Goal: Information Seeking & Learning: Learn about a topic

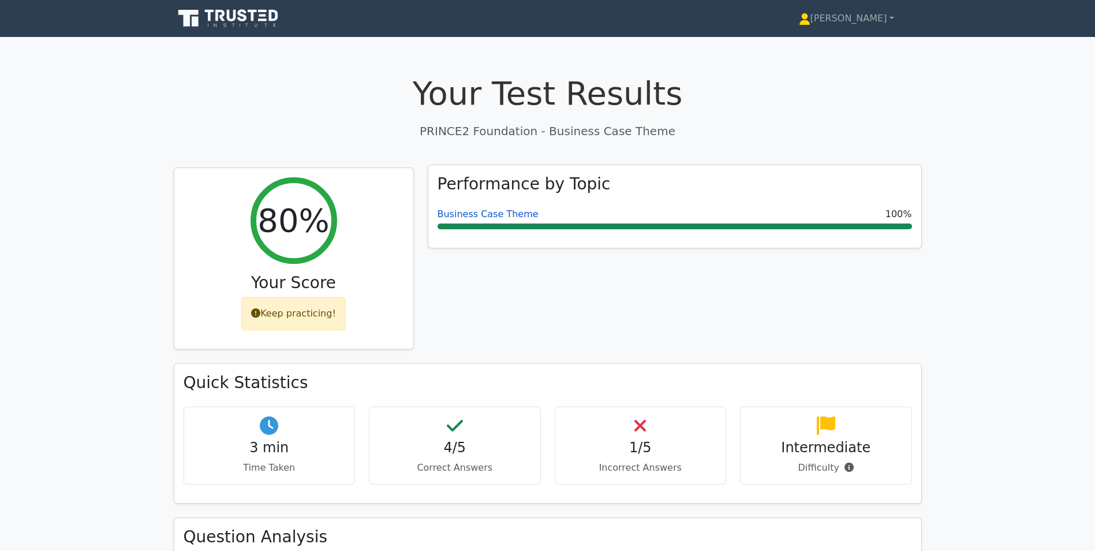
click at [482, 216] on link "Business Case Theme" at bounding box center [488, 213] width 101 height 11
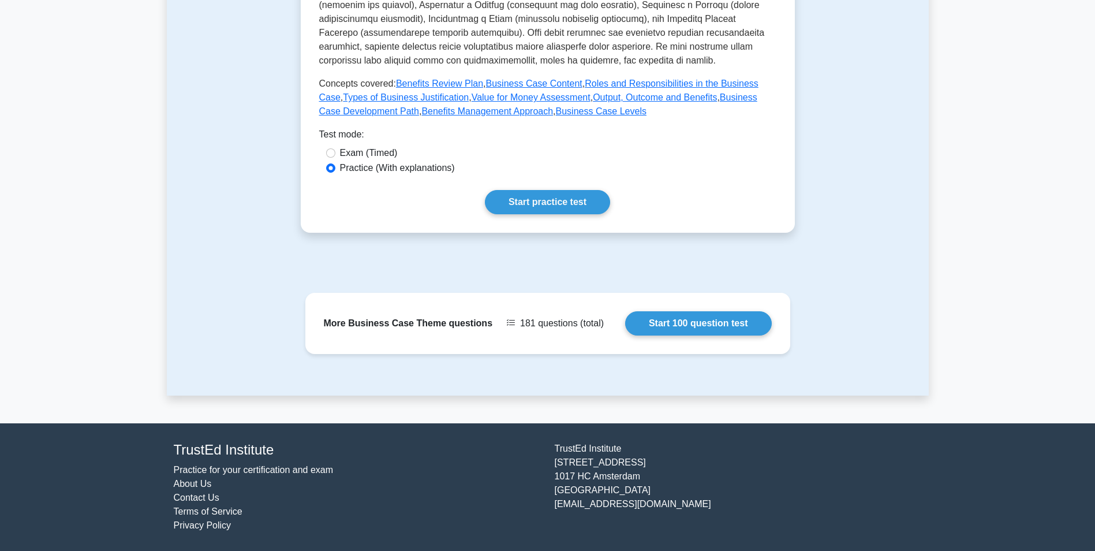
scroll to position [113, 0]
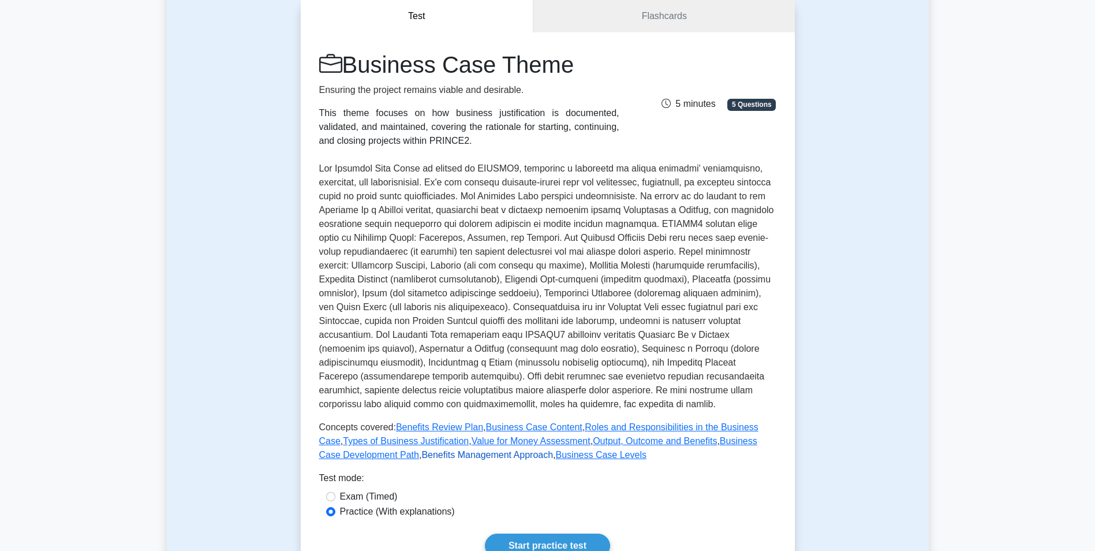
click at [421, 455] on link "Benefits Management Approach" at bounding box center [487, 455] width 132 height 10
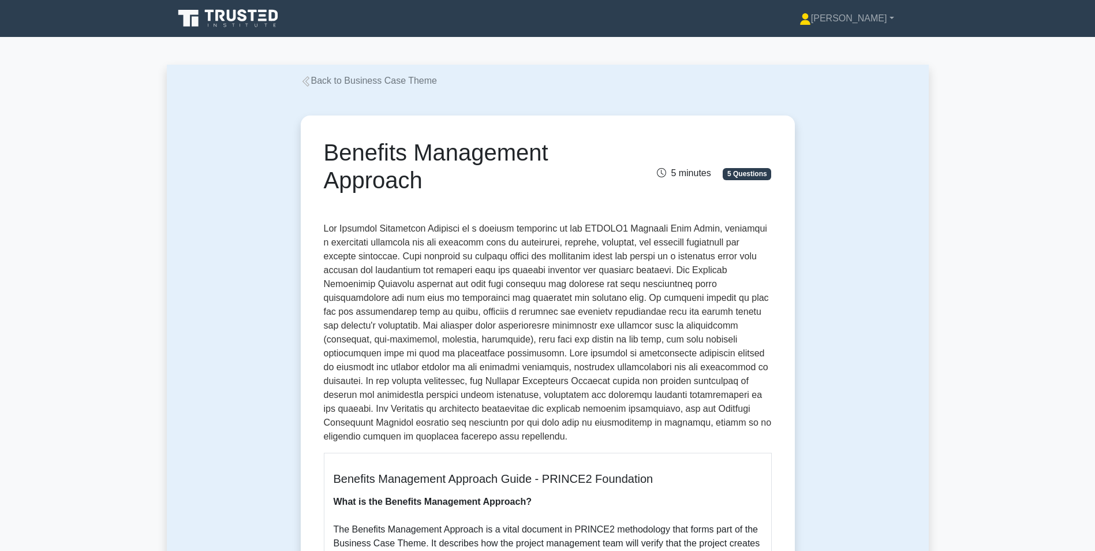
click at [324, 80] on link "Back to Business Case Theme" at bounding box center [369, 81] width 136 height 10
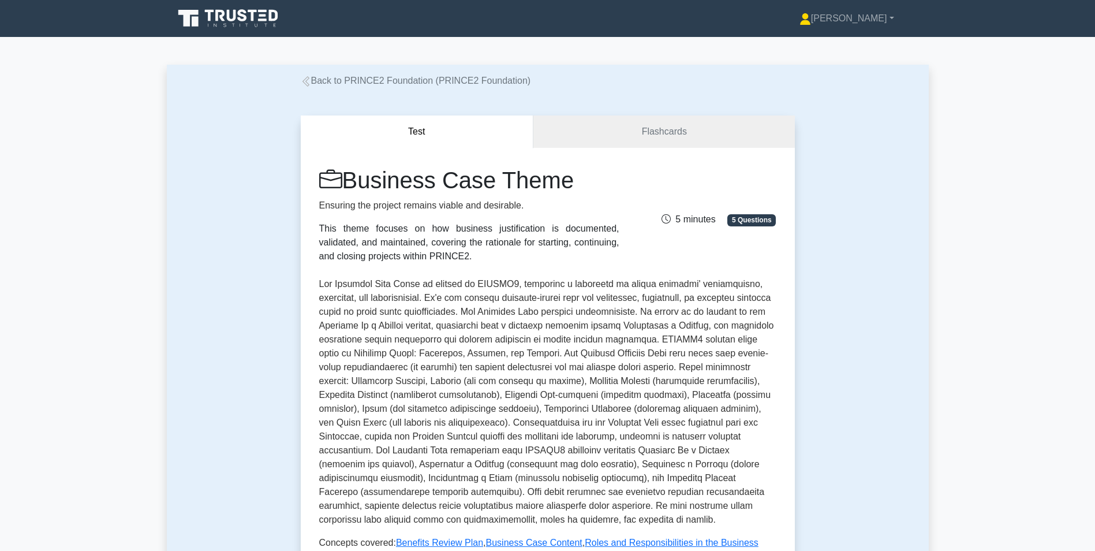
click at [366, 76] on link "Back to PRINCE2 Foundation (PRINCE2 Foundation)" at bounding box center [416, 81] width 230 height 10
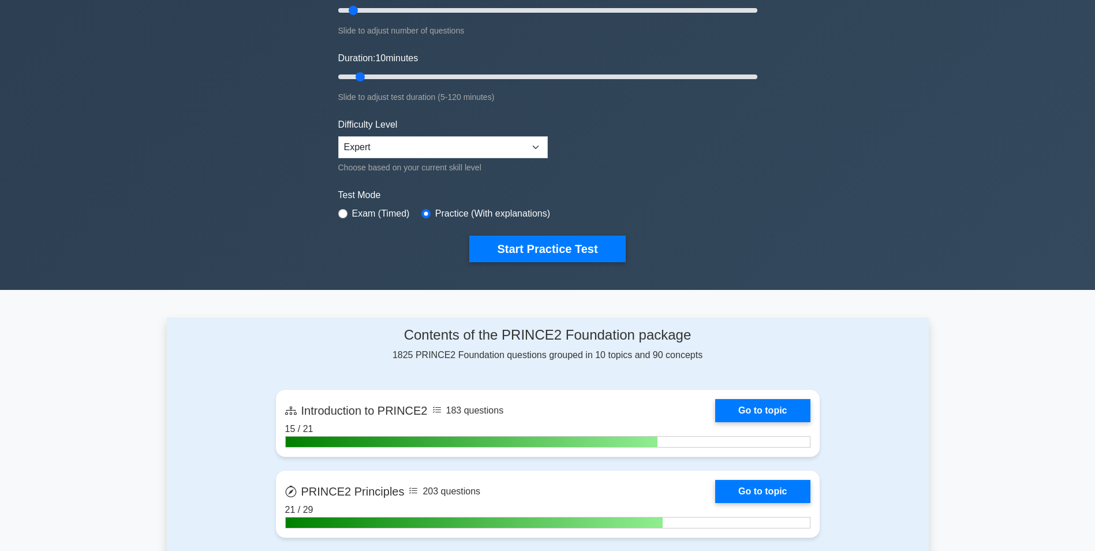
scroll to position [231, 0]
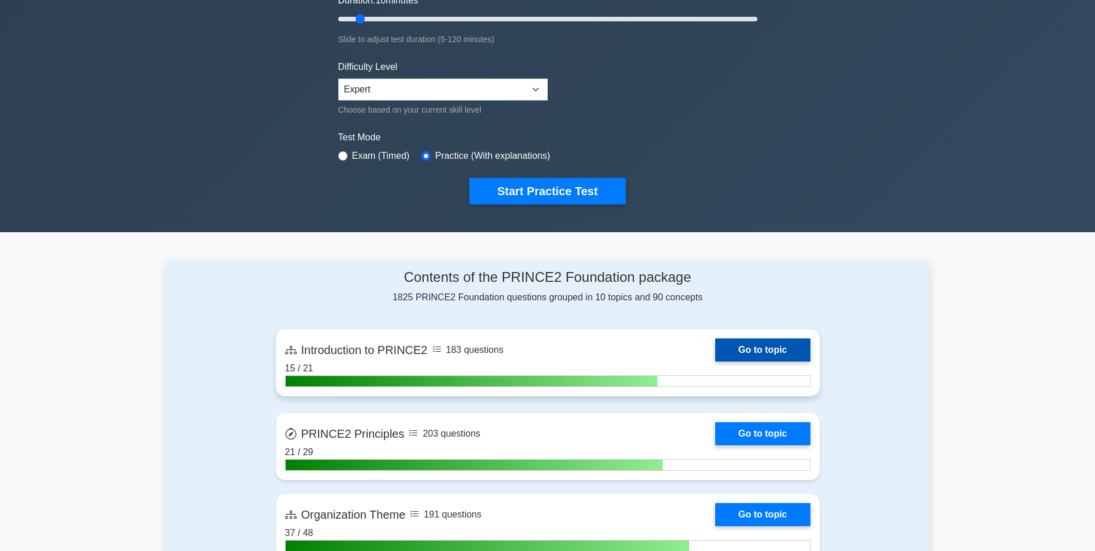
click at [715, 350] on link "Go to topic" at bounding box center [762, 349] width 95 height 23
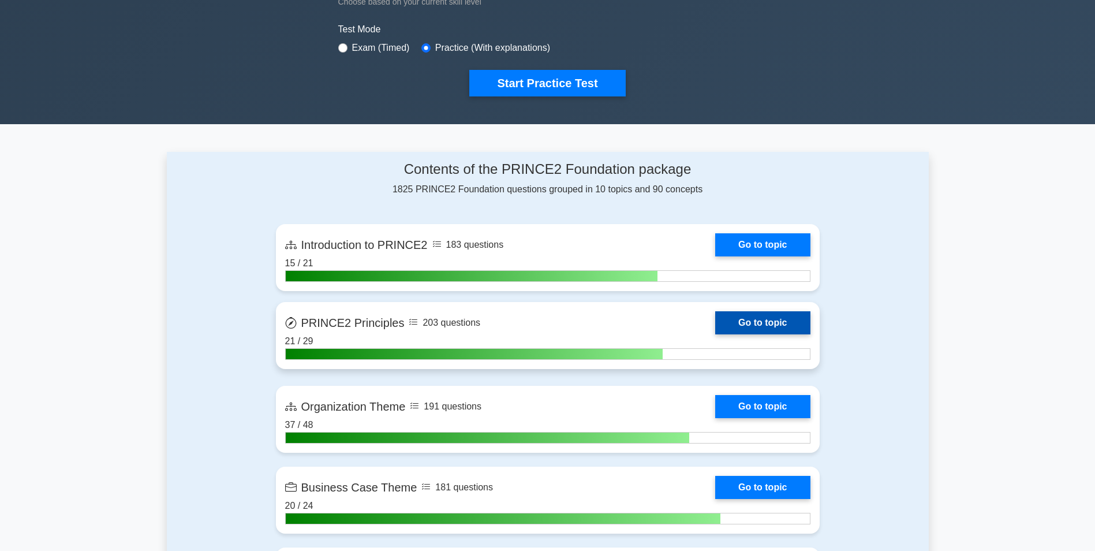
scroll to position [346, 0]
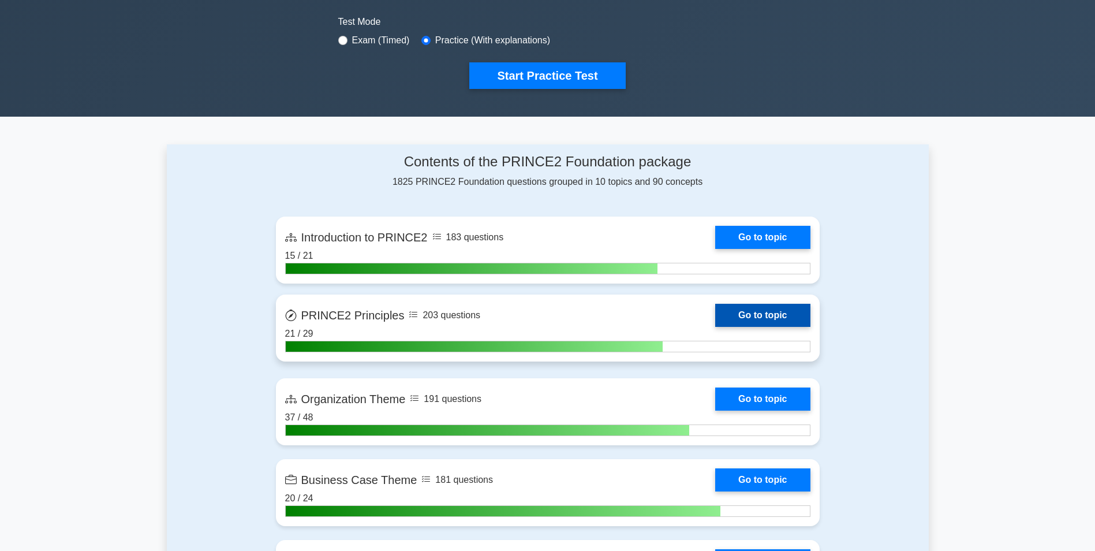
click at [715, 322] on link "Go to topic" at bounding box center [762, 315] width 95 height 23
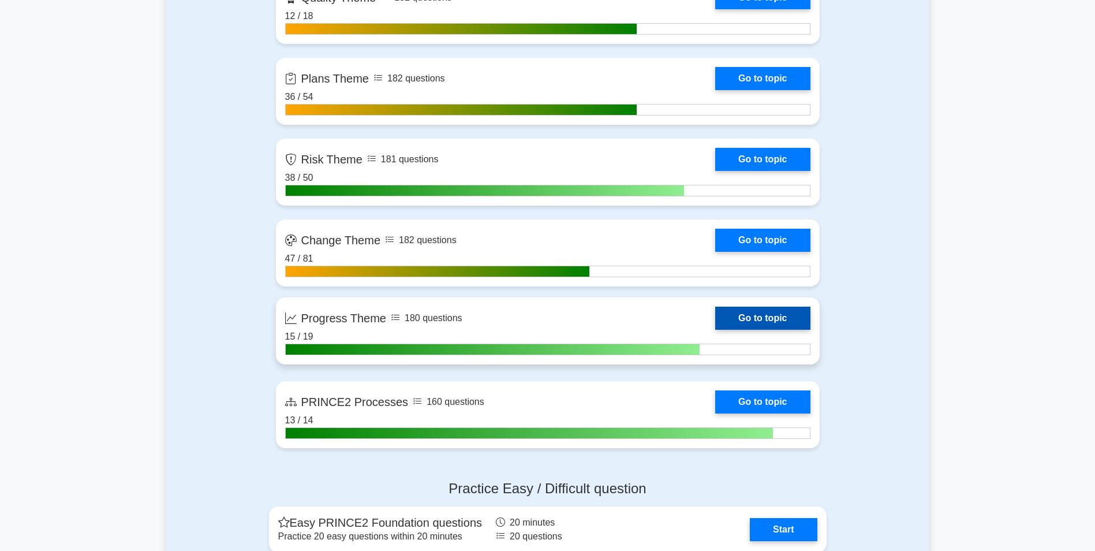
scroll to position [981, 0]
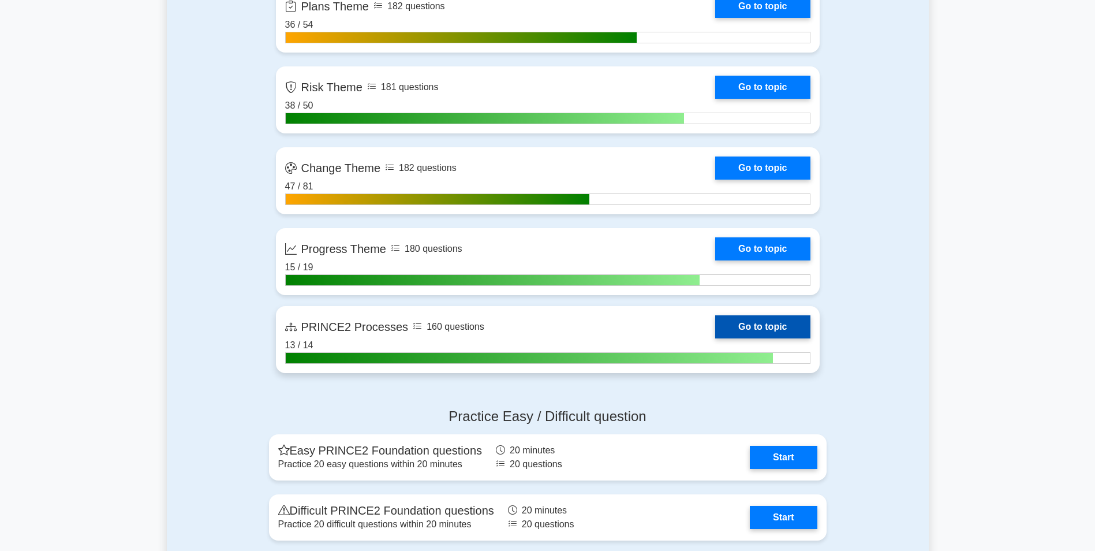
click at [715, 338] on link "Go to topic" at bounding box center [762, 326] width 95 height 23
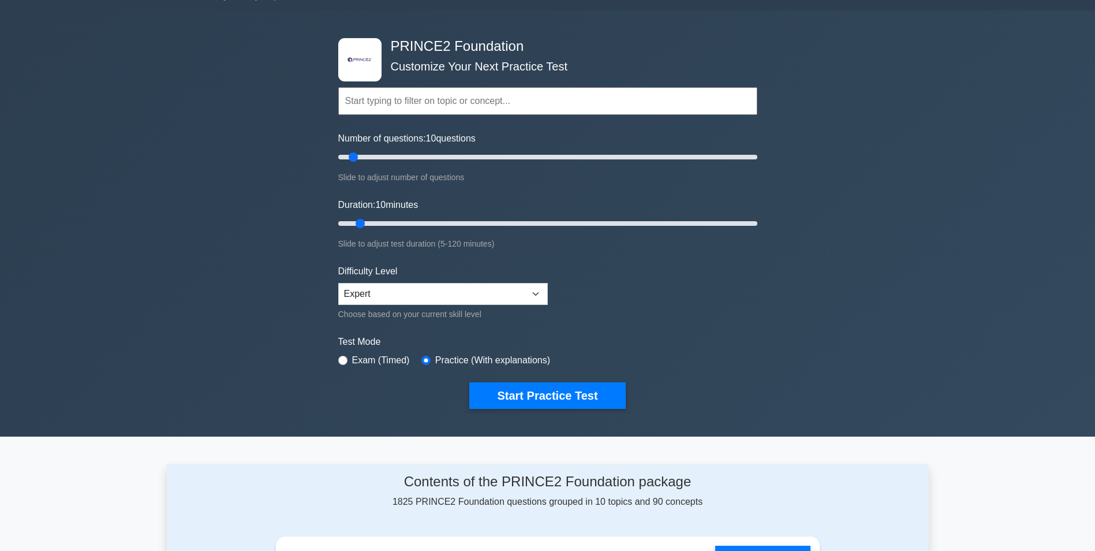
scroll to position [0, 0]
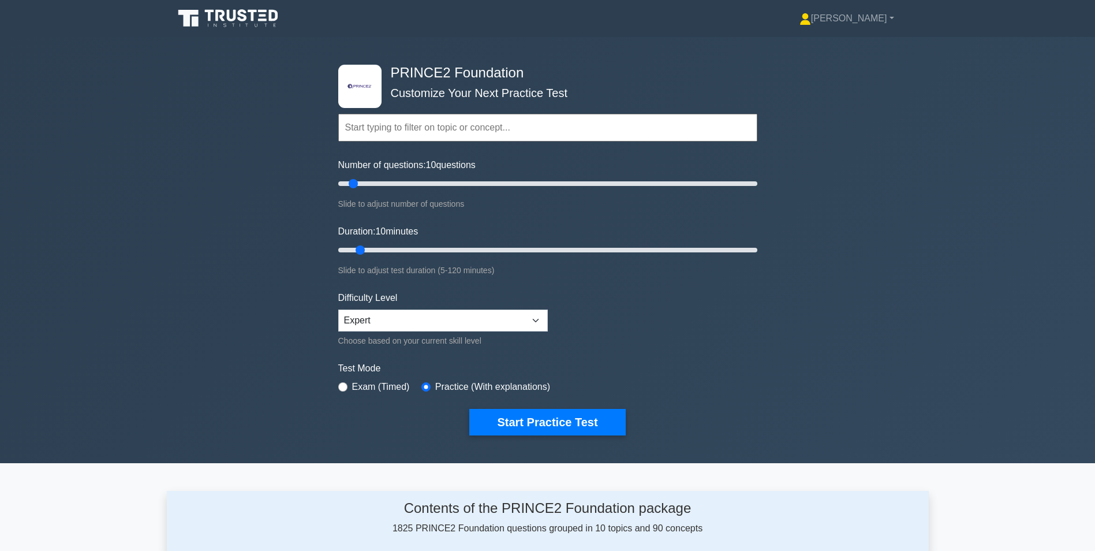
click at [386, 125] on input "text" at bounding box center [547, 128] width 419 height 28
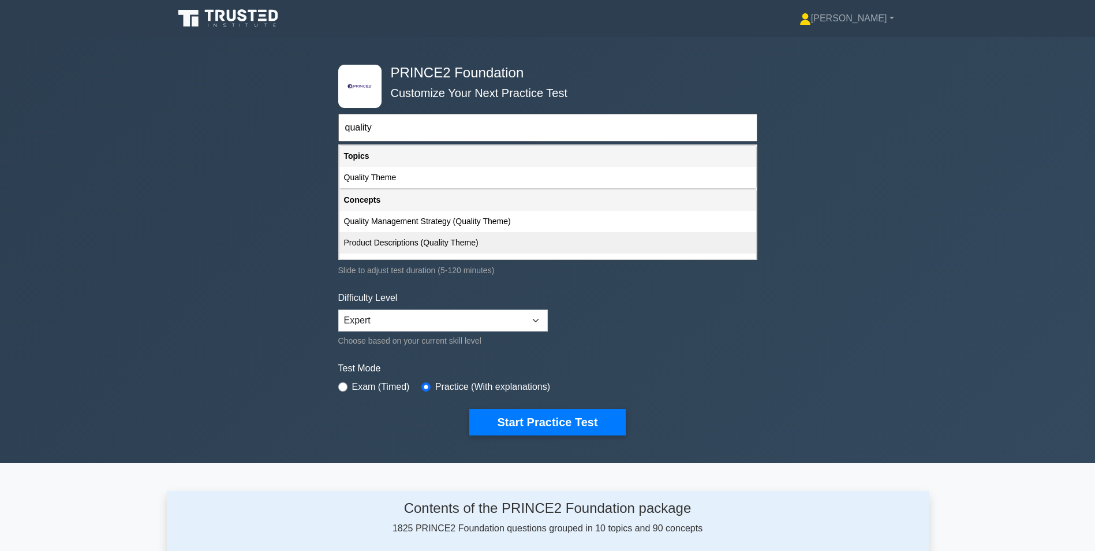
click at [394, 245] on div "Product Descriptions (Quality Theme)" at bounding box center [547, 242] width 417 height 21
type input "Product Descriptions (Quality Theme)"
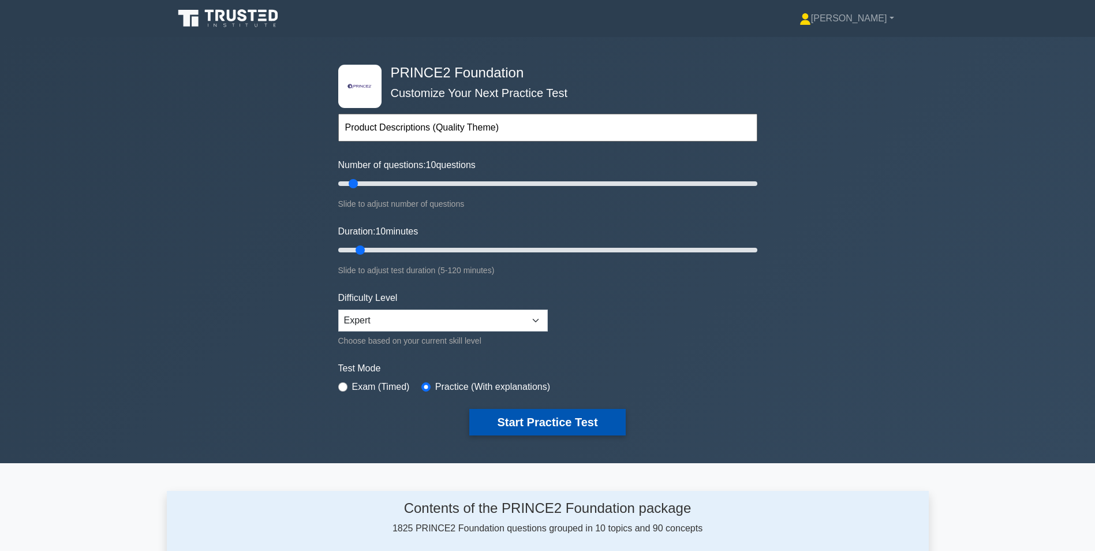
click at [540, 420] on button "Start Practice Test" at bounding box center [547, 422] width 156 height 27
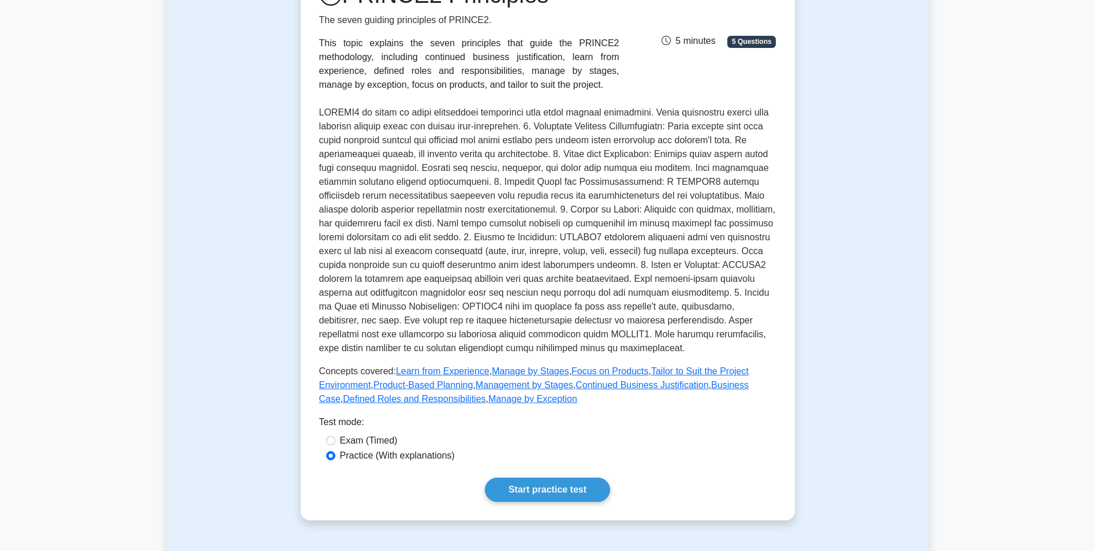
scroll to position [415, 0]
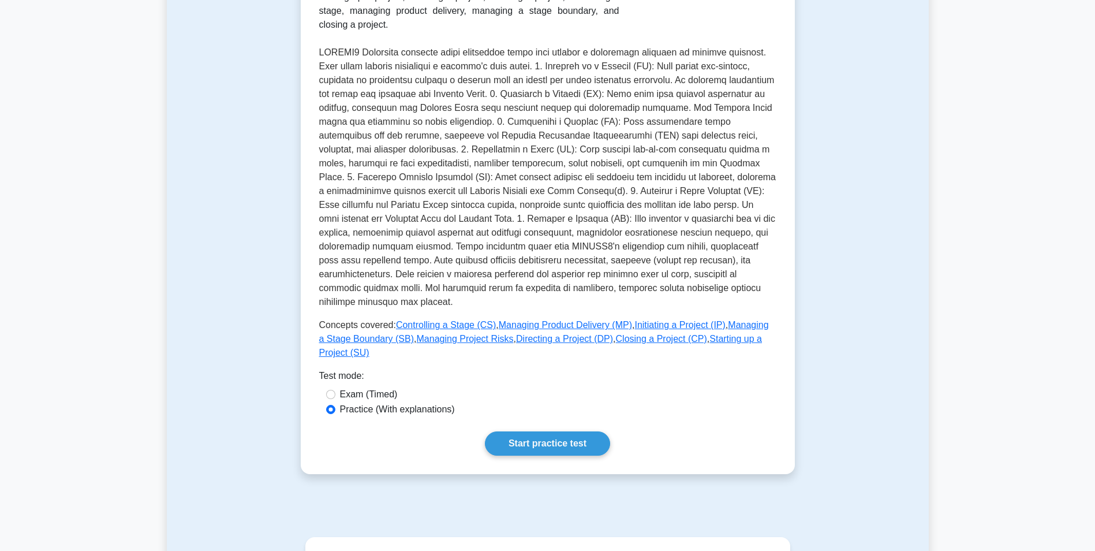
scroll to position [459, 0]
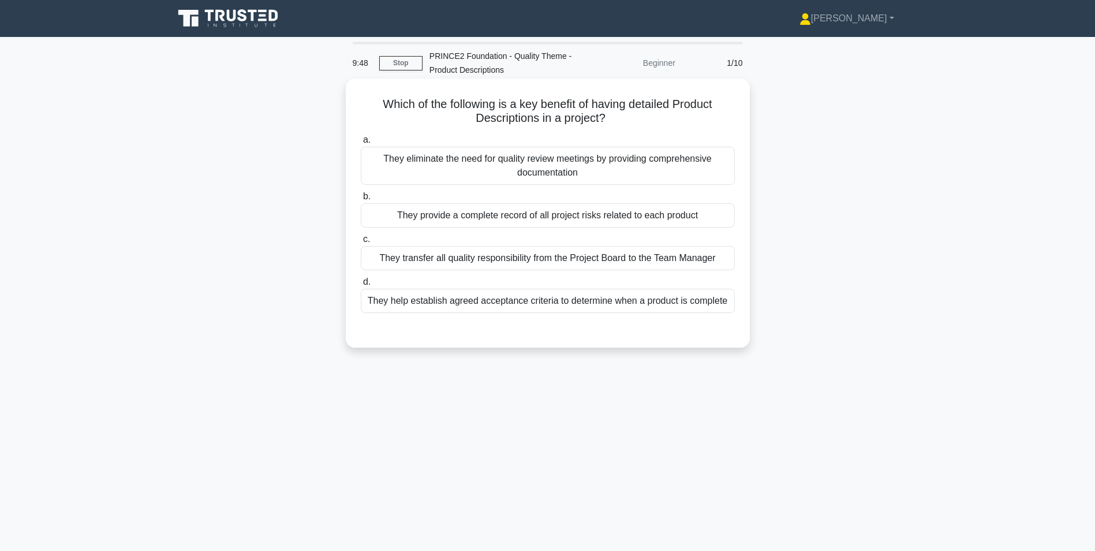
click at [472, 303] on div "They help establish agreed acceptance criteria to determine when a product is c…" at bounding box center [548, 301] width 374 height 24
click at [361, 286] on input "d. They help establish agreed acceptance criteria to determine when a product i…" at bounding box center [361, 282] width 0 height 8
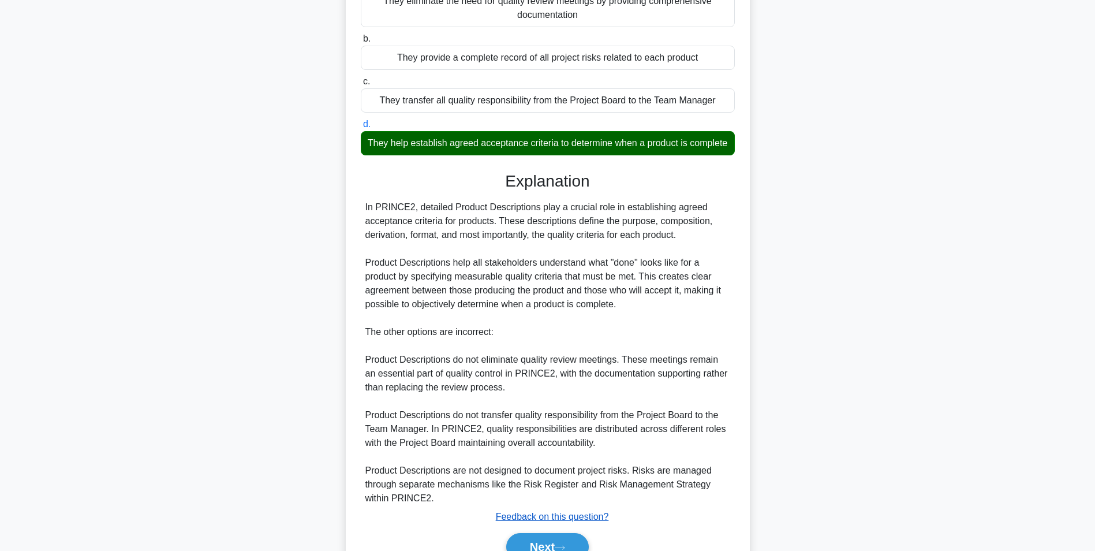
scroll to position [231, 0]
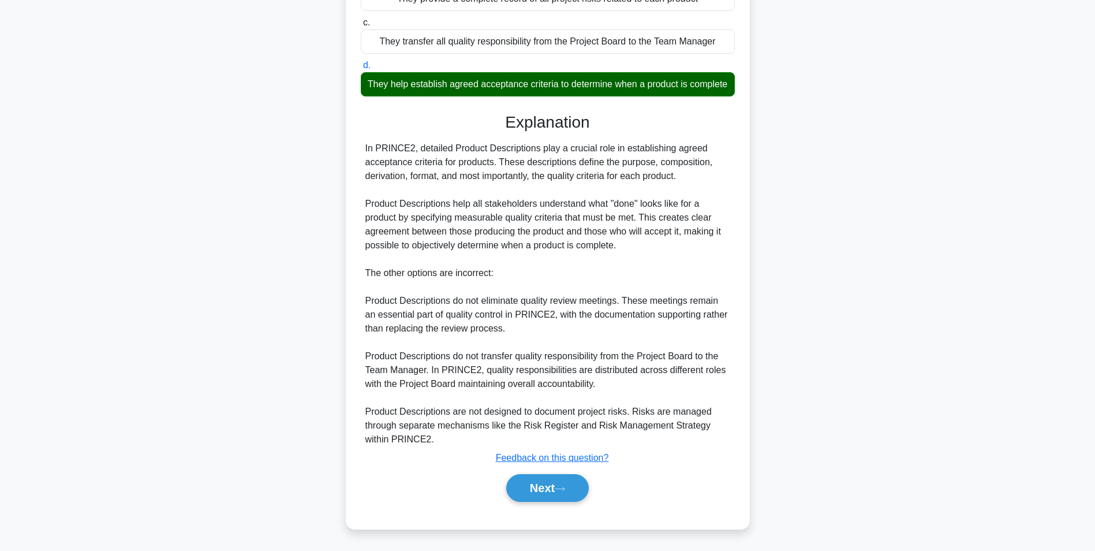
click at [538, 473] on div "Next" at bounding box center [548, 487] width 374 height 37
click at [544, 483] on button "Next" at bounding box center [547, 488] width 83 height 28
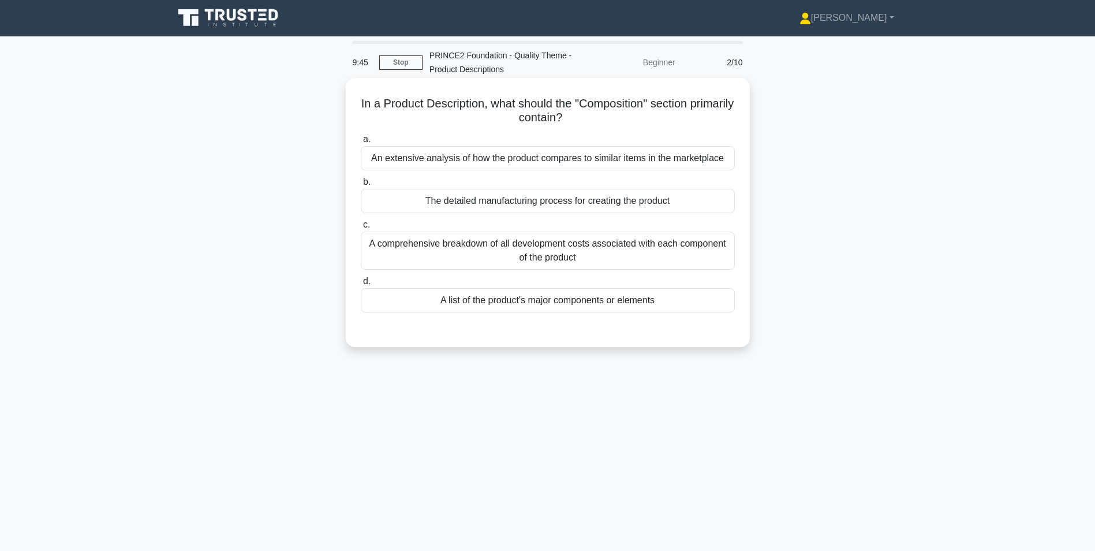
scroll to position [0, 0]
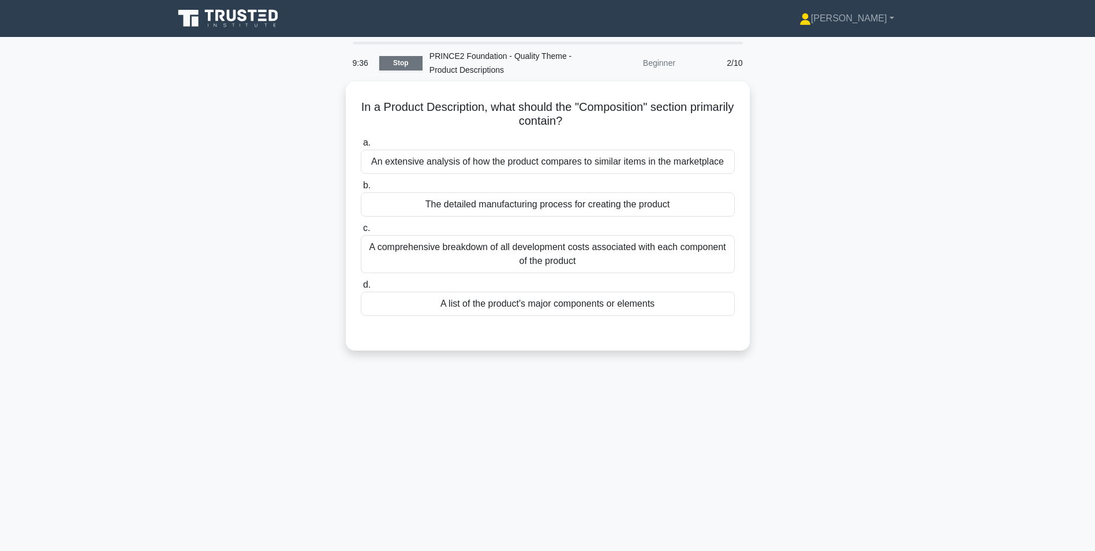
click at [416, 62] on link "Stop" at bounding box center [400, 63] width 43 height 14
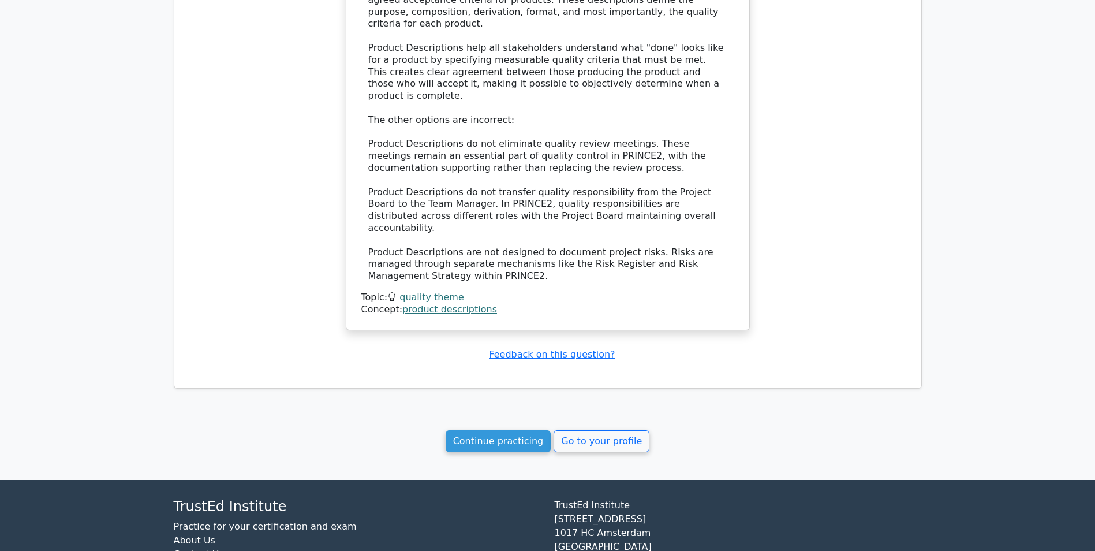
scroll to position [957, 0]
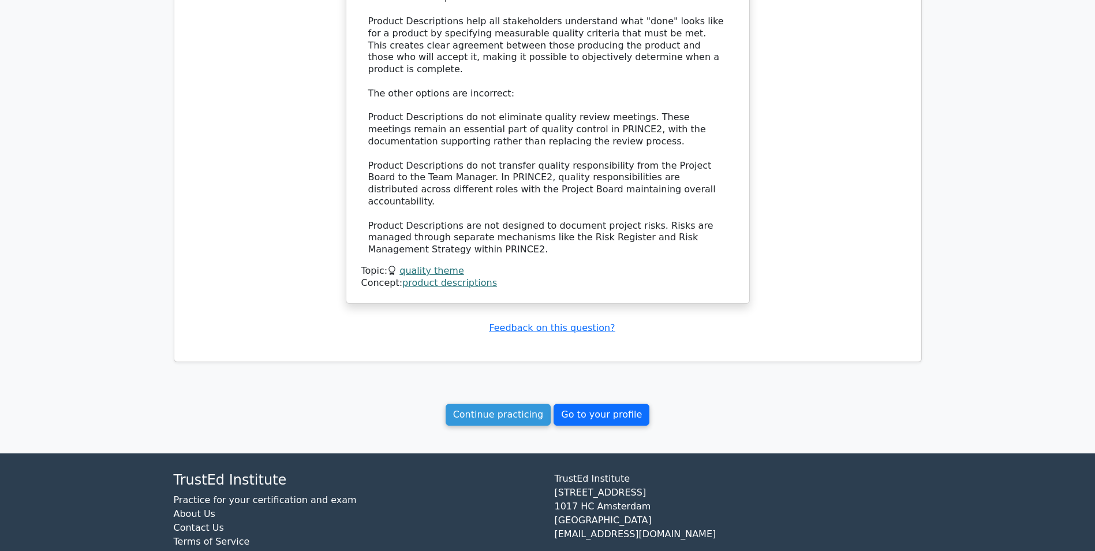
click at [574, 404] on link "Go to your profile" at bounding box center [602, 415] width 96 height 22
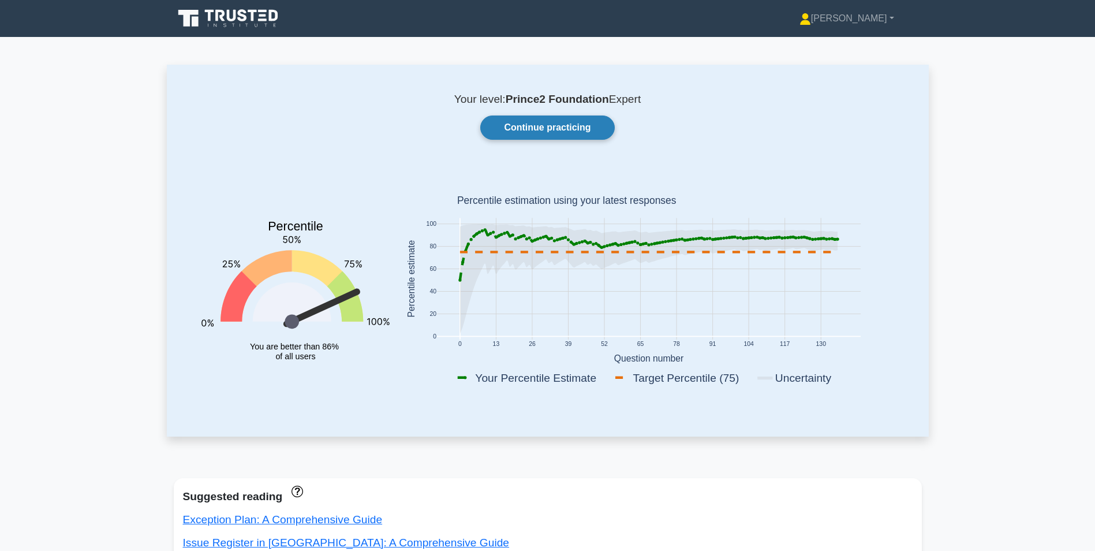
click at [513, 120] on link "Continue practicing" at bounding box center [547, 127] width 134 height 24
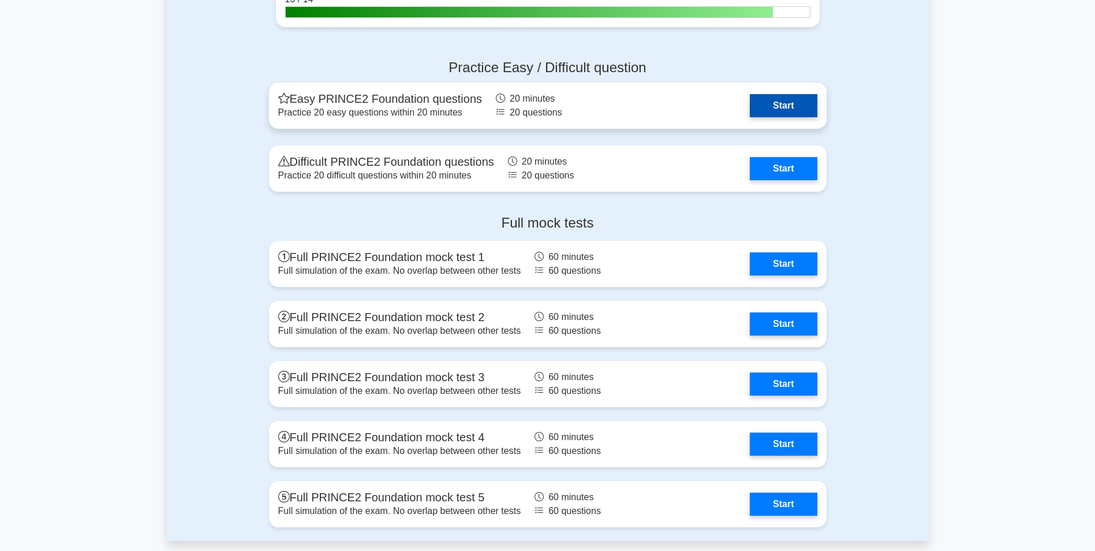
scroll to position [1443, 0]
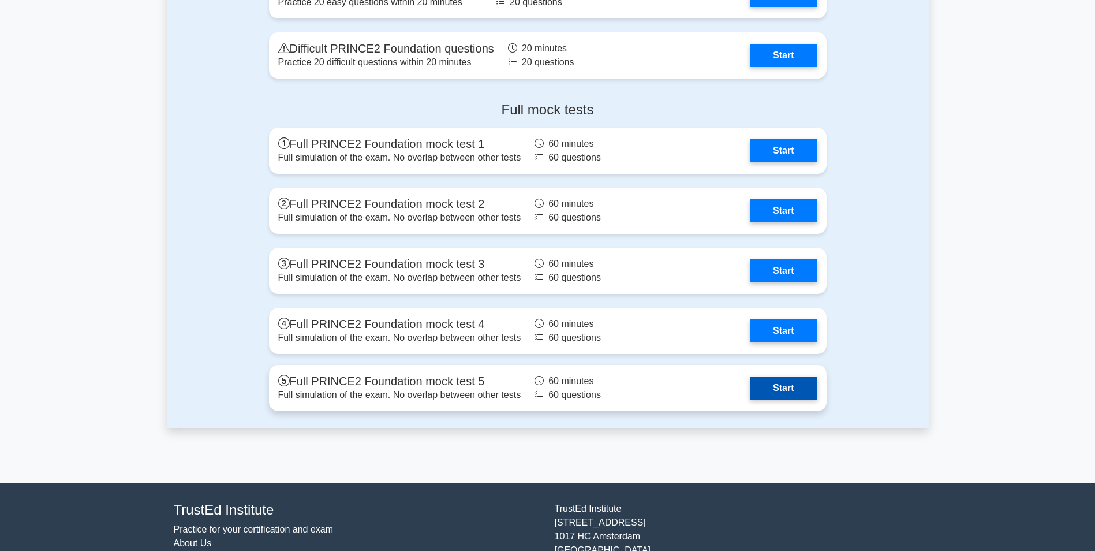
click at [750, 388] on link "Start" at bounding box center [783, 387] width 67 height 23
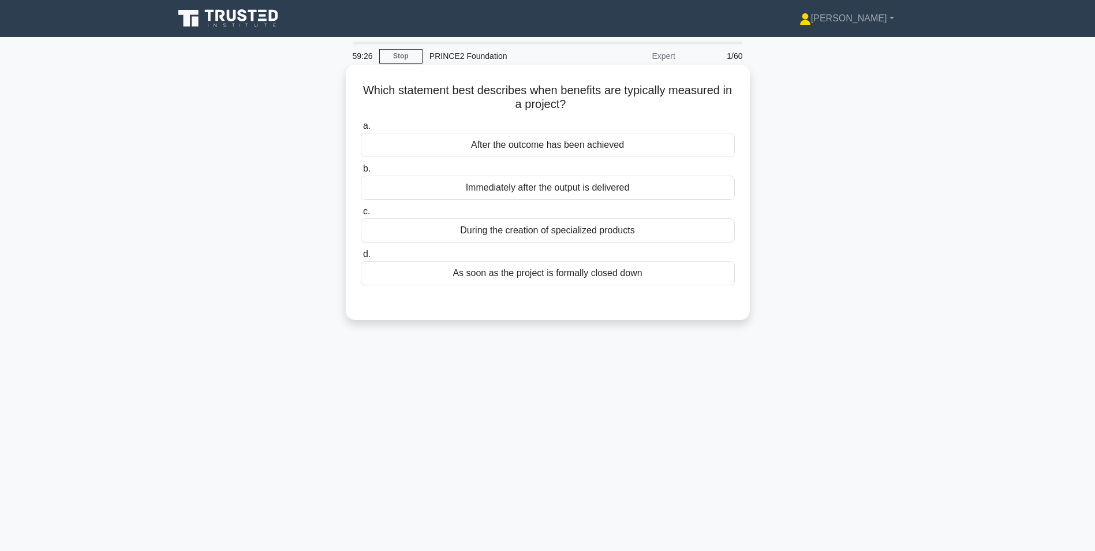
click at [526, 277] on div "As soon as the project is formally closed down" at bounding box center [548, 273] width 374 height 24
click at [361, 258] on input "d. As soon as the project is formally closed down" at bounding box center [361, 255] width 0 height 8
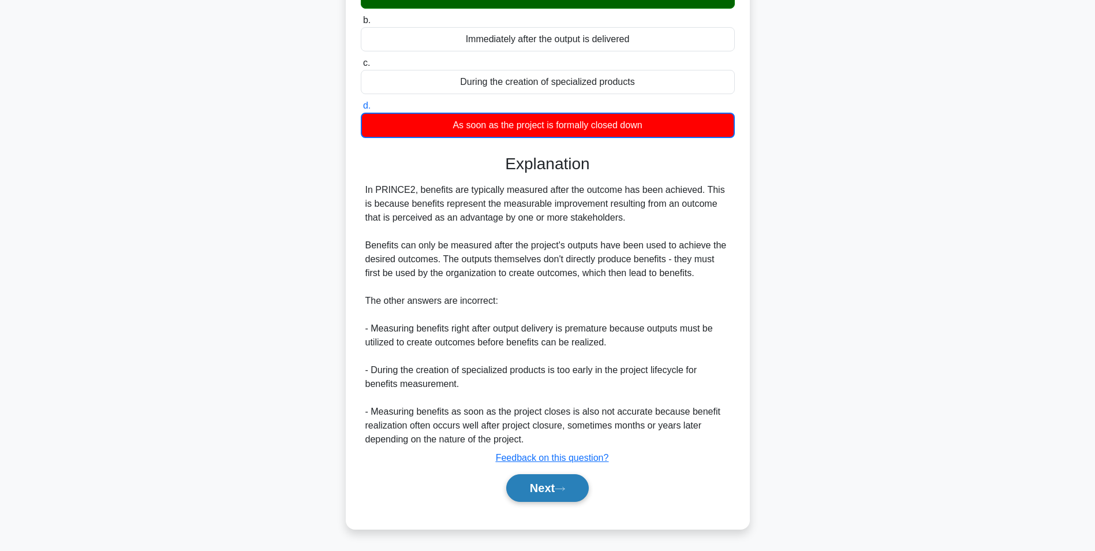
click at [557, 489] on button "Next" at bounding box center [547, 488] width 83 height 28
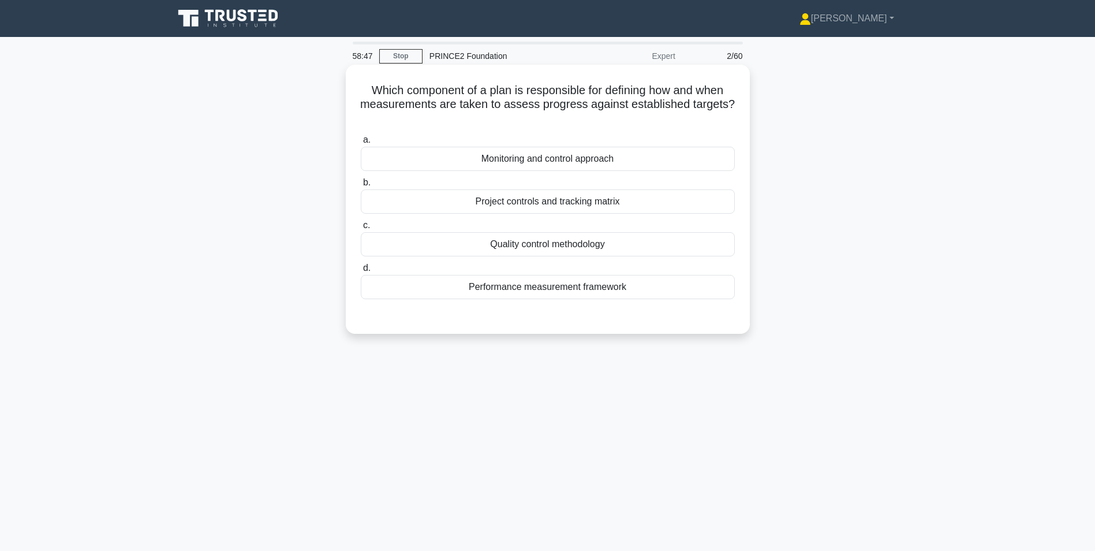
click at [586, 286] on div "Performance measurement framework" at bounding box center [548, 287] width 374 height 24
click at [361, 272] on input "d. Performance measurement framework" at bounding box center [361, 268] width 0 height 8
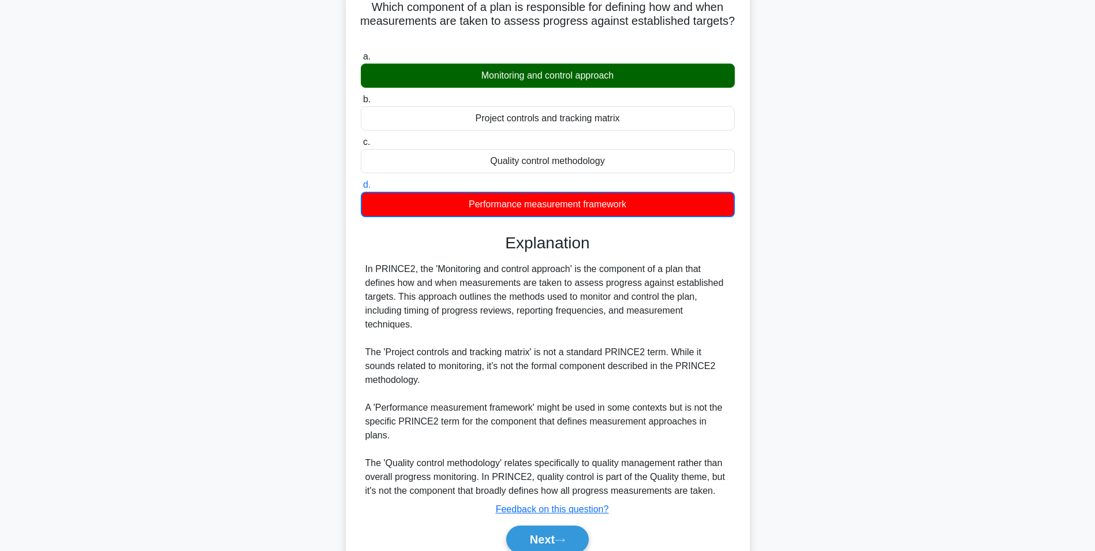
scroll to position [121, 0]
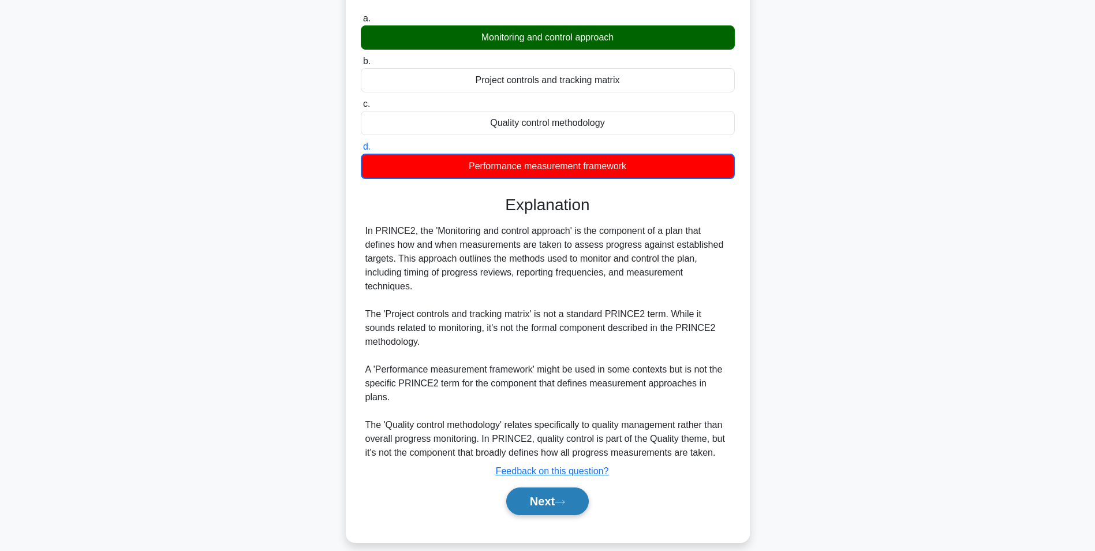
click at [547, 497] on button "Next" at bounding box center [547, 501] width 83 height 28
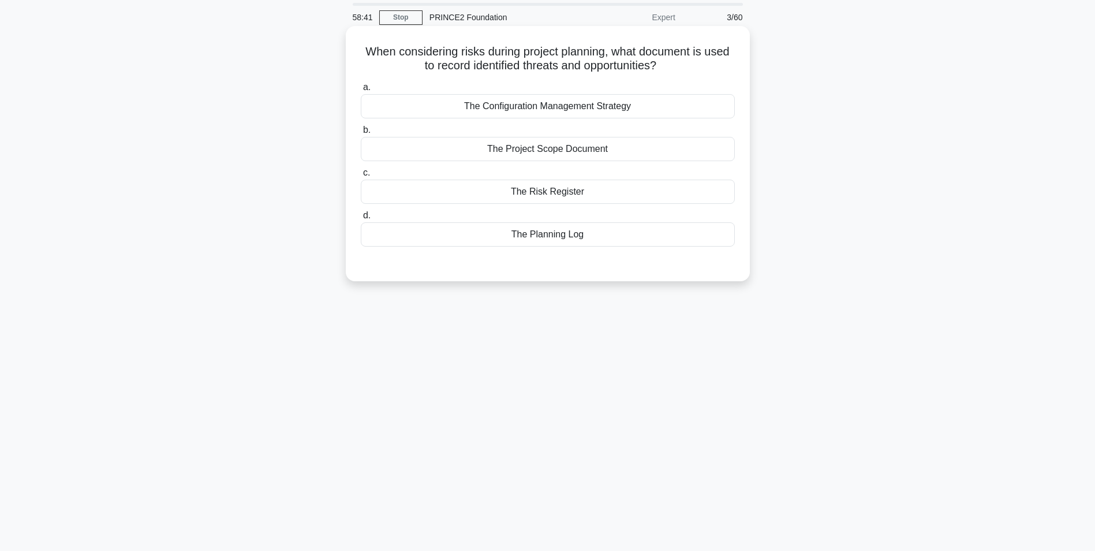
scroll to position [0, 0]
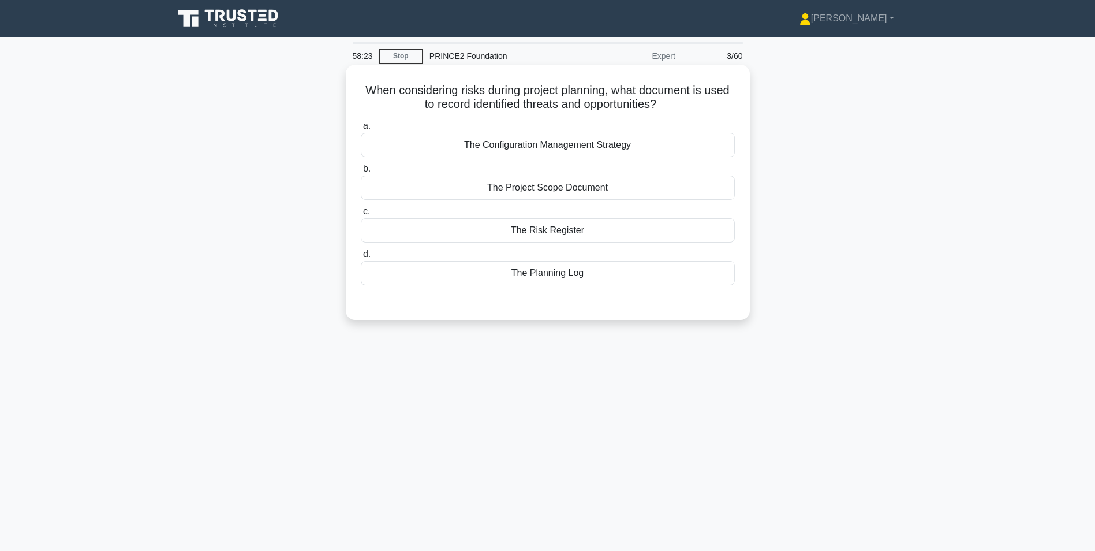
click at [515, 233] on div "The Risk Register" at bounding box center [548, 230] width 374 height 24
click at [361, 215] on input "c. The Risk Register" at bounding box center [361, 212] width 0 height 8
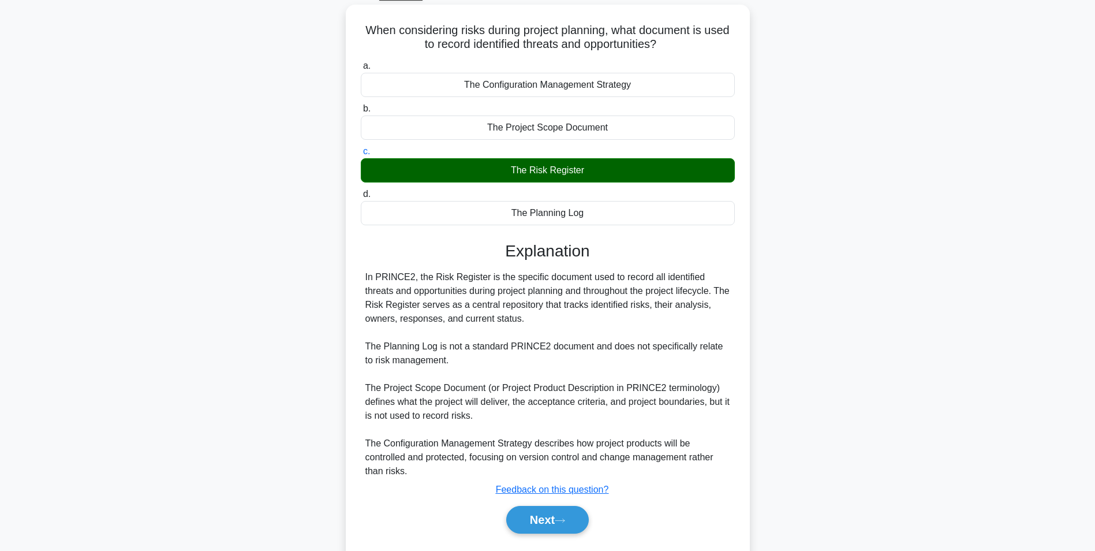
scroll to position [92, 0]
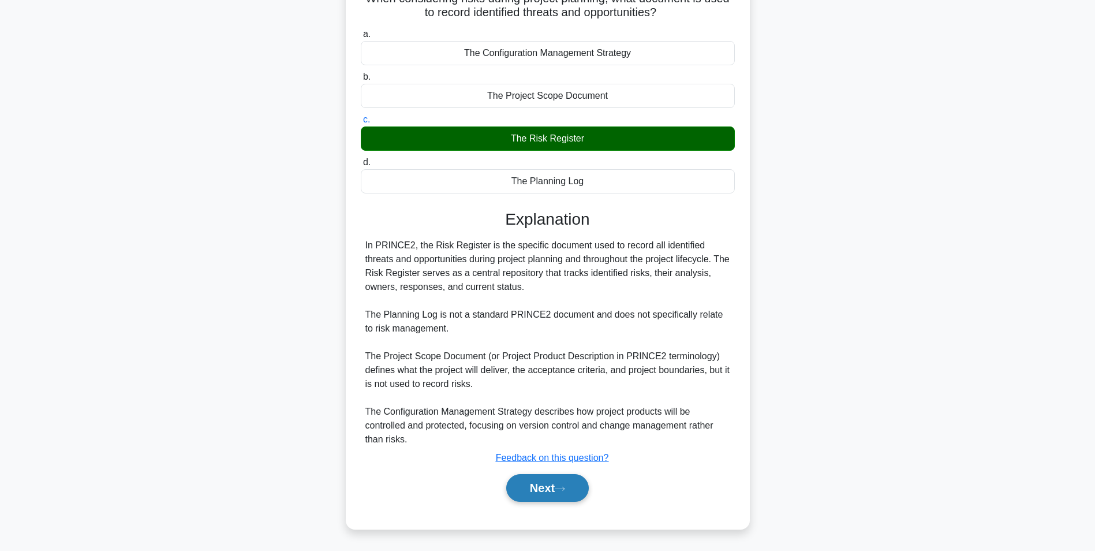
click at [551, 487] on button "Next" at bounding box center [547, 488] width 83 height 28
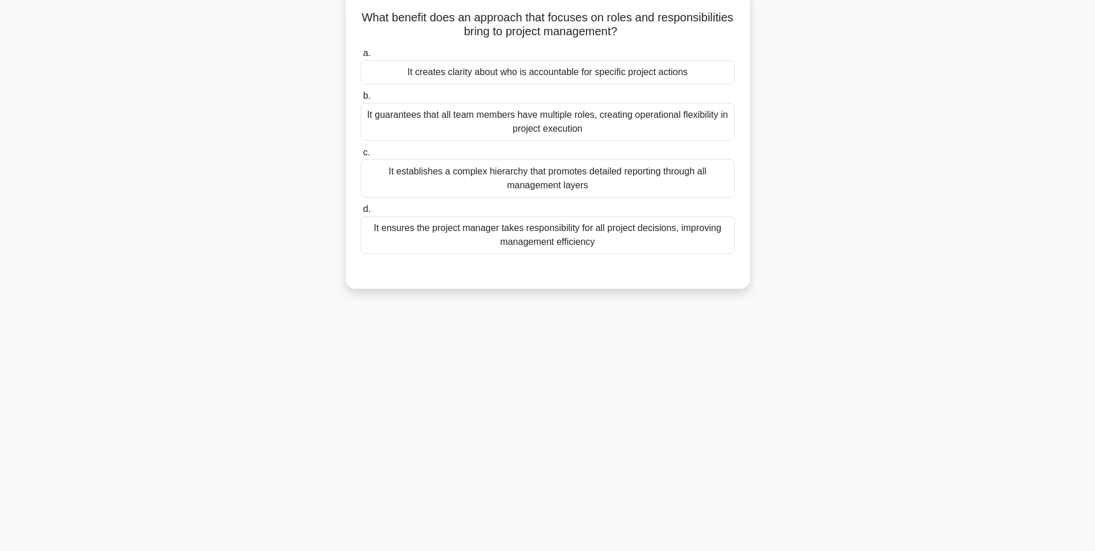
scroll to position [0, 0]
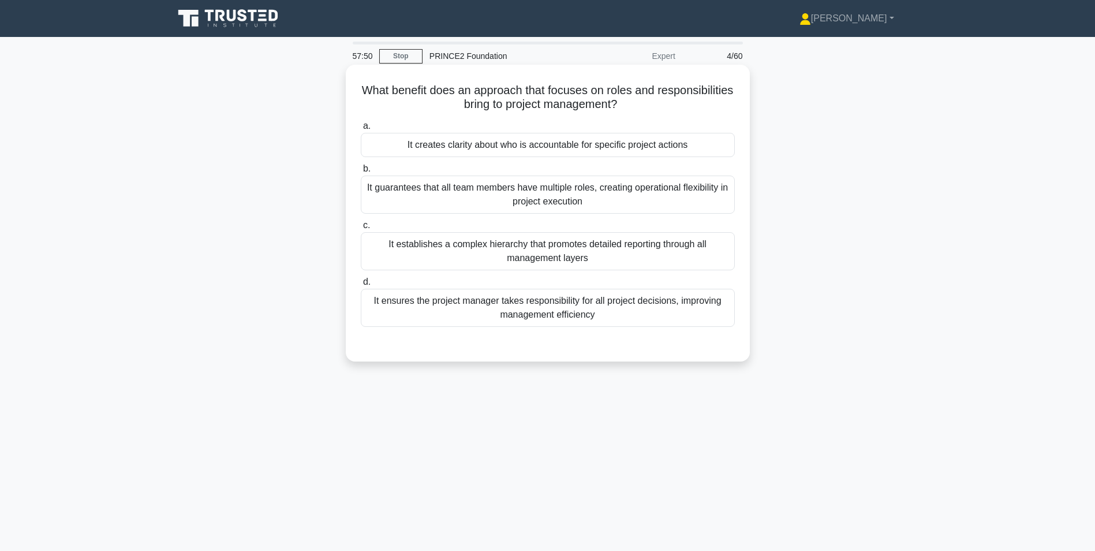
click at [532, 141] on div "It creates clarity about who is accountable for specific project actions" at bounding box center [548, 145] width 374 height 24
click at [361, 130] on input "a. It creates clarity about who is accountable for specific project actions" at bounding box center [361, 126] width 0 height 8
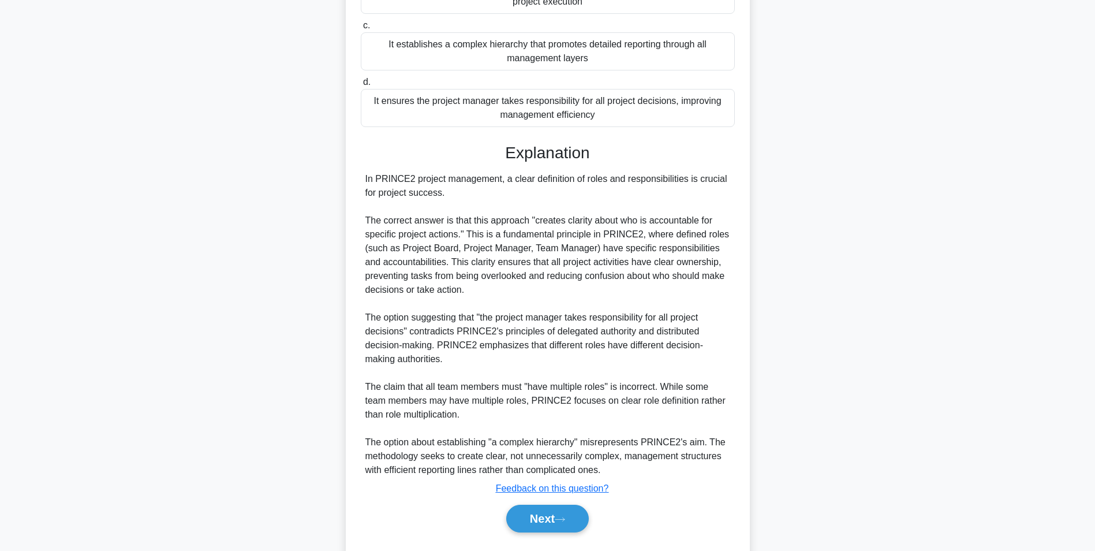
scroll to position [231, 0]
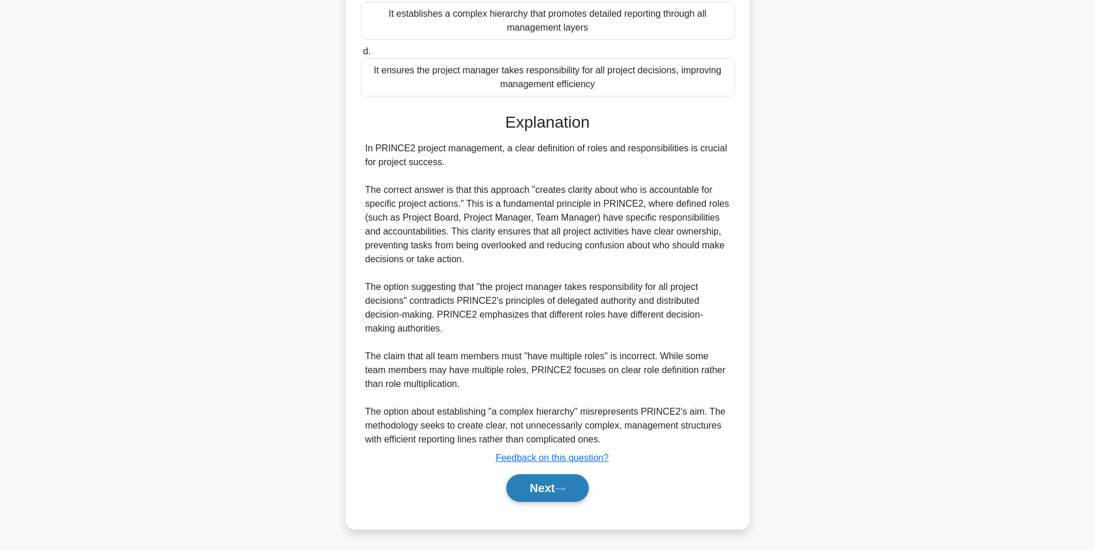
click at [559, 483] on button "Next" at bounding box center [547, 488] width 83 height 28
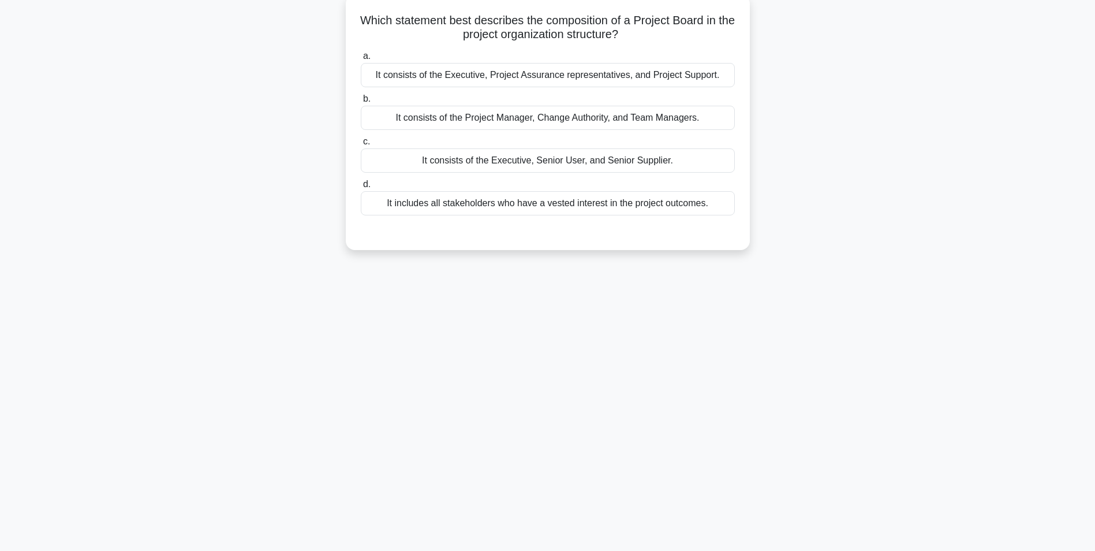
scroll to position [0, 0]
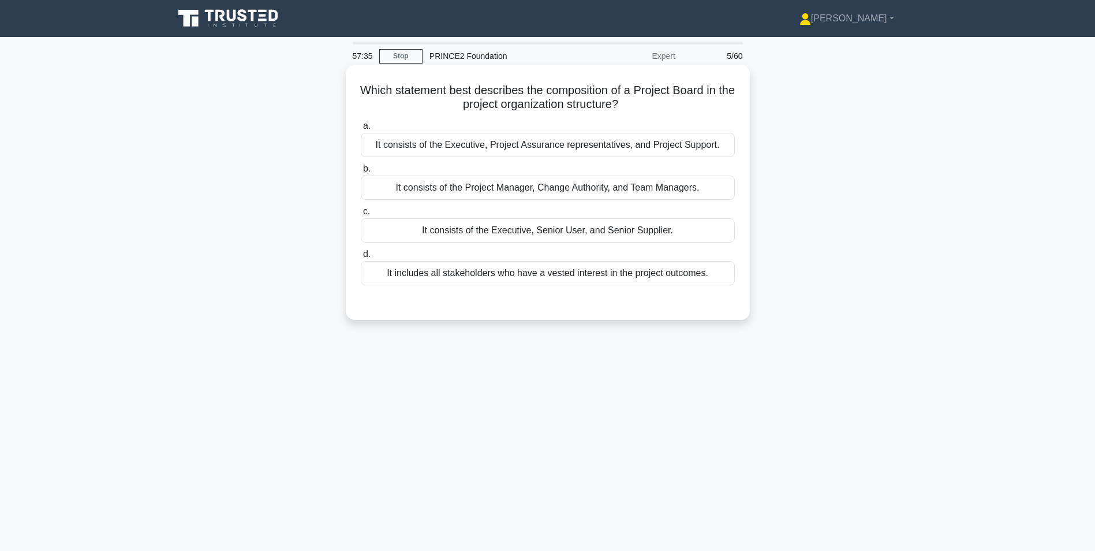
click at [502, 234] on div "It consists of the Executive, Senior User, and Senior Supplier." at bounding box center [548, 230] width 374 height 24
click at [361, 215] on input "c. It consists of the Executive, Senior User, and Senior Supplier." at bounding box center [361, 212] width 0 height 8
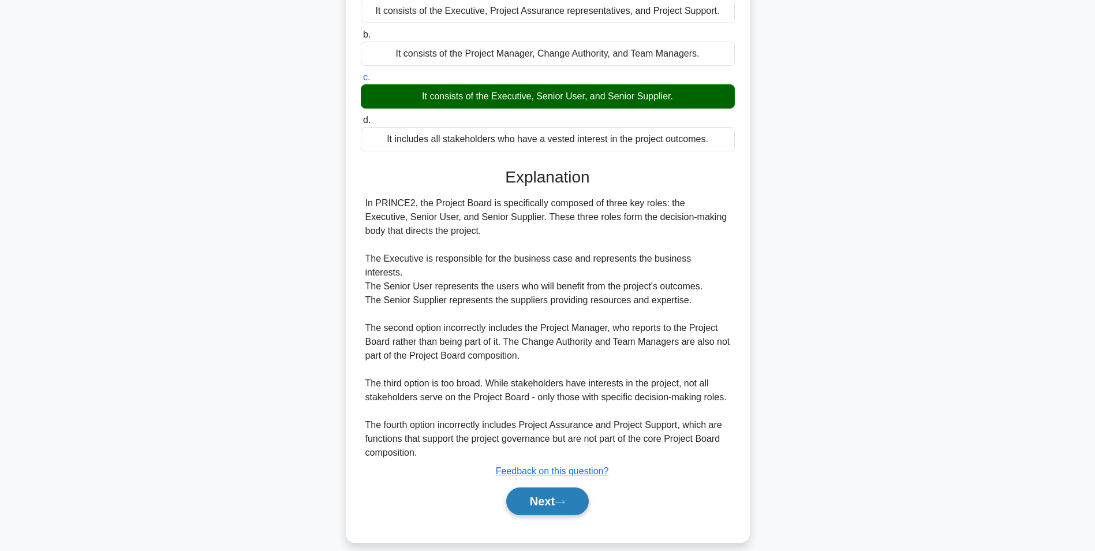
click at [561, 487] on button "Next" at bounding box center [547, 501] width 83 height 28
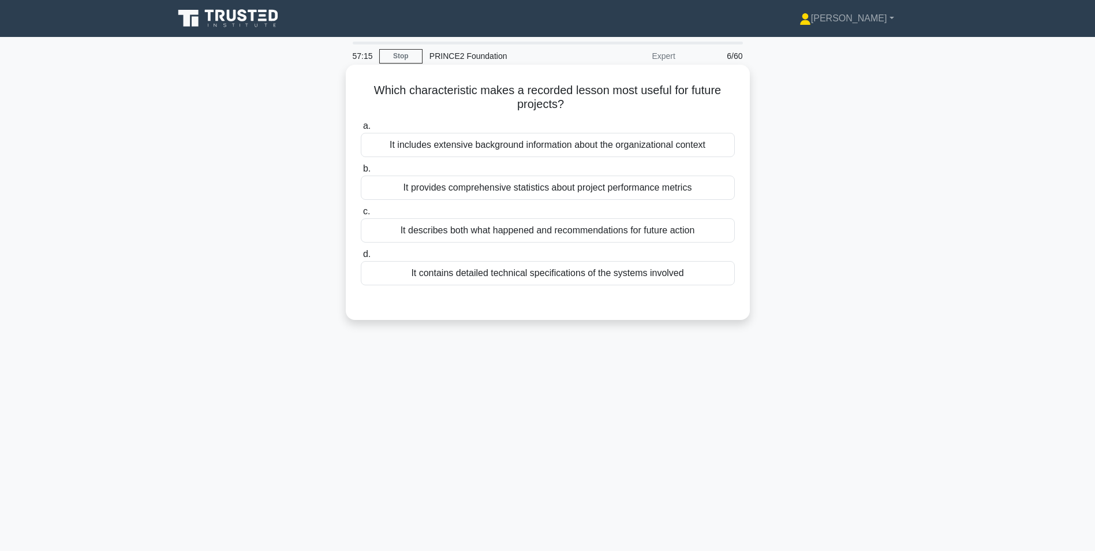
click at [419, 233] on div "It describes both what happened and recommendations for future action" at bounding box center [548, 230] width 374 height 24
click at [361, 215] on input "c. It describes both what happened and recommendations for future action" at bounding box center [361, 212] width 0 height 8
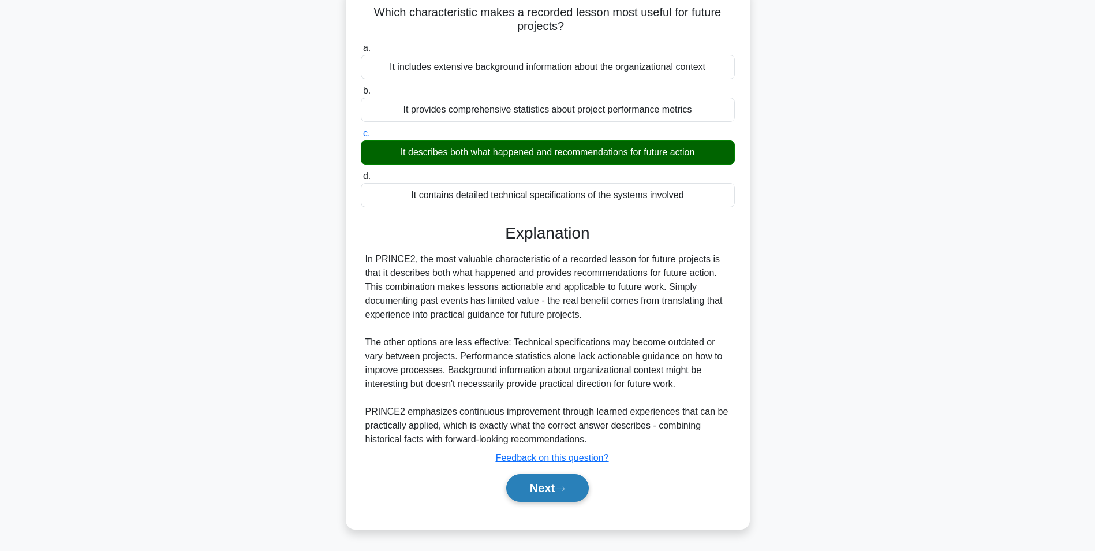
click at [559, 480] on button "Next" at bounding box center [547, 488] width 83 height 28
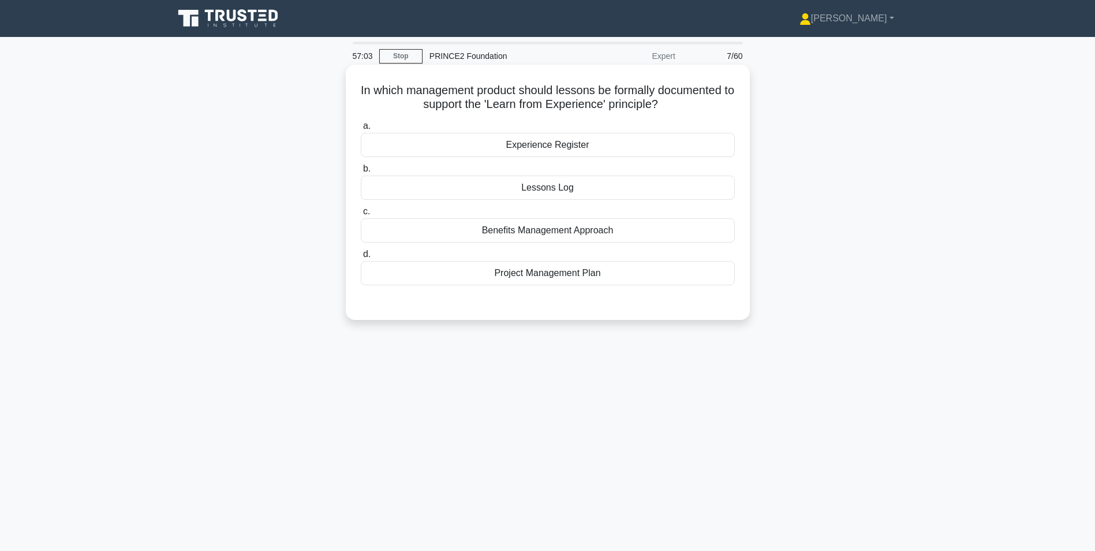
click at [544, 186] on div "Lessons Log" at bounding box center [548, 188] width 374 height 24
click at [361, 173] on input "b. Lessons Log" at bounding box center [361, 169] width 0 height 8
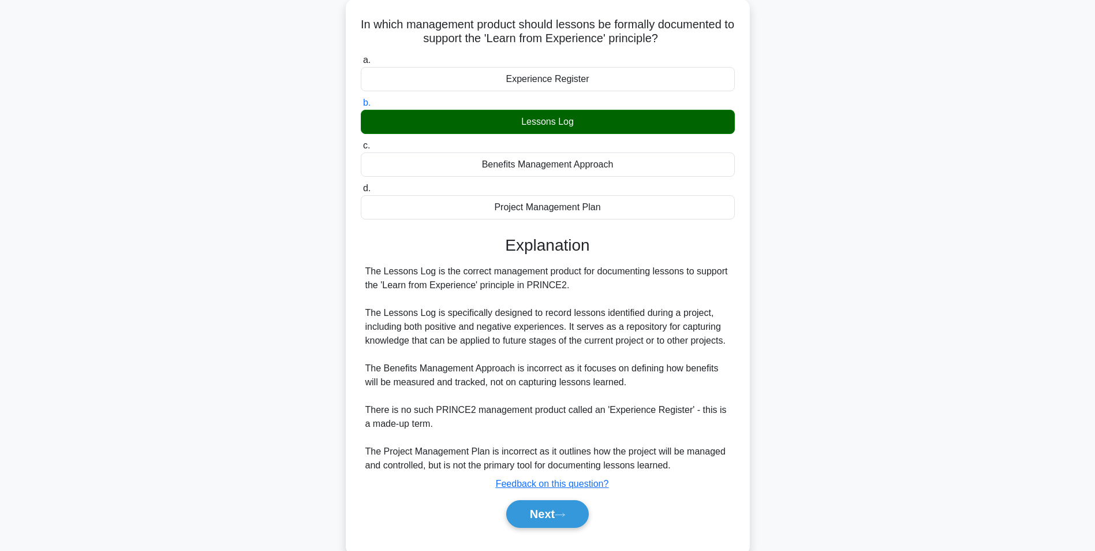
scroll to position [106, 0]
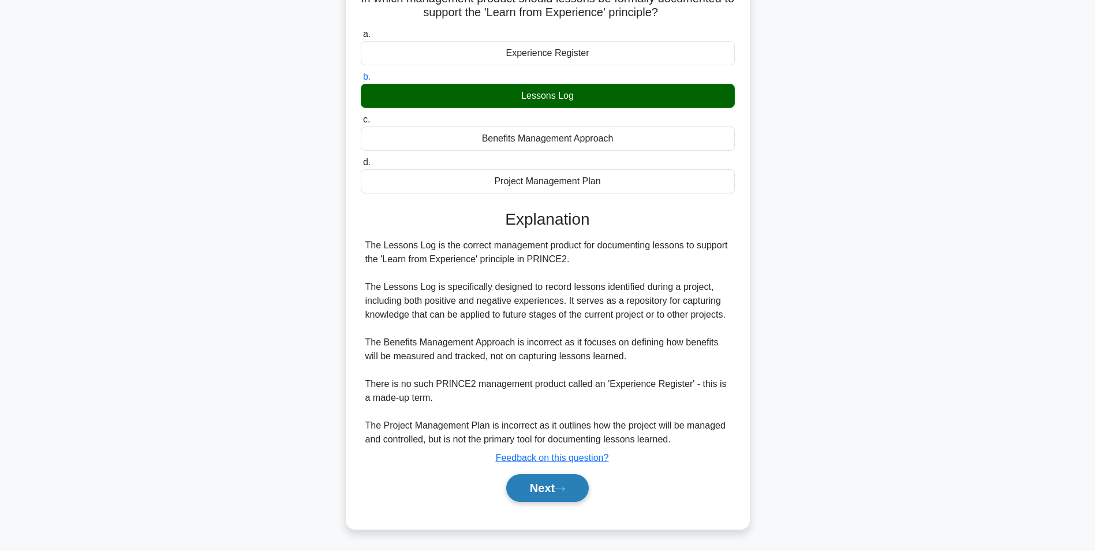
click at [544, 488] on button "Next" at bounding box center [547, 488] width 83 height 28
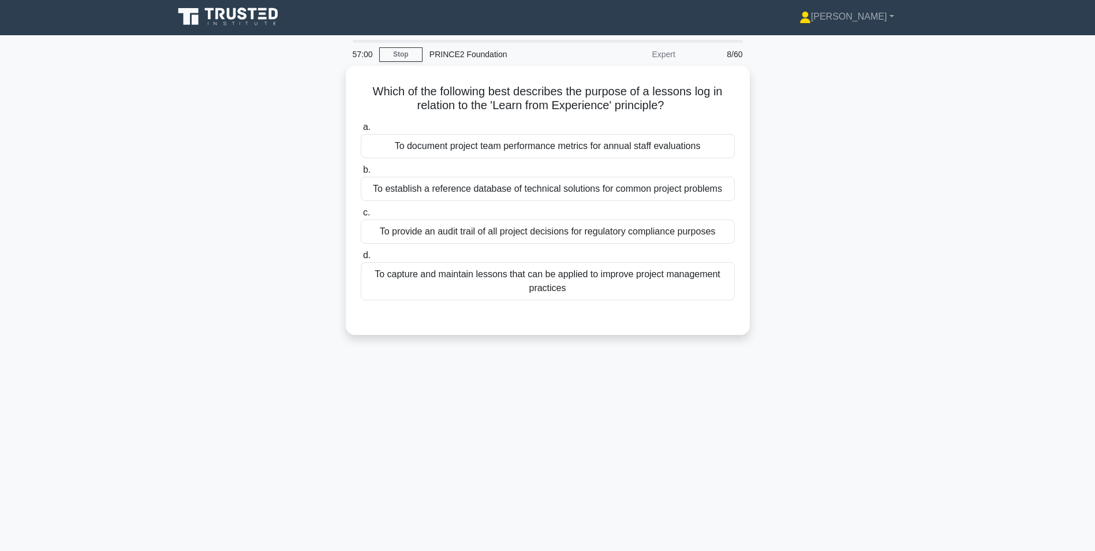
scroll to position [0, 0]
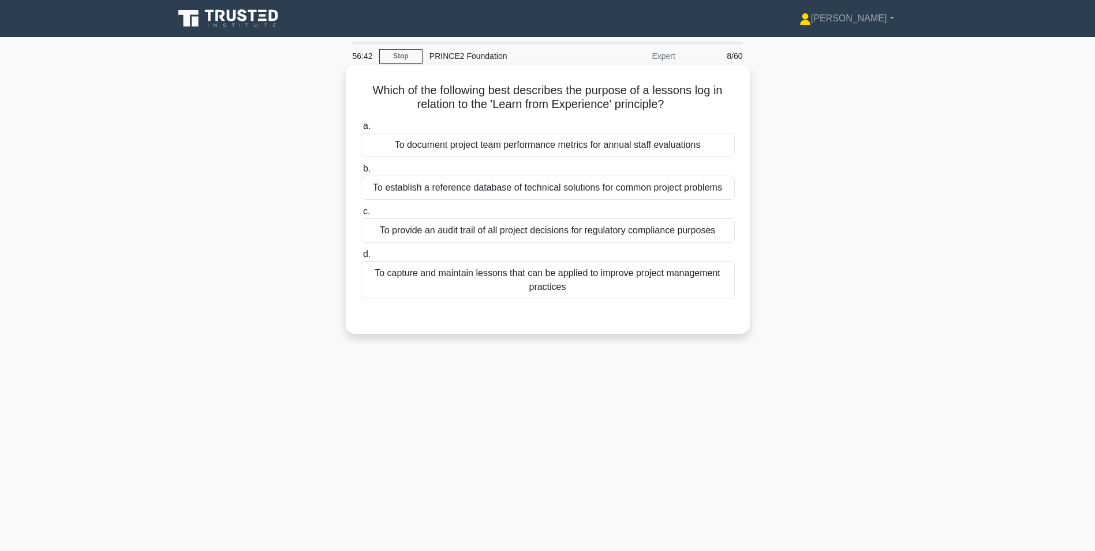
click at [409, 281] on div "To capture and maintain lessons that can be applied to improve project manageme…" at bounding box center [548, 280] width 374 height 38
click at [361, 258] on input "d. To capture and maintain lessons that can be applied to improve project manag…" at bounding box center [361, 255] width 0 height 8
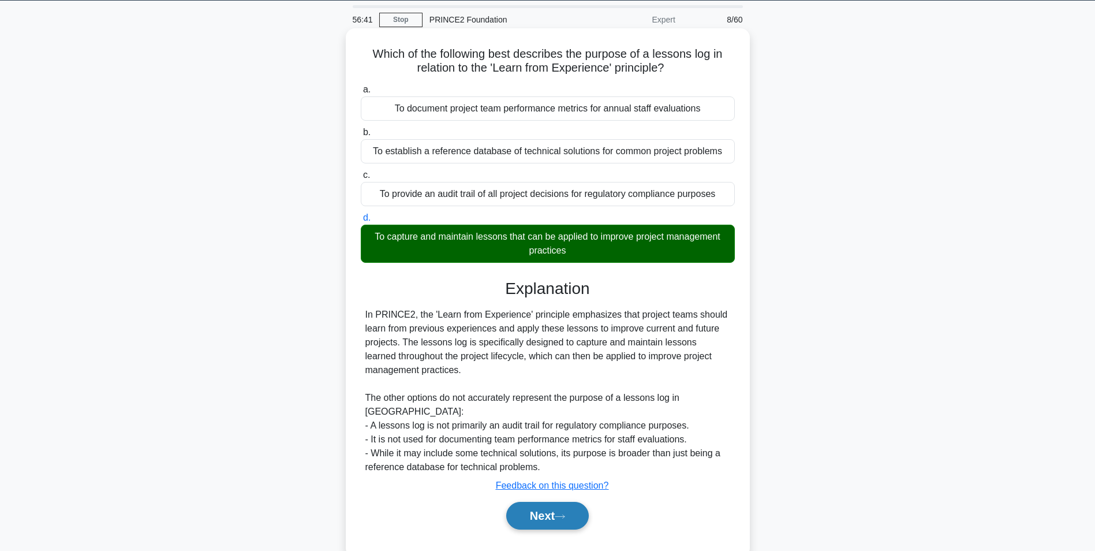
scroll to position [73, 0]
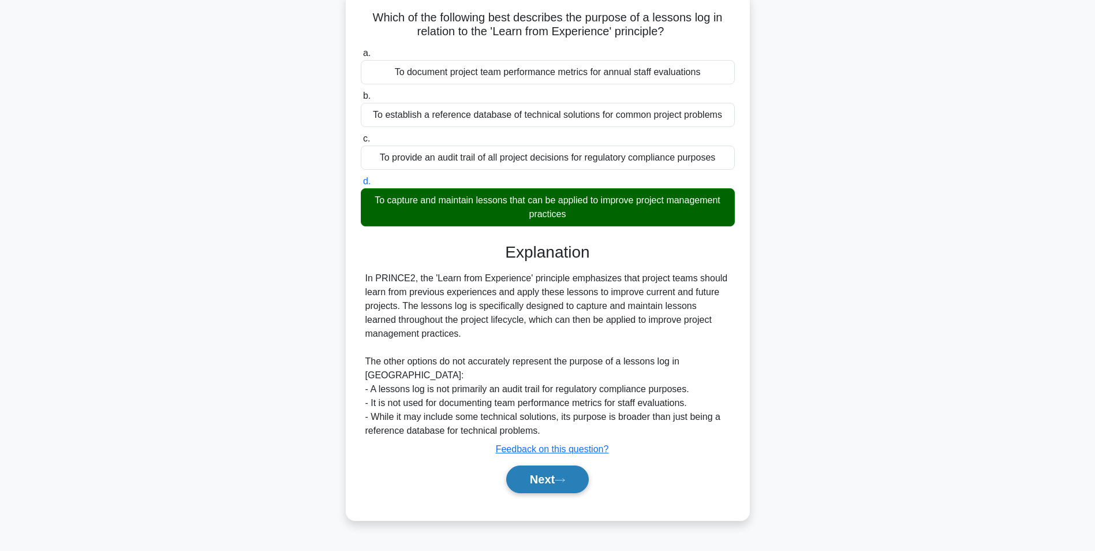
click at [556, 465] on button "Next" at bounding box center [547, 479] width 83 height 28
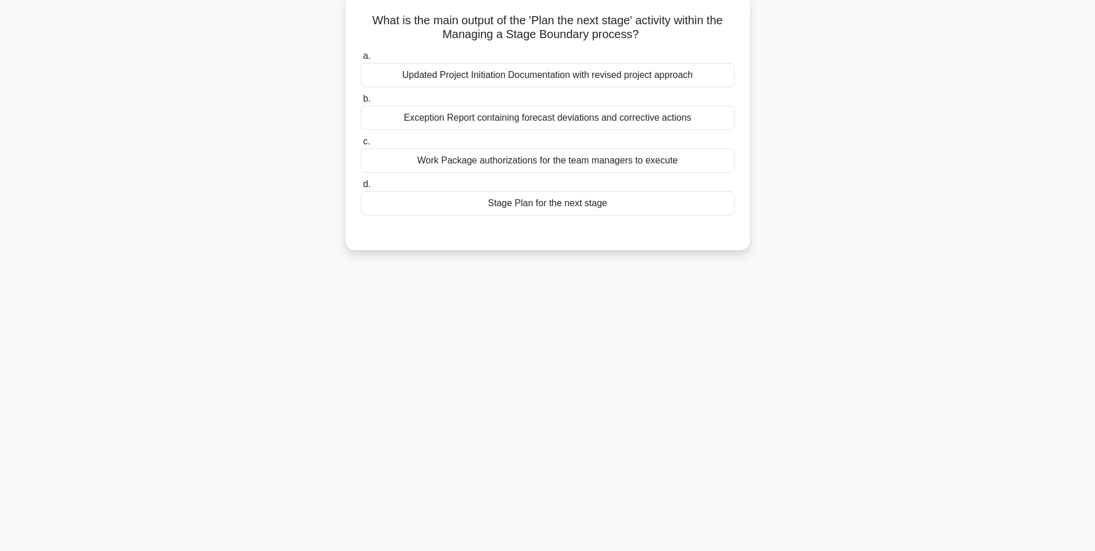
scroll to position [0, 0]
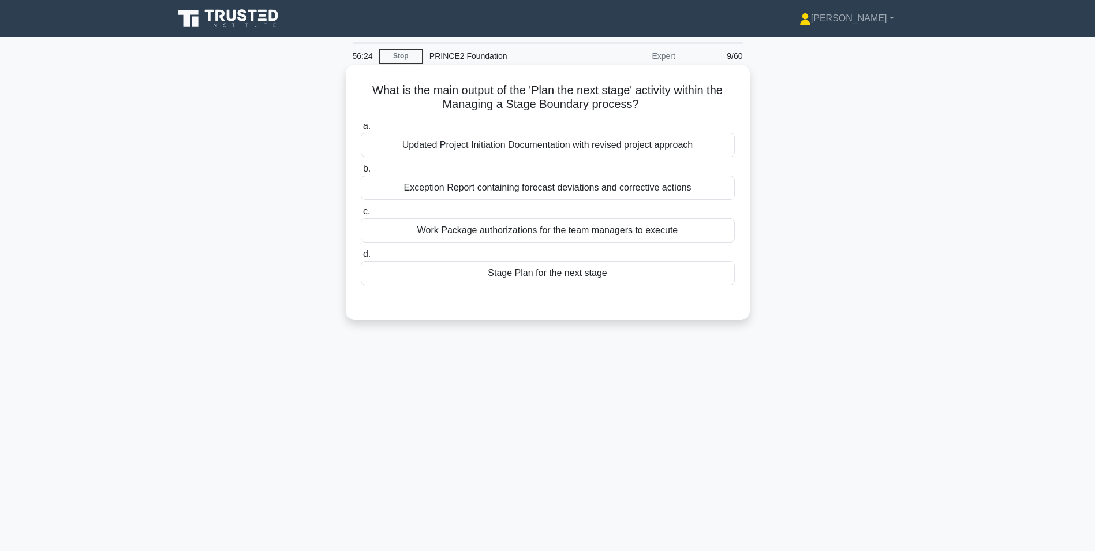
click at [487, 277] on div "Stage Plan for the next stage" at bounding box center [548, 273] width 374 height 24
click at [361, 258] on input "d. Stage Plan for the next stage" at bounding box center [361, 255] width 0 height 8
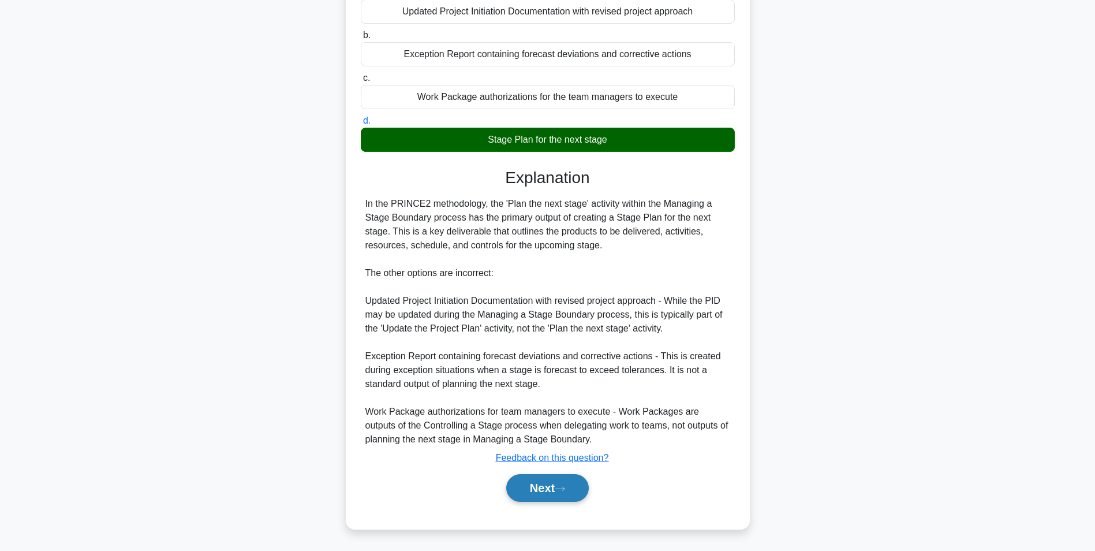
click at [525, 484] on button "Next" at bounding box center [547, 488] width 83 height 28
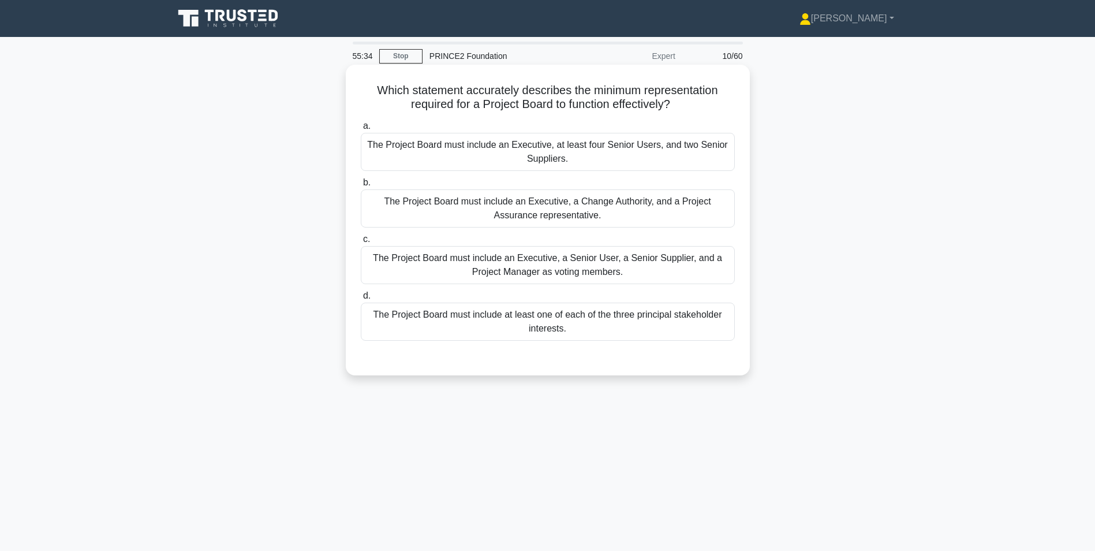
click at [482, 324] on div "The Project Board must include at least one of each of the three principal stak…" at bounding box center [548, 322] width 374 height 38
click at [361, 300] on input "d. The Project Board must include at least one of each of the three principal s…" at bounding box center [361, 296] width 0 height 8
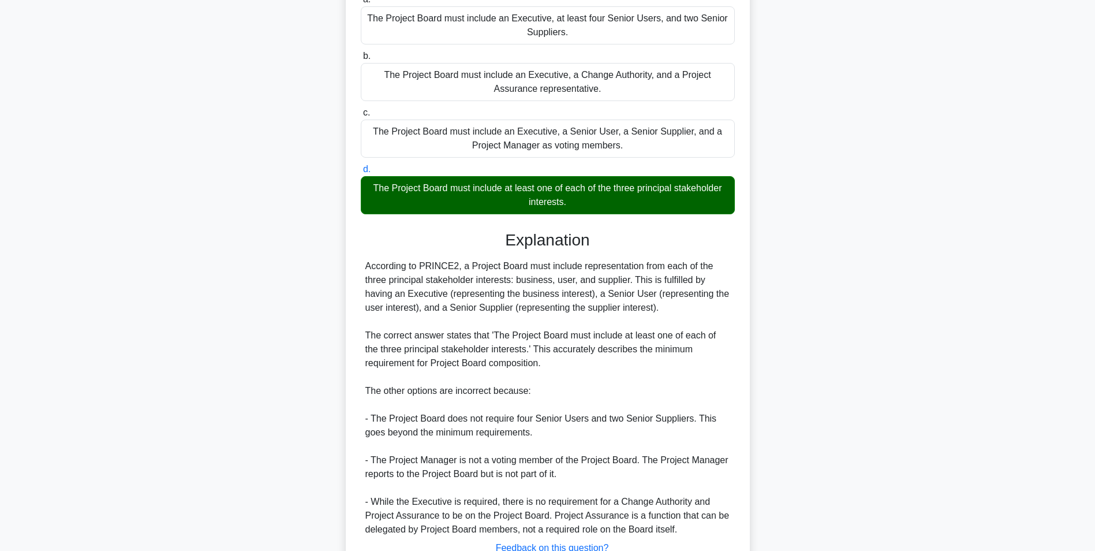
scroll to position [217, 0]
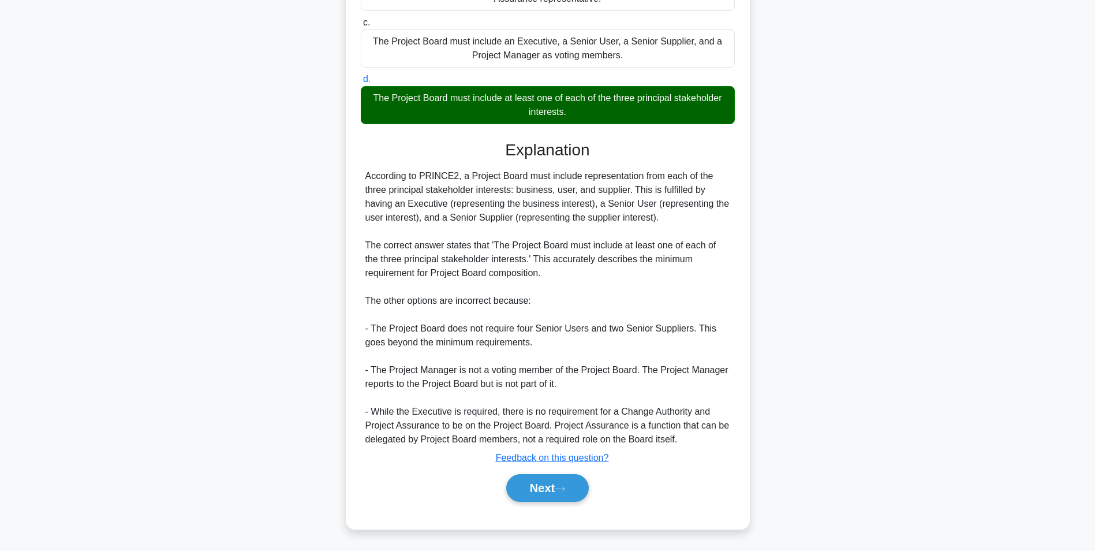
click at [537, 503] on div "Next" at bounding box center [548, 487] width 374 height 37
click at [535, 487] on button "Next" at bounding box center [547, 488] width 83 height 28
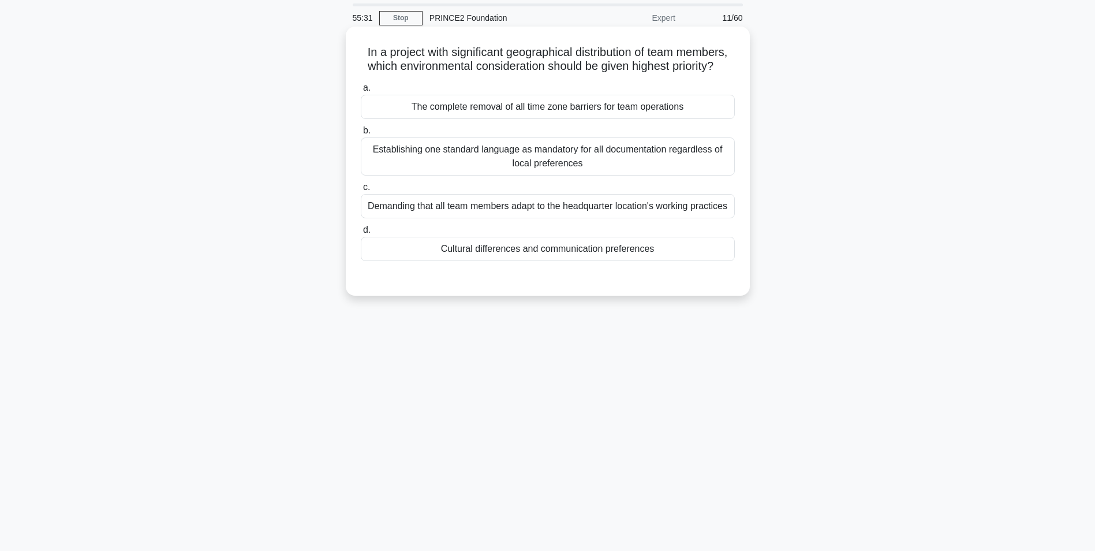
scroll to position [0, 0]
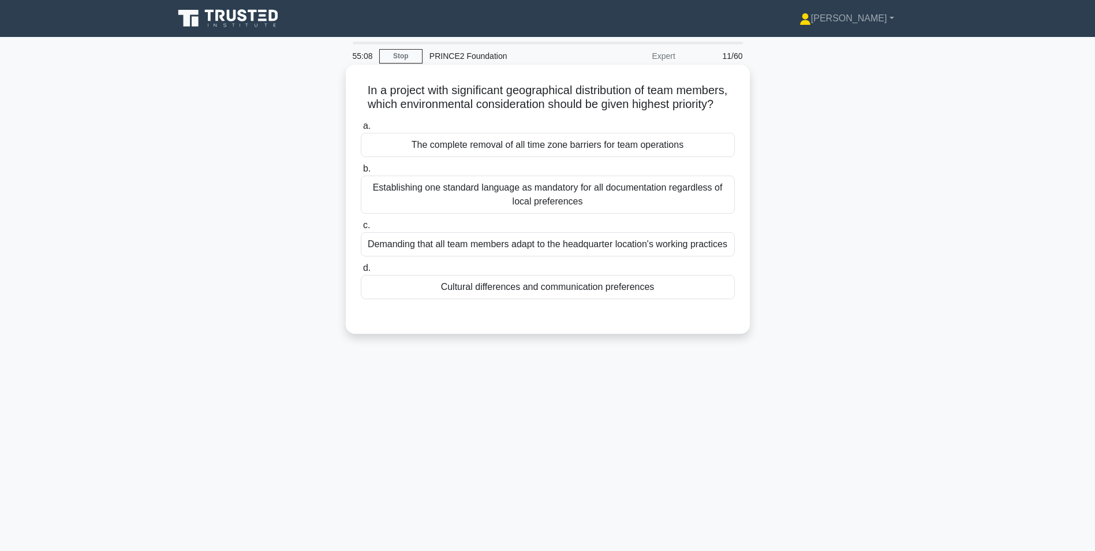
click at [487, 299] on div "Cultural differences and communication preferences" at bounding box center [548, 287] width 374 height 24
click at [361, 272] on input "d. Cultural differences and communication preferences" at bounding box center [361, 268] width 0 height 8
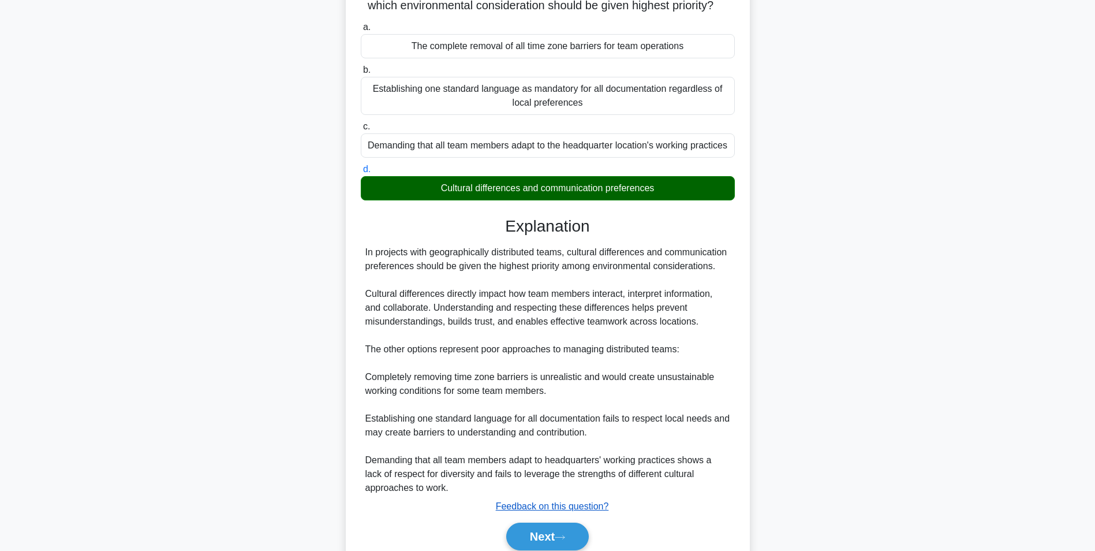
scroll to position [162, 0]
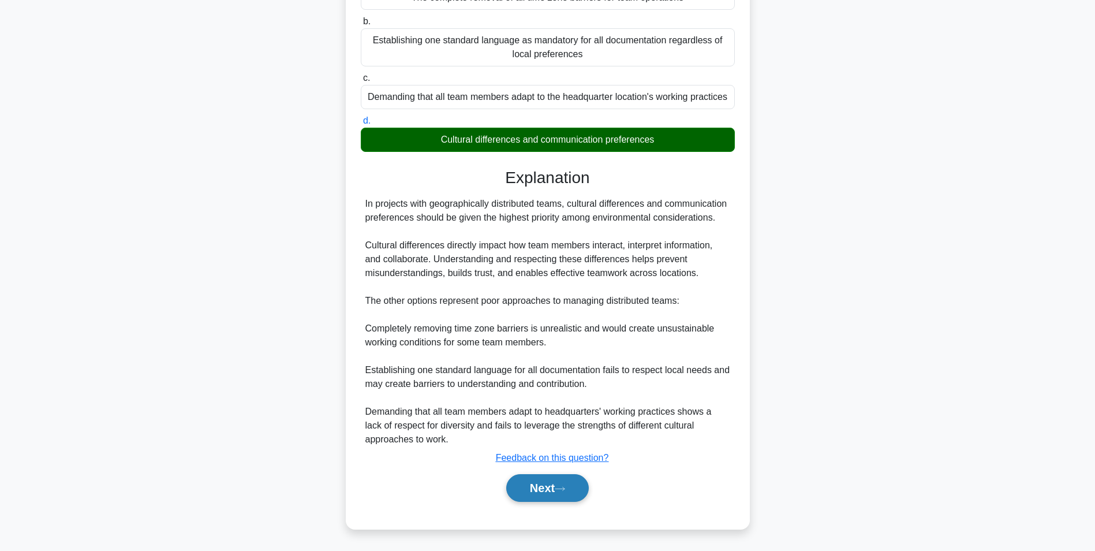
click at [565, 487] on icon at bounding box center [560, 489] width 10 height 6
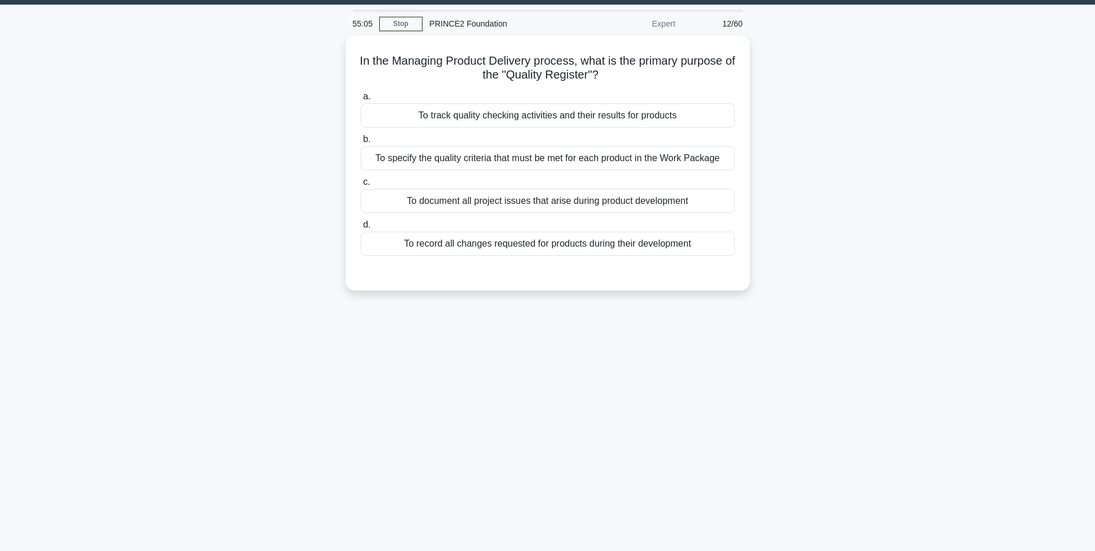
scroll to position [0, 0]
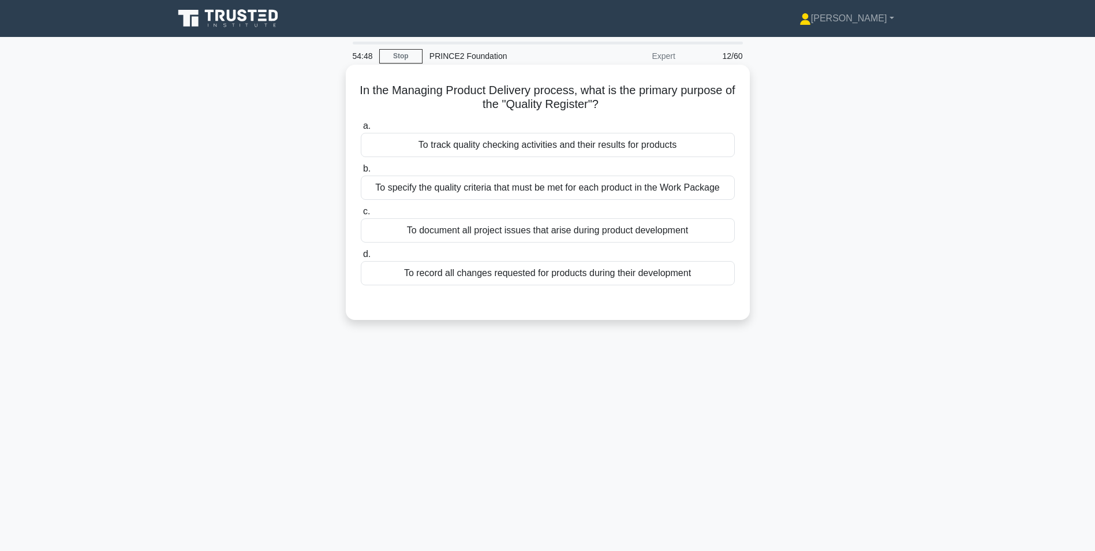
click at [408, 144] on div "To track quality checking activities and their results for products" at bounding box center [548, 145] width 374 height 24
click at [361, 130] on input "a. To track quality checking activities and their results for products" at bounding box center [361, 126] width 0 height 8
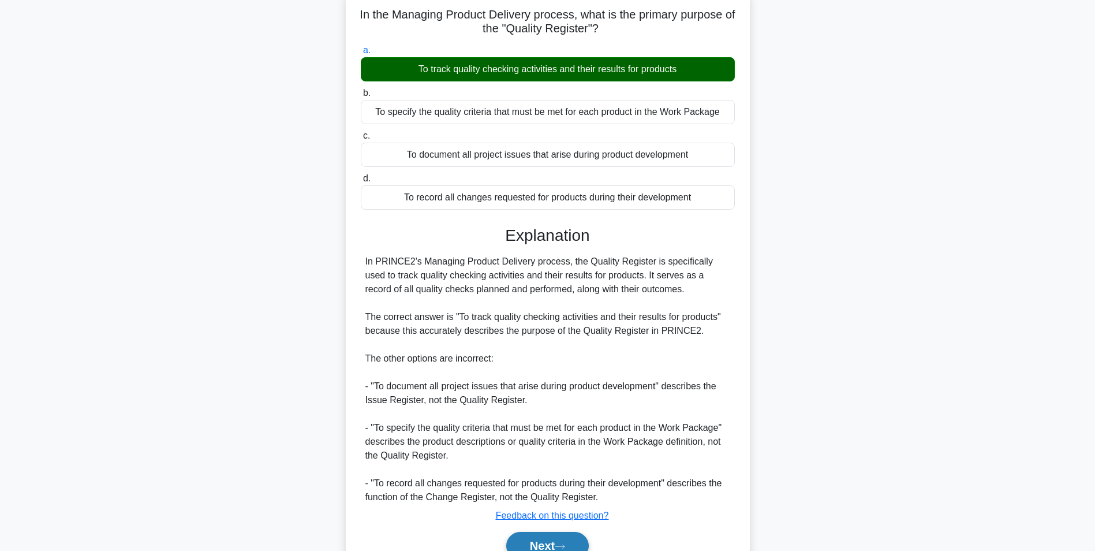
scroll to position [134, 0]
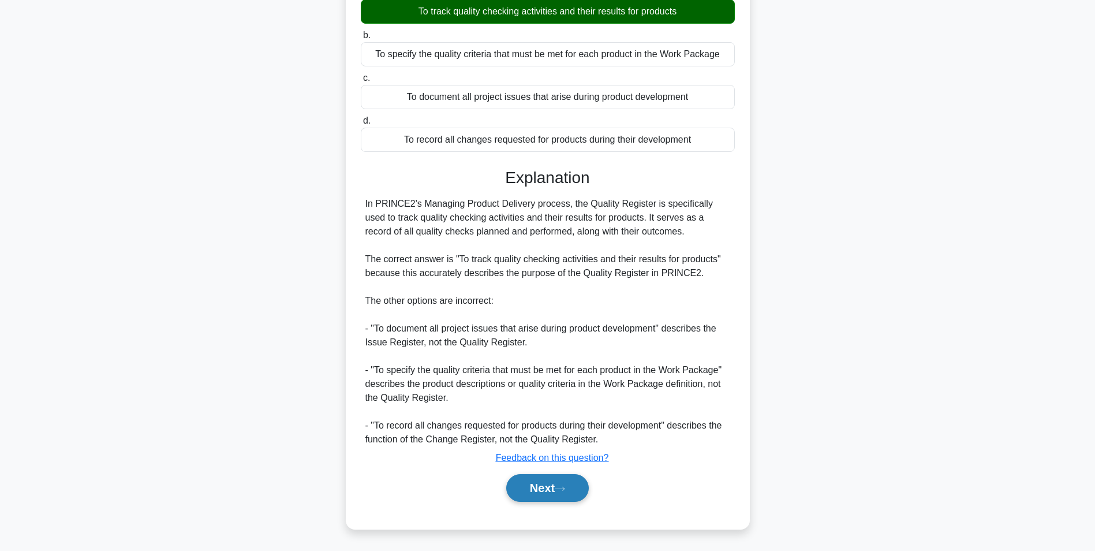
click at [554, 494] on button "Next" at bounding box center [547, 488] width 83 height 28
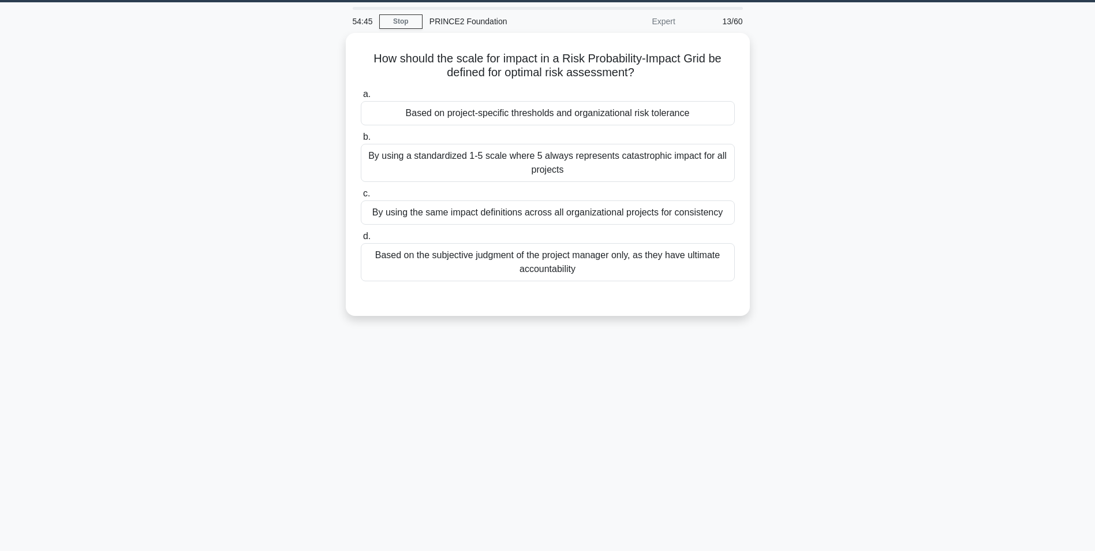
scroll to position [0, 0]
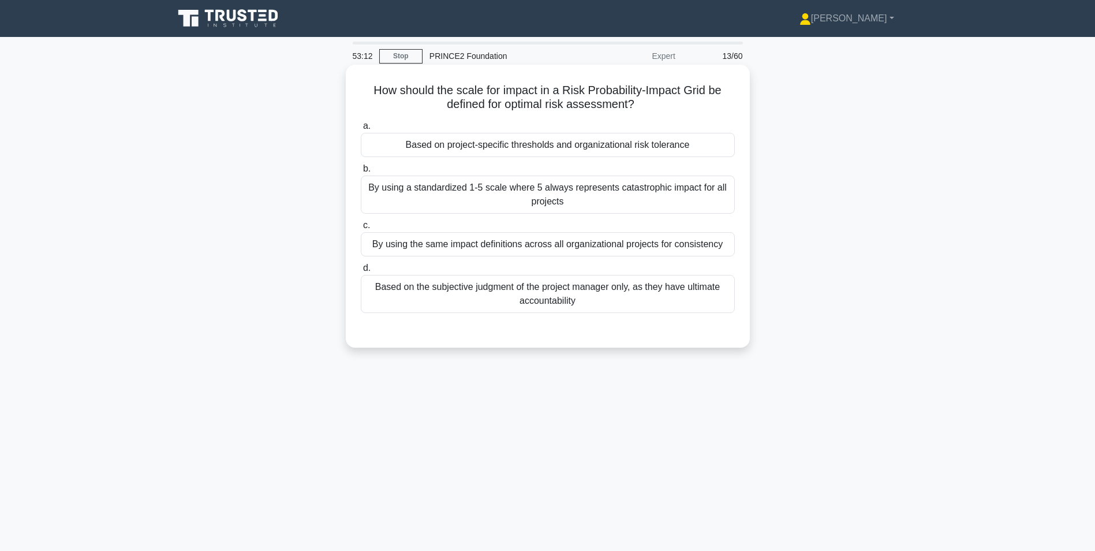
click at [630, 193] on div "By using a standardized 1-5 scale where 5 always represents catastrophic impact…" at bounding box center [548, 195] width 374 height 38
click at [361, 173] on input "b. By using a standardized 1-5 scale where 5 always represents catastrophic imp…" at bounding box center [361, 169] width 0 height 8
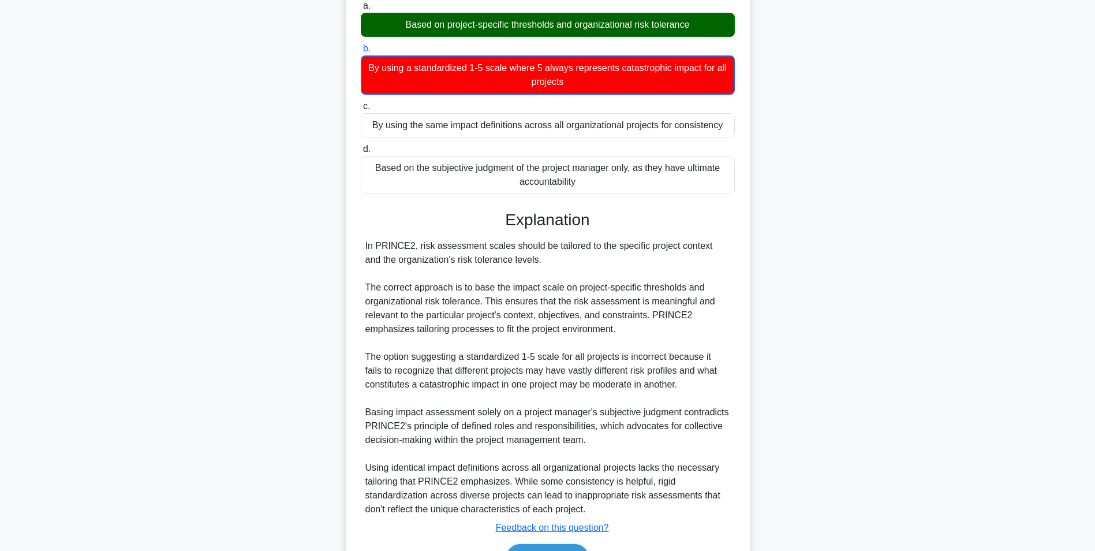
scroll to position [191, 0]
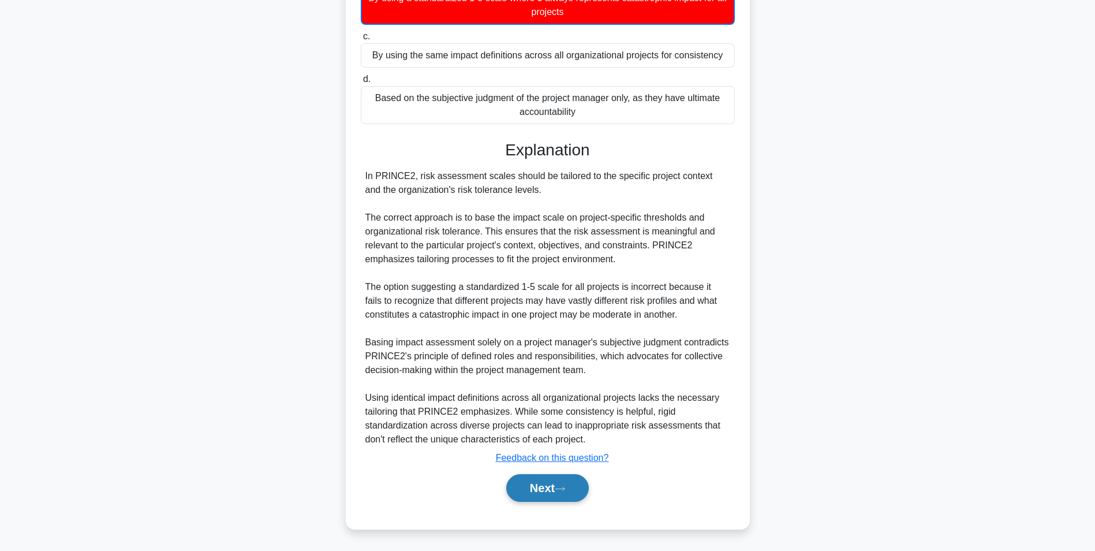
click at [525, 494] on button "Next" at bounding box center [547, 488] width 83 height 28
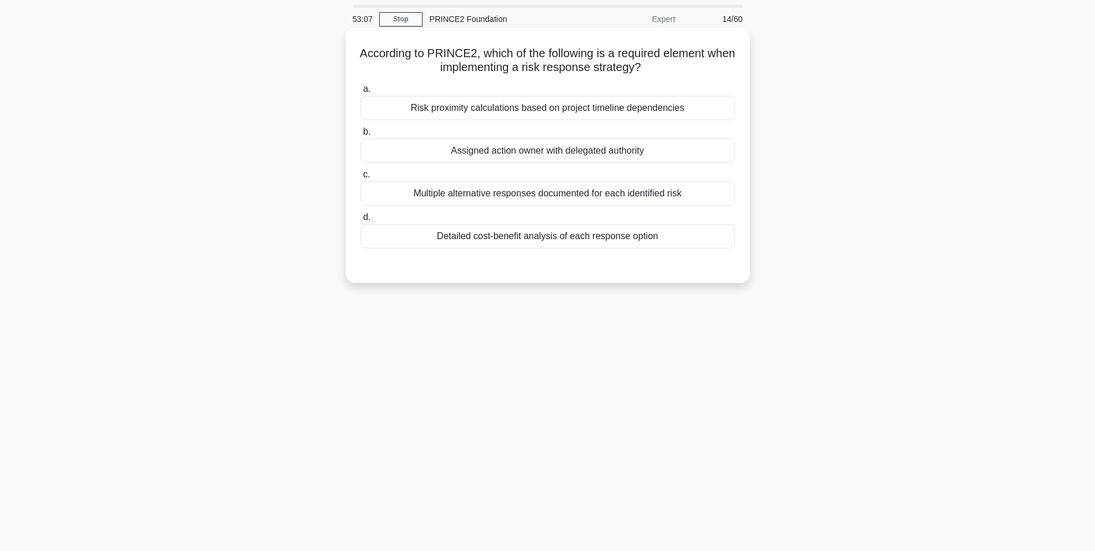
scroll to position [0, 0]
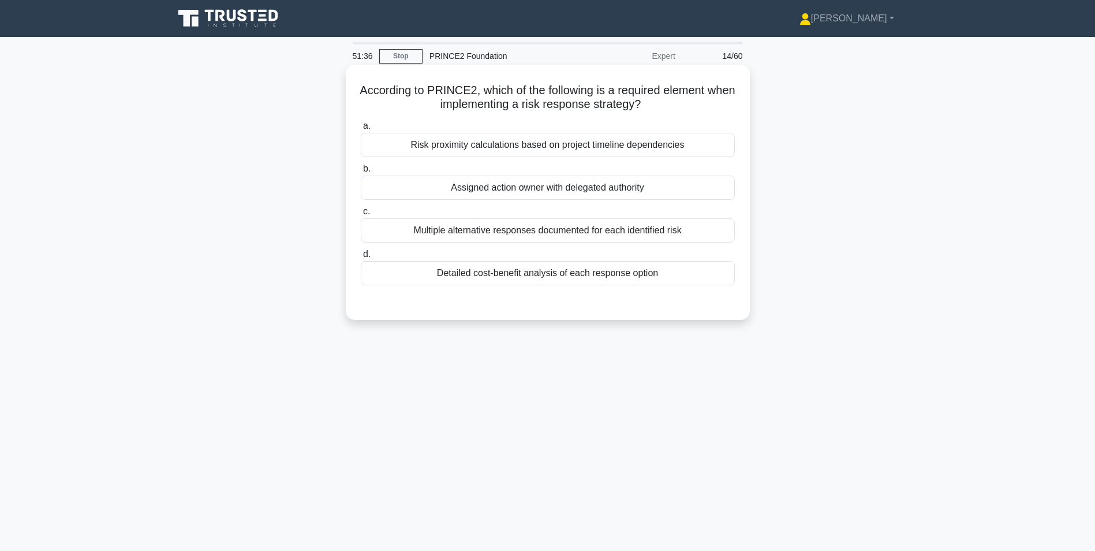
click at [482, 188] on div "Assigned action owner with delegated authority" at bounding box center [548, 188] width 374 height 24
click at [361, 173] on input "b. Assigned action owner with delegated authority" at bounding box center [361, 169] width 0 height 8
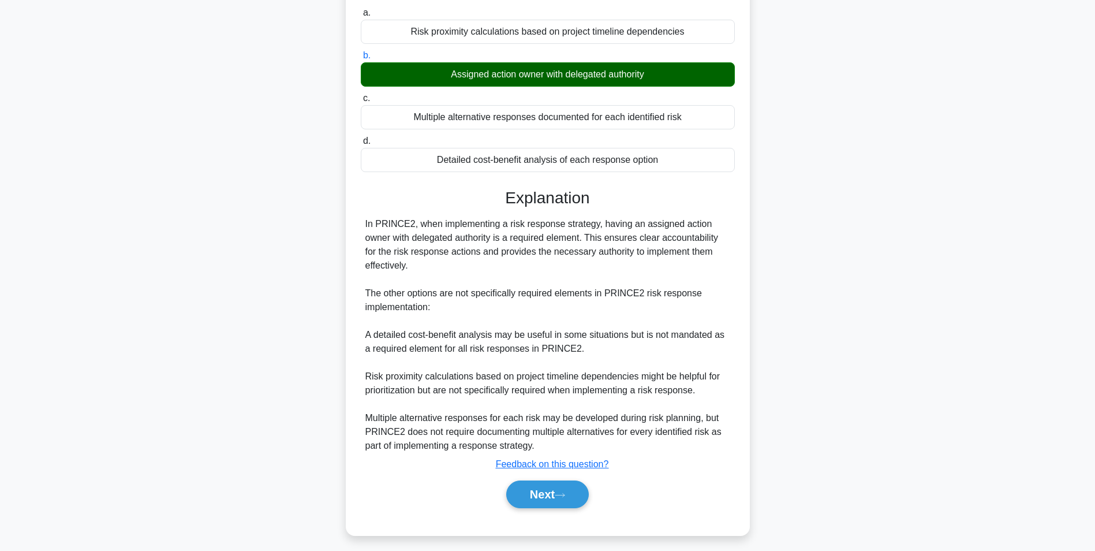
scroll to position [120, 0]
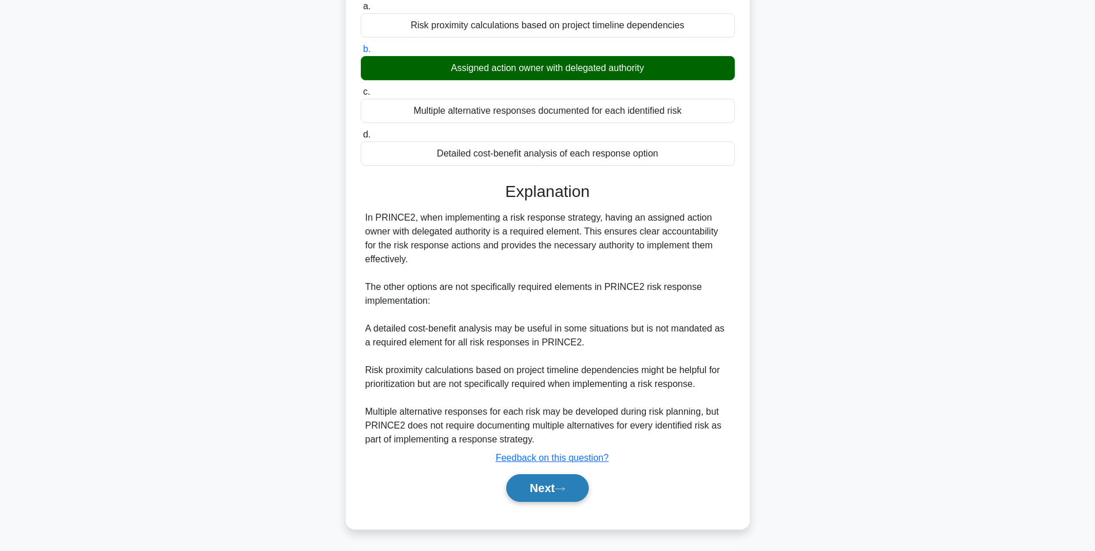
click at [547, 481] on button "Next" at bounding box center [547, 488] width 83 height 28
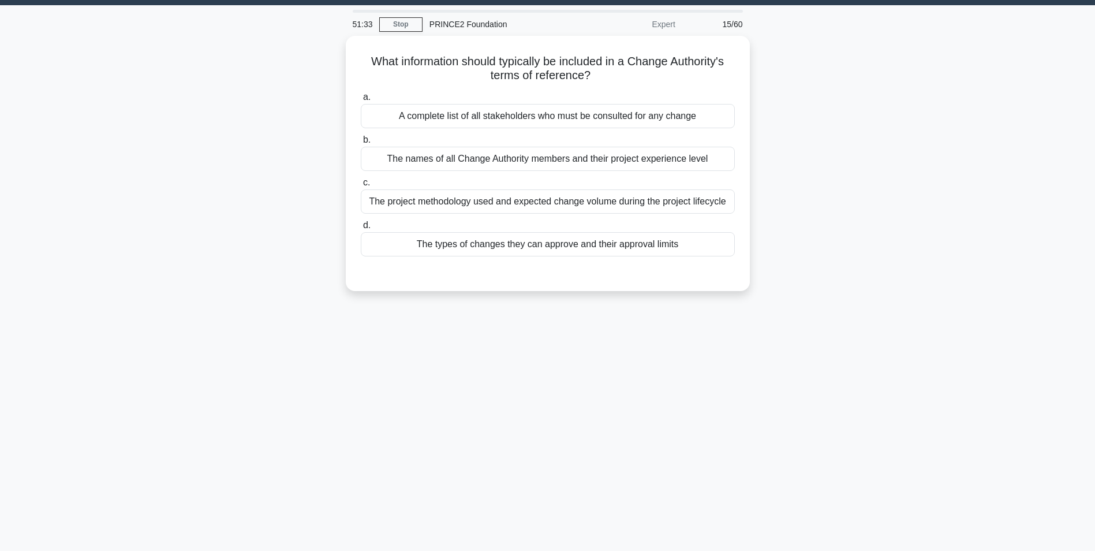
scroll to position [0, 0]
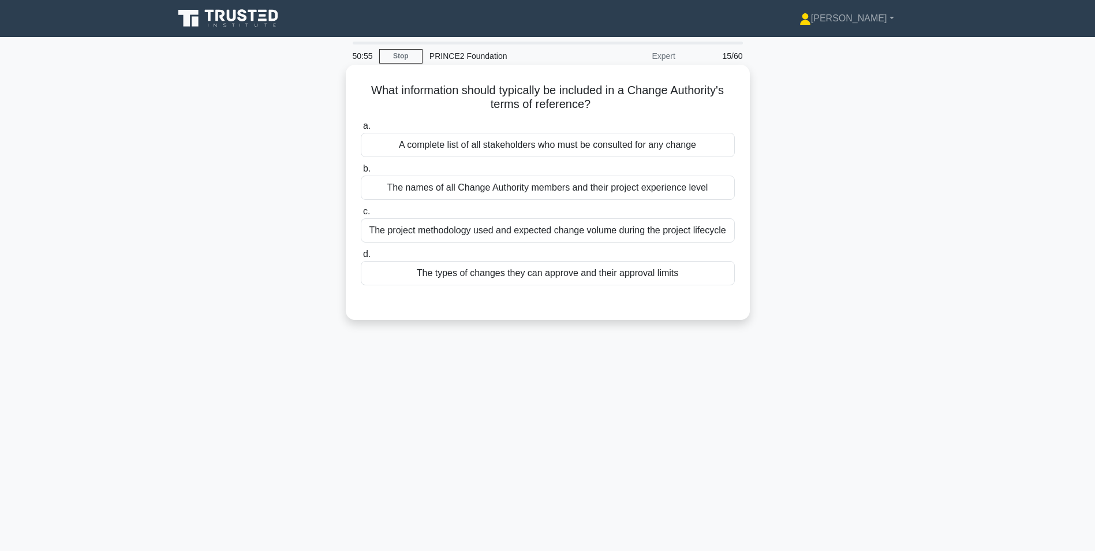
click at [542, 275] on div "The types of changes they can approve and their approval limits" at bounding box center [548, 273] width 374 height 24
click at [361, 258] on input "d. The types of changes they can approve and their approval limits" at bounding box center [361, 255] width 0 height 8
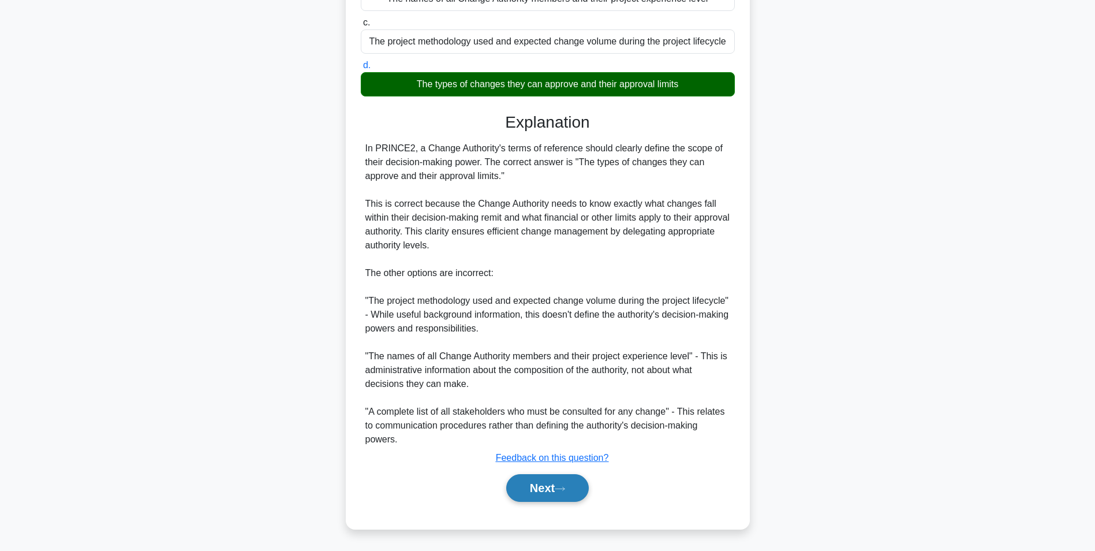
click at [553, 484] on button "Next" at bounding box center [547, 488] width 83 height 28
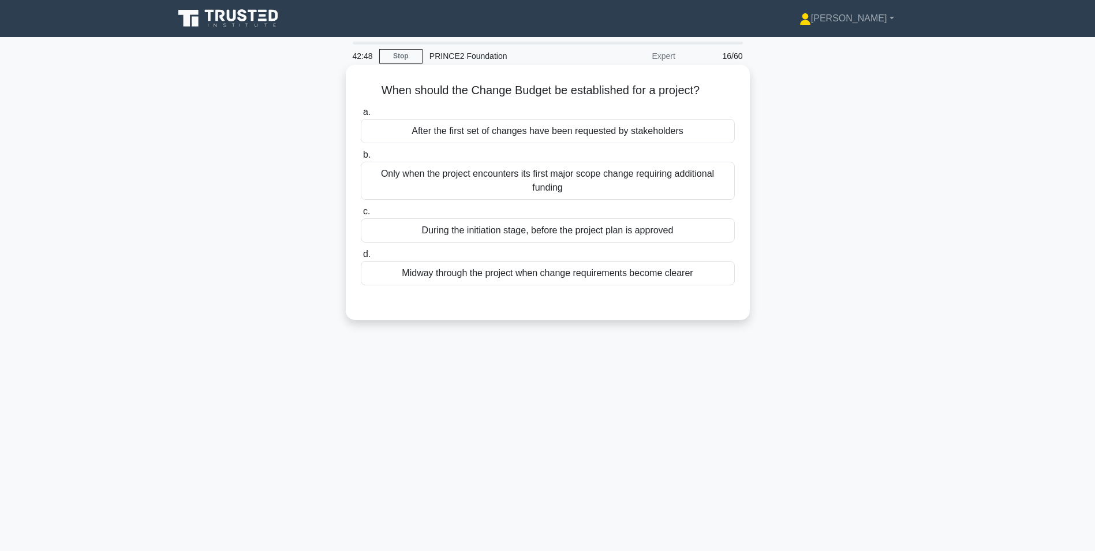
click at [437, 234] on div "During the initiation stage, before the project plan is approved" at bounding box center [548, 230] width 374 height 24
click at [361, 215] on input "c. During the initiation stage, before the project plan is approved" at bounding box center [361, 212] width 0 height 8
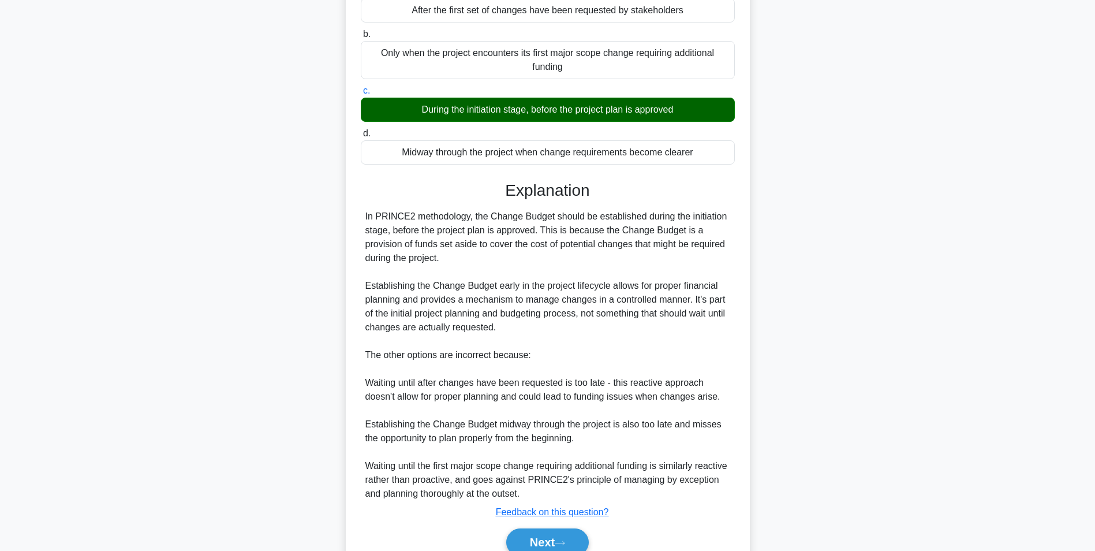
scroll to position [176, 0]
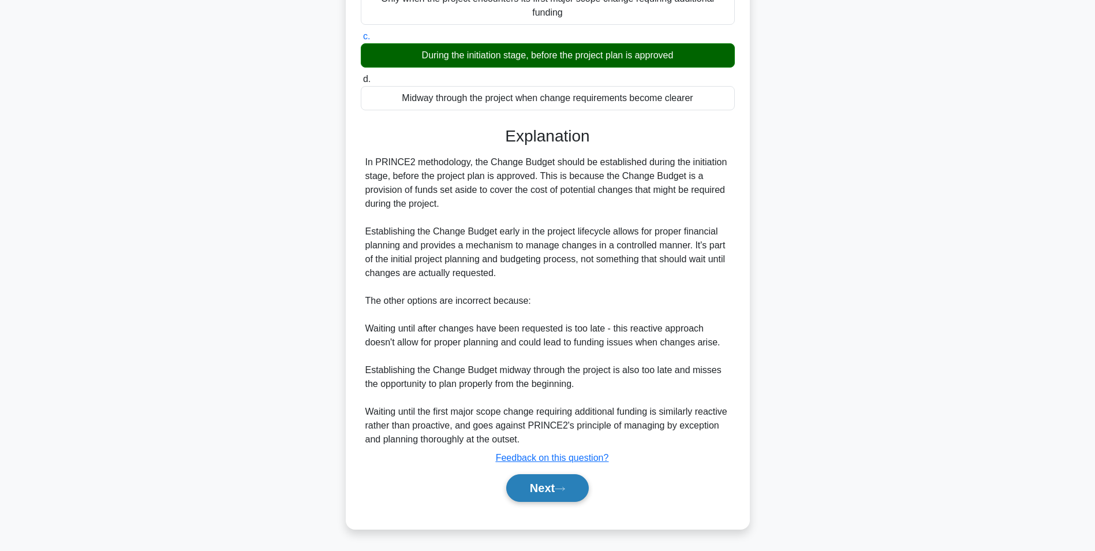
click at [534, 480] on button "Next" at bounding box center [547, 488] width 83 height 28
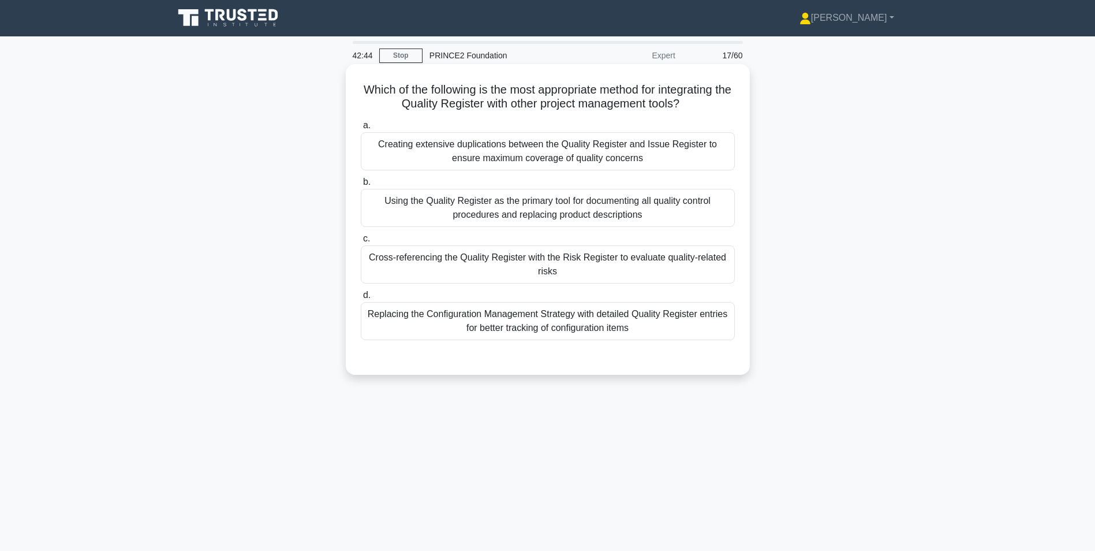
scroll to position [0, 0]
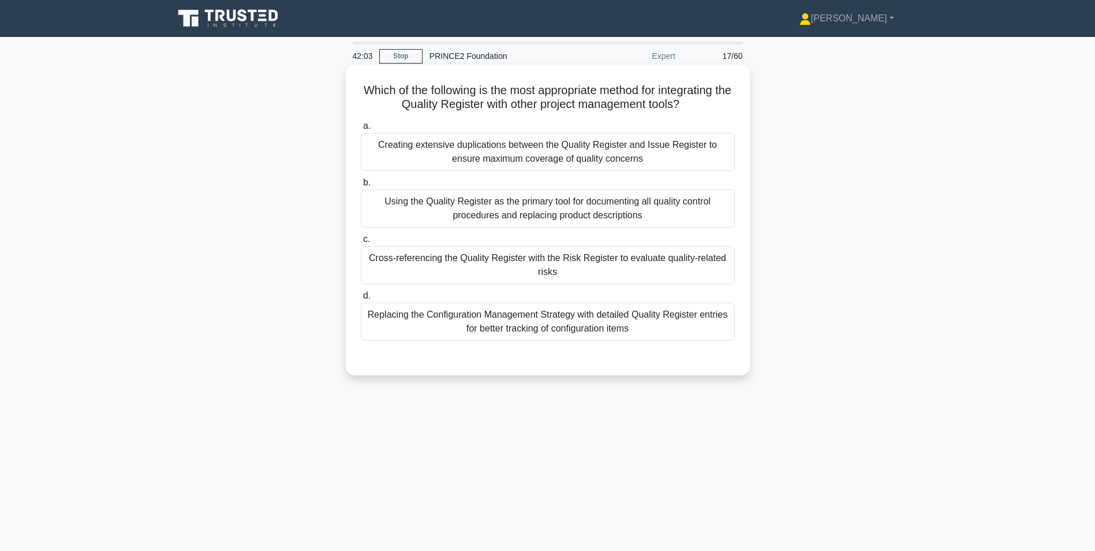
click at [514, 270] on div "Cross-referencing the Quality Register with the Risk Register to evaluate quali…" at bounding box center [548, 265] width 374 height 38
click at [361, 243] on input "c. Cross-referencing the Quality Register with the Risk Register to evaluate qu…" at bounding box center [361, 240] width 0 height 8
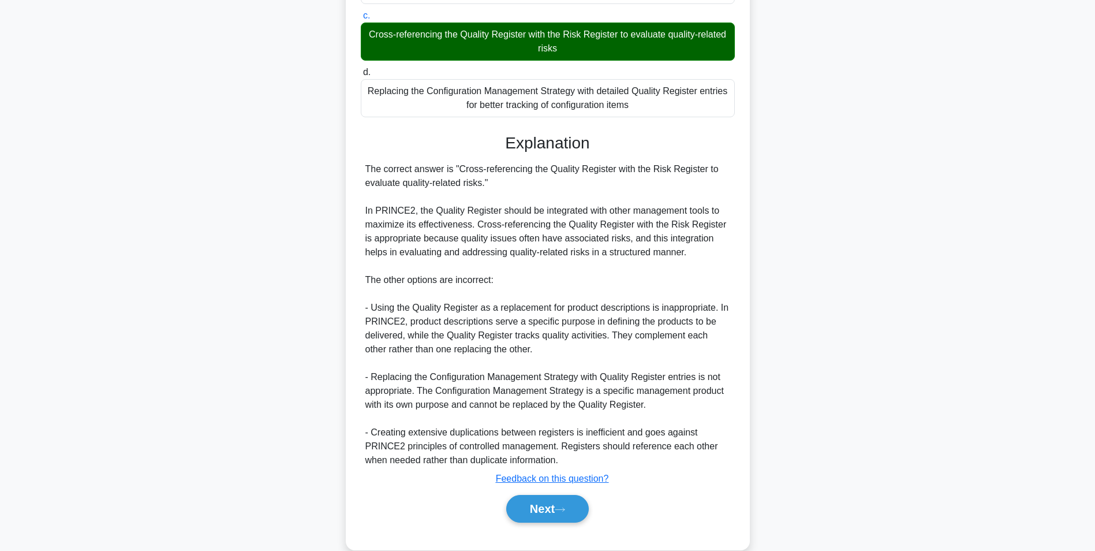
scroll to position [245, 0]
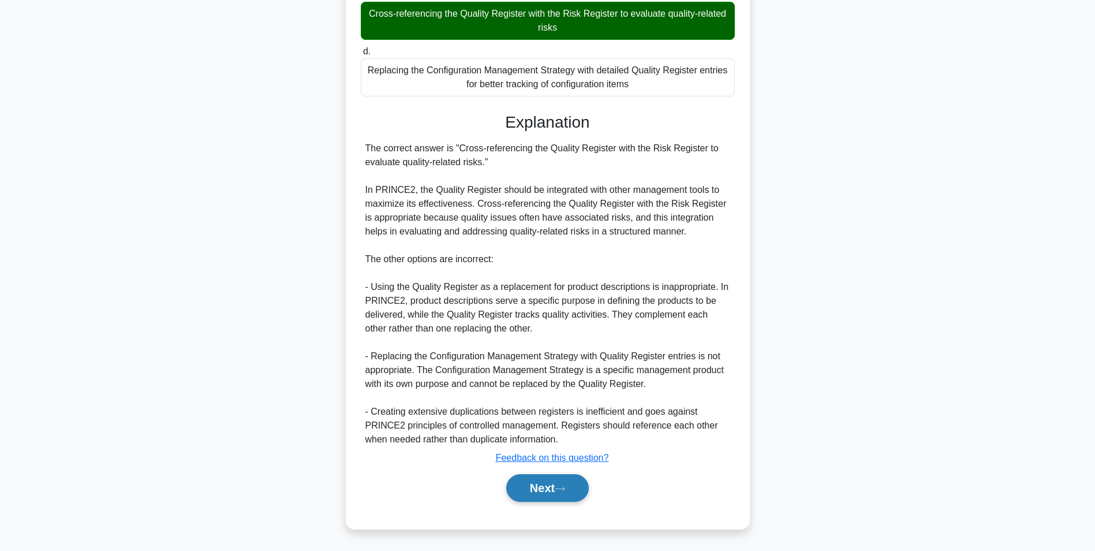
click at [543, 487] on button "Next" at bounding box center [547, 488] width 83 height 28
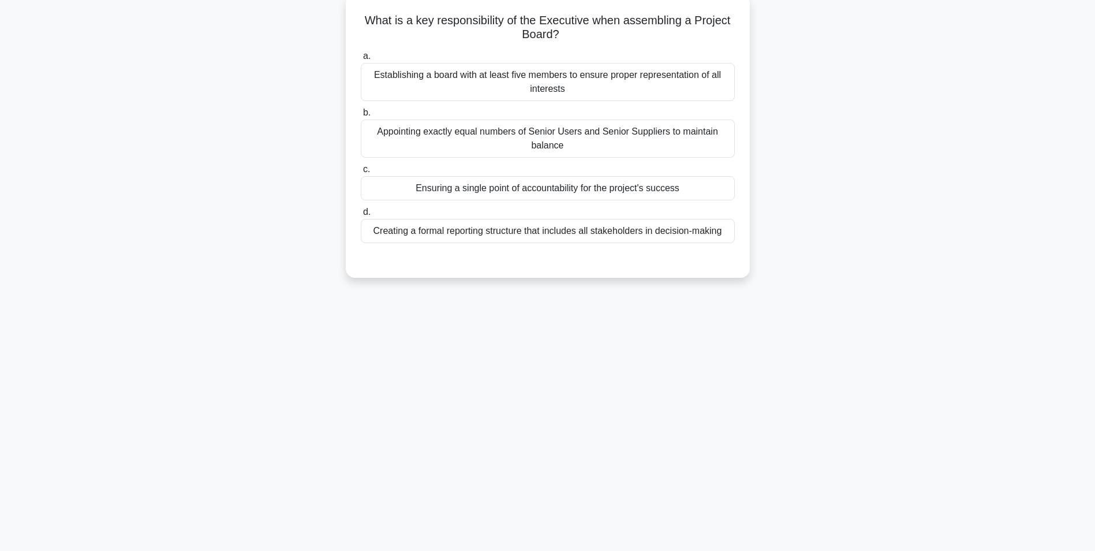
scroll to position [0, 0]
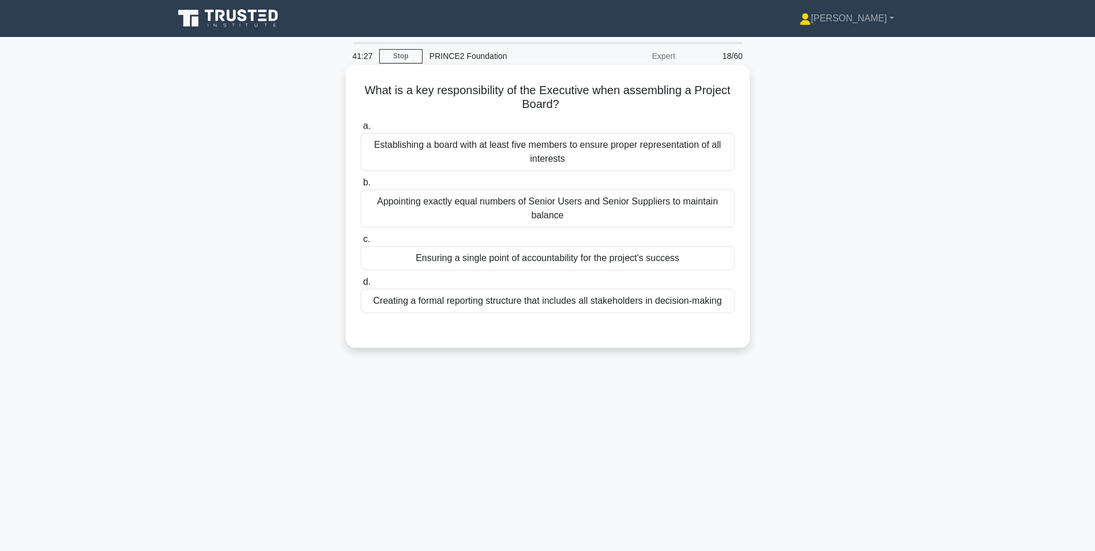
click at [506, 260] on div "Ensuring a single point of accountability for the project's success" at bounding box center [548, 258] width 374 height 24
click at [361, 243] on input "c. Ensuring a single point of accountability for the project's success" at bounding box center [361, 240] width 0 height 8
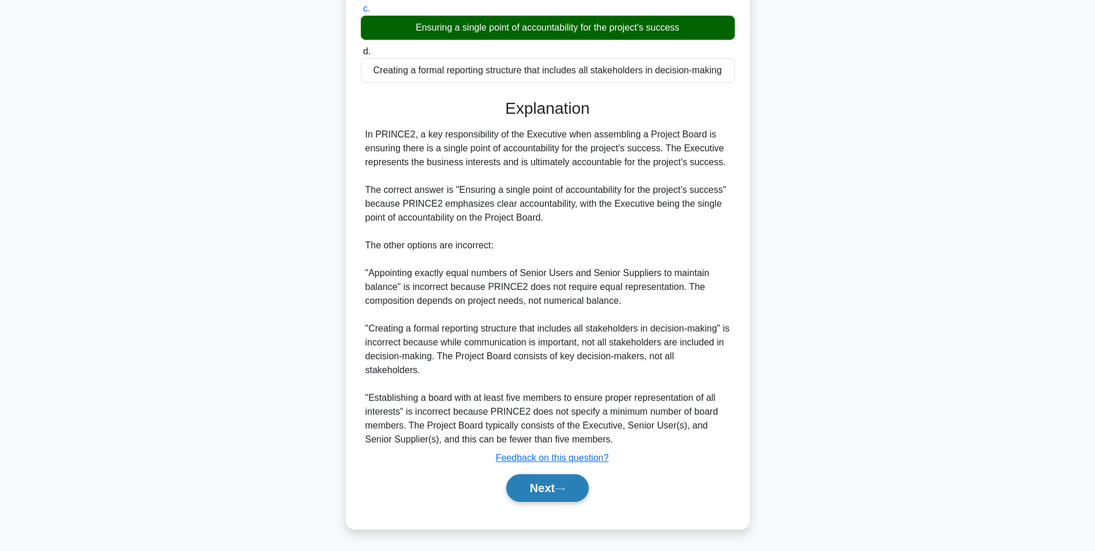
click at [558, 495] on button "Next" at bounding box center [547, 488] width 83 height 28
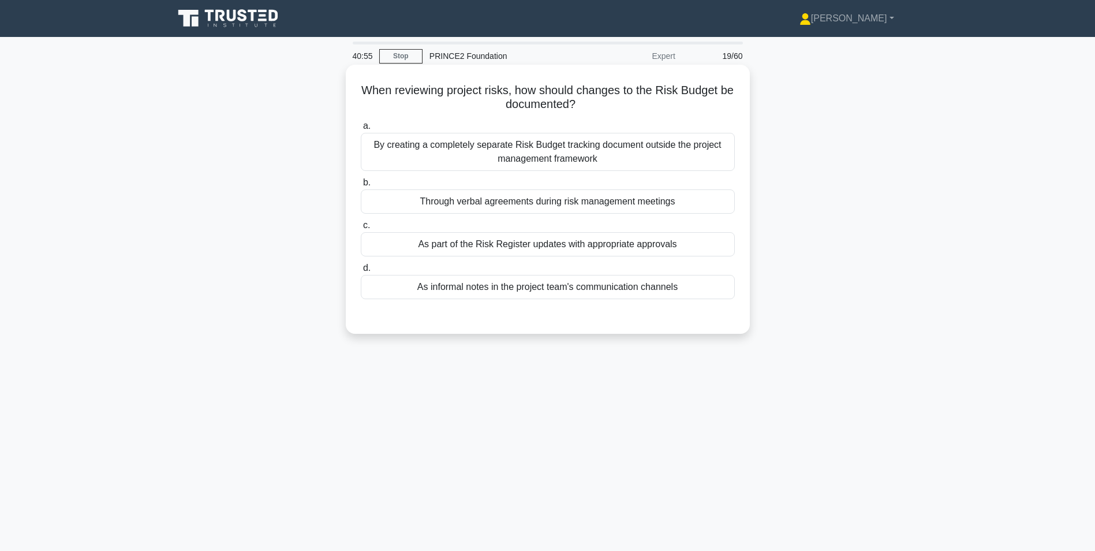
click at [545, 251] on div "As part of the Risk Register updates with appropriate approvals" at bounding box center [548, 244] width 374 height 24
click at [361, 229] on input "c. As part of the Risk Register updates with appropriate approvals" at bounding box center [361, 226] width 0 height 8
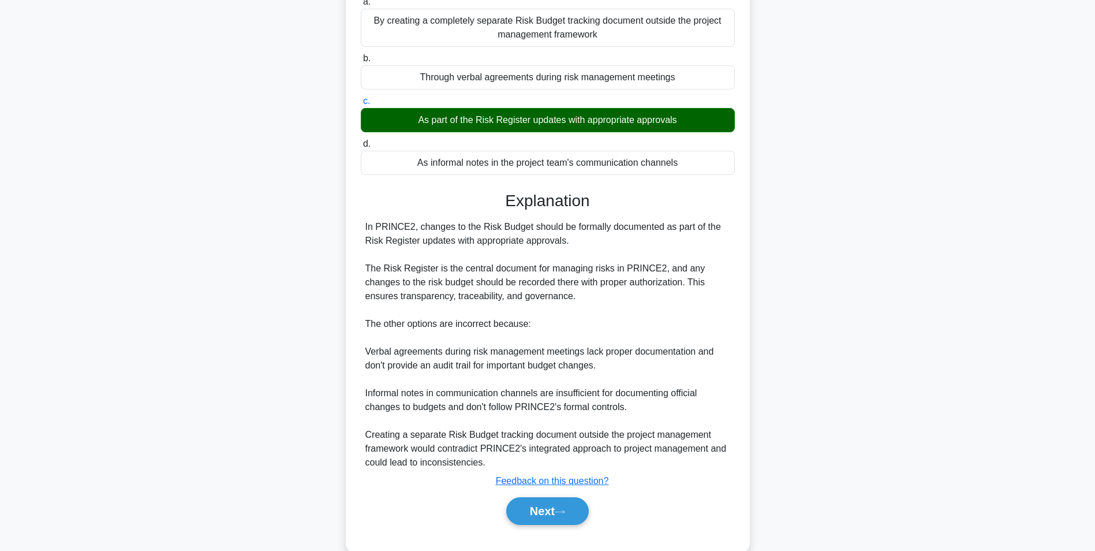
scroll to position [148, 0]
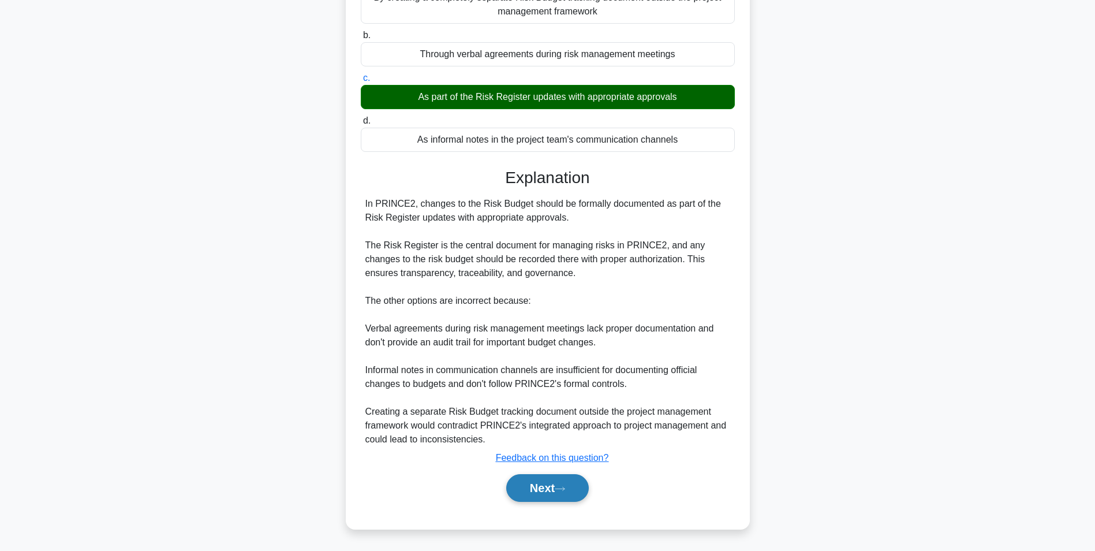
click at [542, 486] on button "Next" at bounding box center [547, 488] width 83 height 28
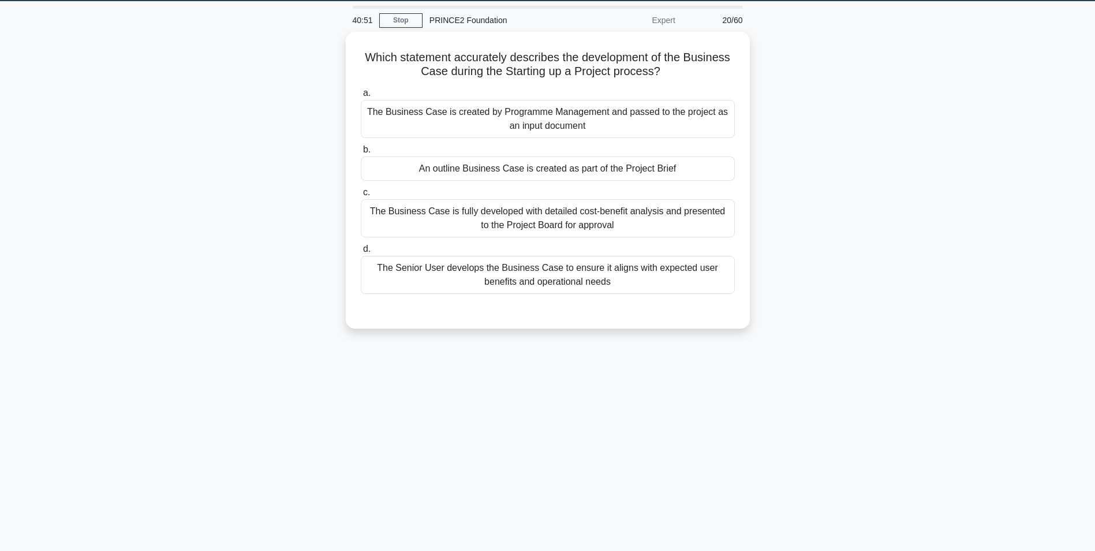
scroll to position [0, 0]
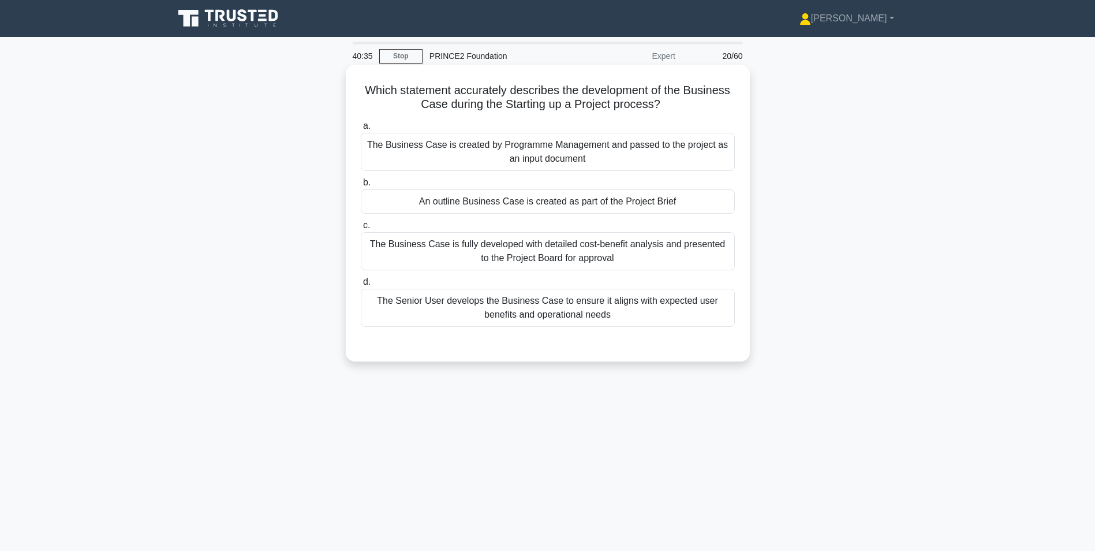
click at [527, 205] on div "An outline Business Case is created as part of the Project Brief" at bounding box center [548, 201] width 374 height 24
click at [361, 186] on input "b. An outline Business Case is created as part of the Project Brief" at bounding box center [361, 183] width 0 height 8
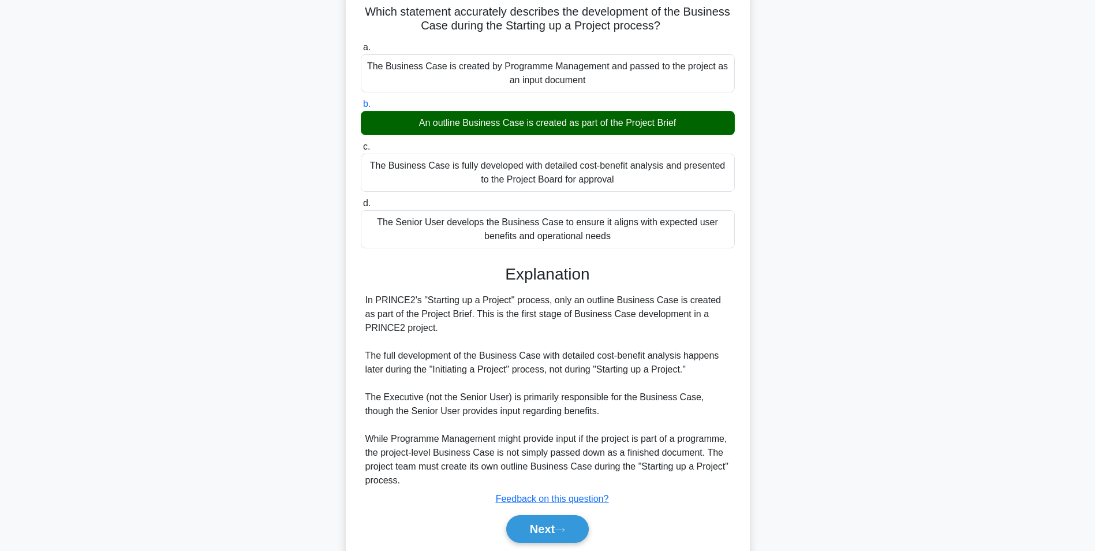
scroll to position [120, 0]
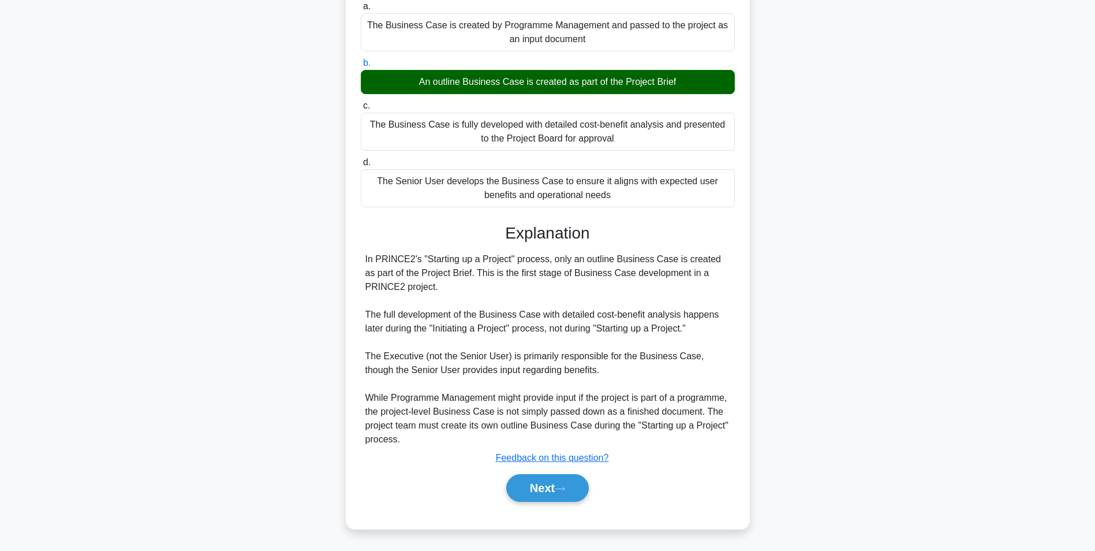
click at [536, 503] on div "Next" at bounding box center [548, 487] width 374 height 37
click at [535, 482] on button "Next" at bounding box center [547, 488] width 83 height 28
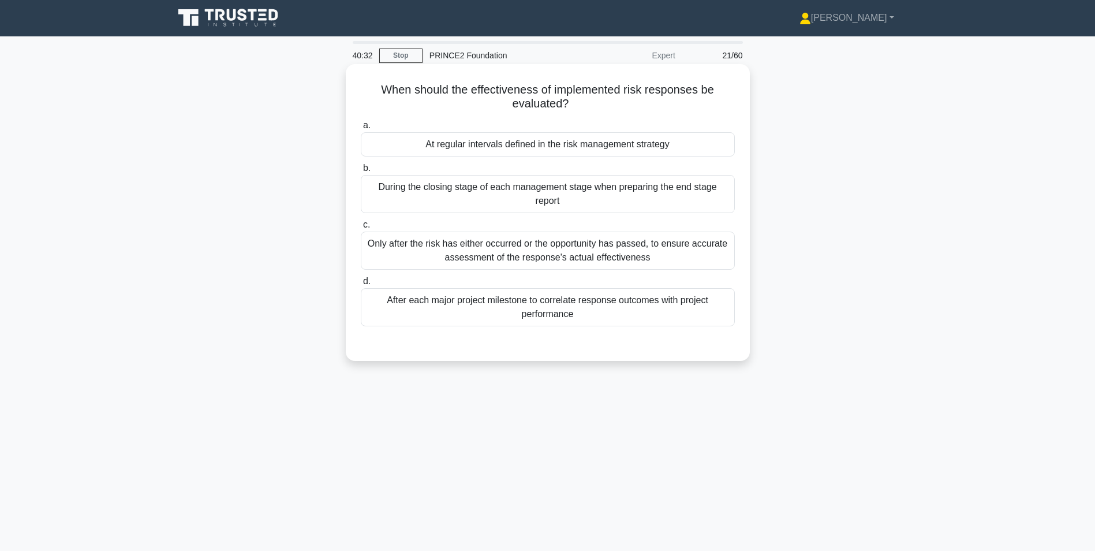
scroll to position [0, 0]
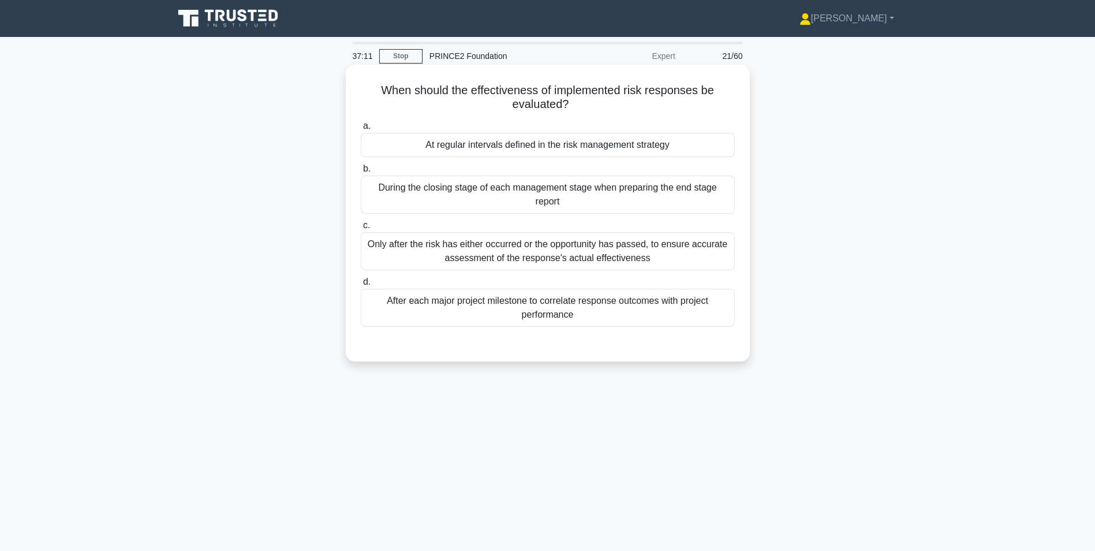
click at [460, 148] on div "At regular intervals defined in the risk management strategy" at bounding box center [548, 145] width 374 height 24
click at [361, 130] on input "a. At regular intervals defined in the risk management strategy" at bounding box center [361, 126] width 0 height 8
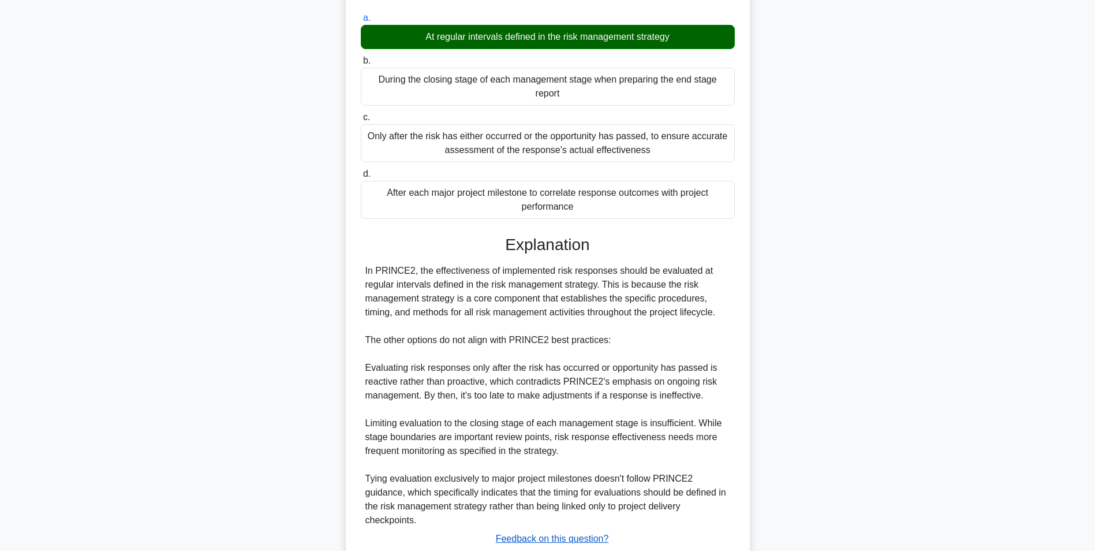
scroll to position [189, 0]
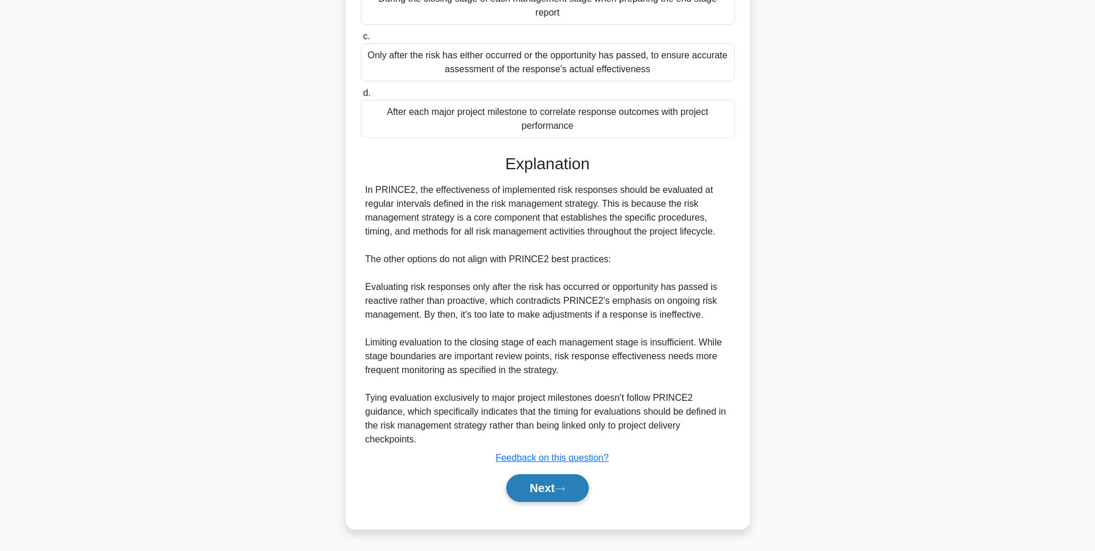
click at [538, 487] on button "Next" at bounding box center [547, 488] width 83 height 28
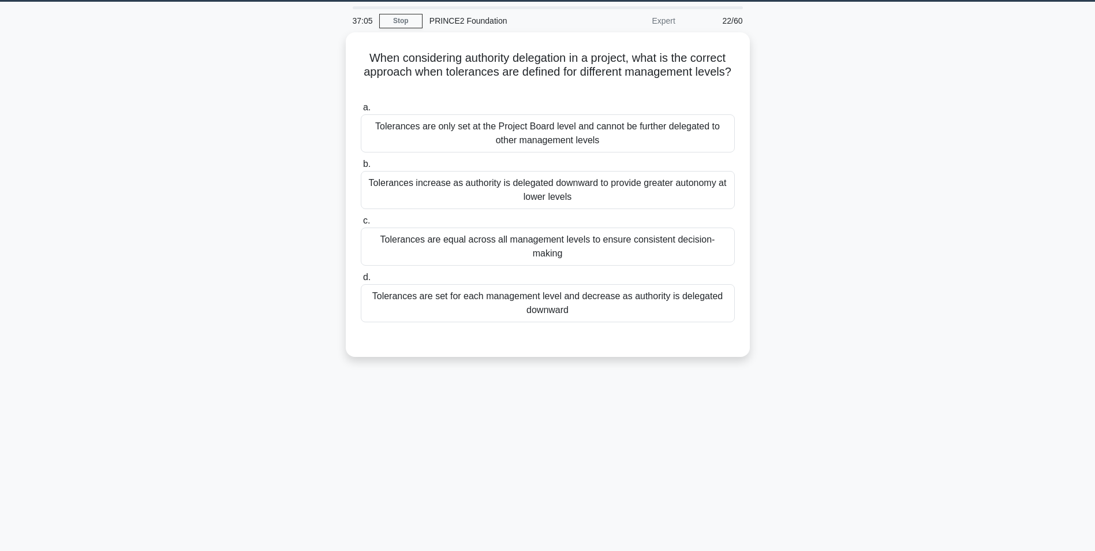
scroll to position [15, 0]
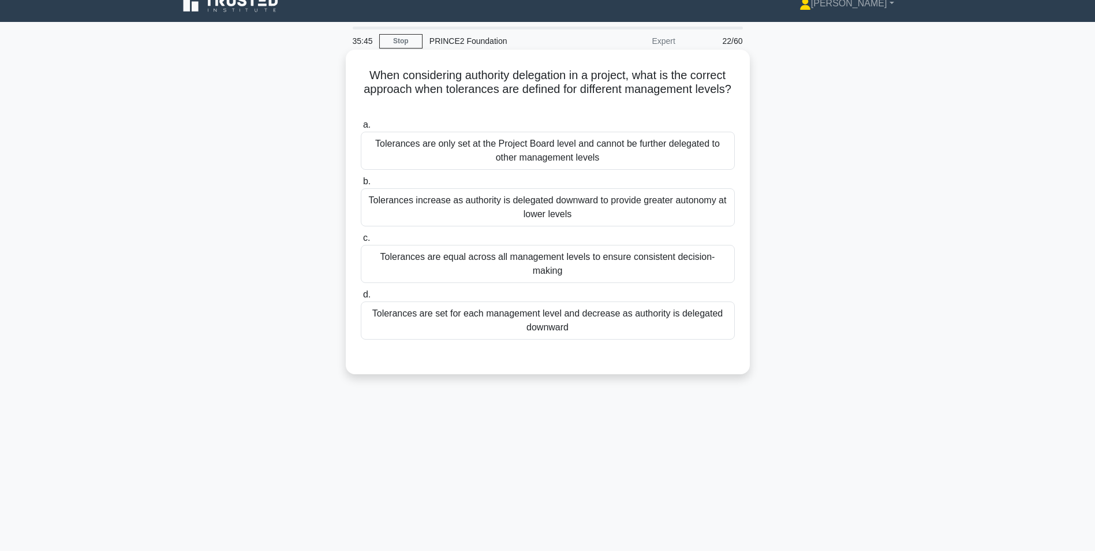
click at [577, 154] on div "Tolerances are only set at the Project Board level and cannot be further delega…" at bounding box center [548, 151] width 374 height 38
click at [361, 129] on input "a. Tolerances are only set at the Project Board level and cannot be further del…" at bounding box center [361, 125] width 0 height 8
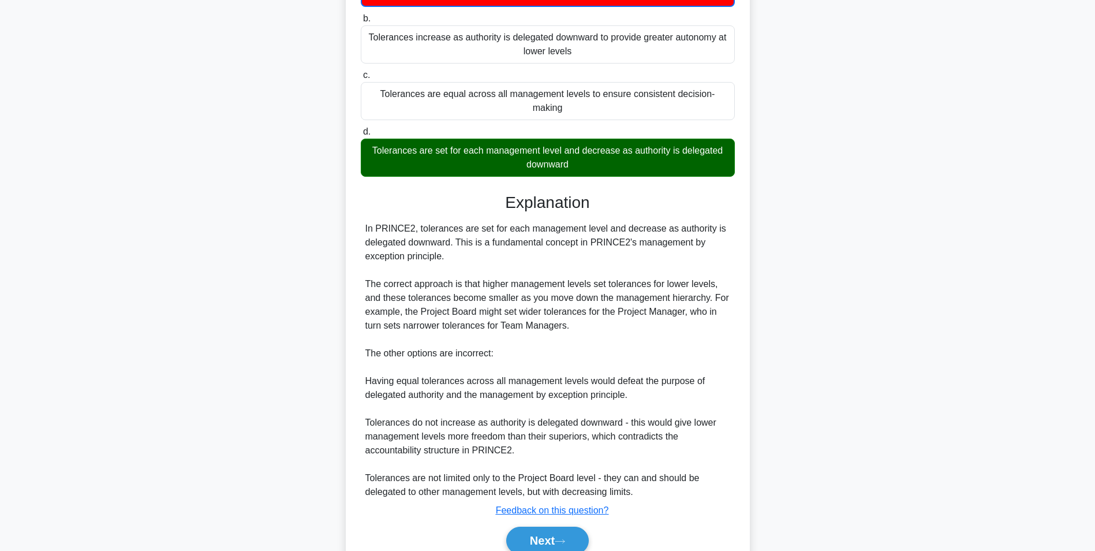
scroll to position [218, 0]
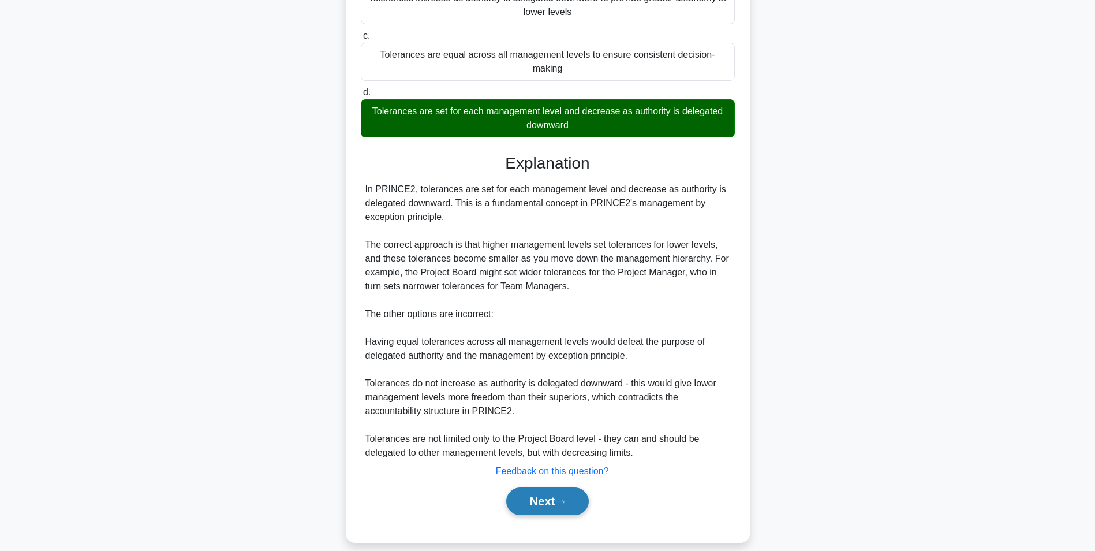
click at [559, 487] on button "Next" at bounding box center [547, 501] width 83 height 28
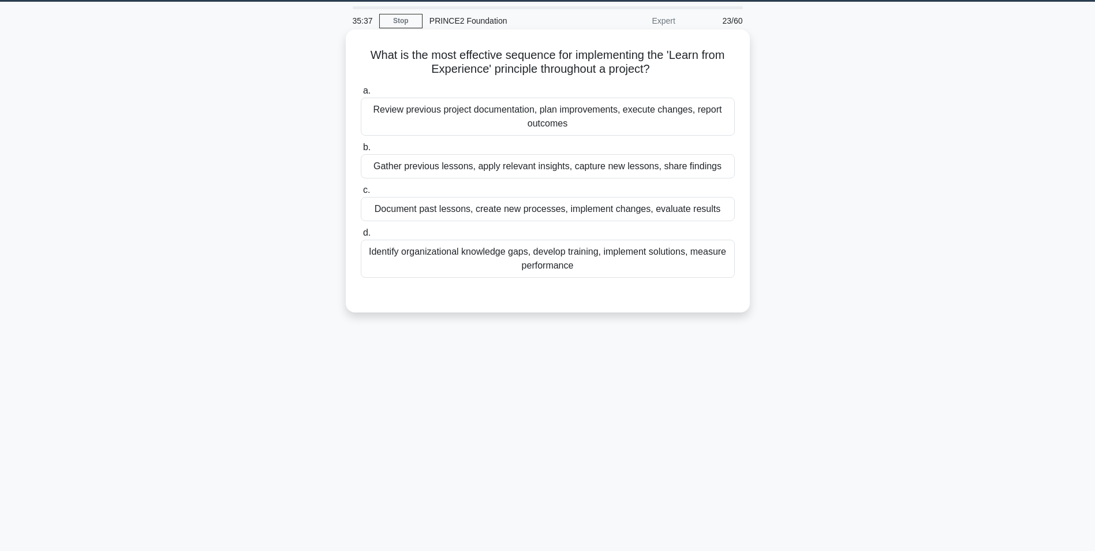
scroll to position [15, 0]
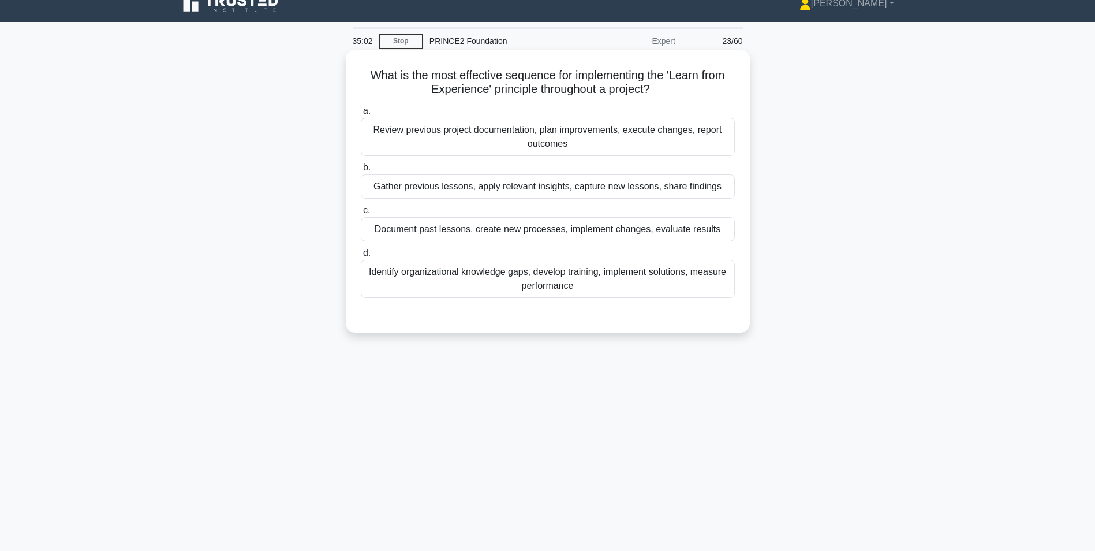
click at [438, 189] on div "Gather previous lessons, apply relevant insights, capture new lessons, share fi…" at bounding box center [548, 186] width 374 height 24
click at [361, 171] on input "b. Gather previous lessons, apply relevant insights, capture new lessons, share…" at bounding box center [361, 168] width 0 height 8
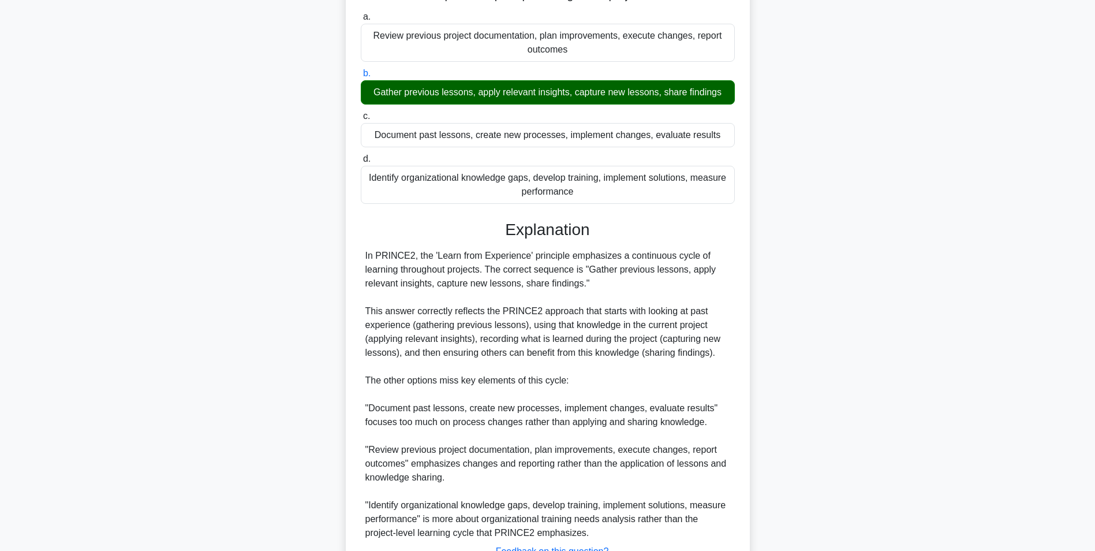
scroll to position [203, 0]
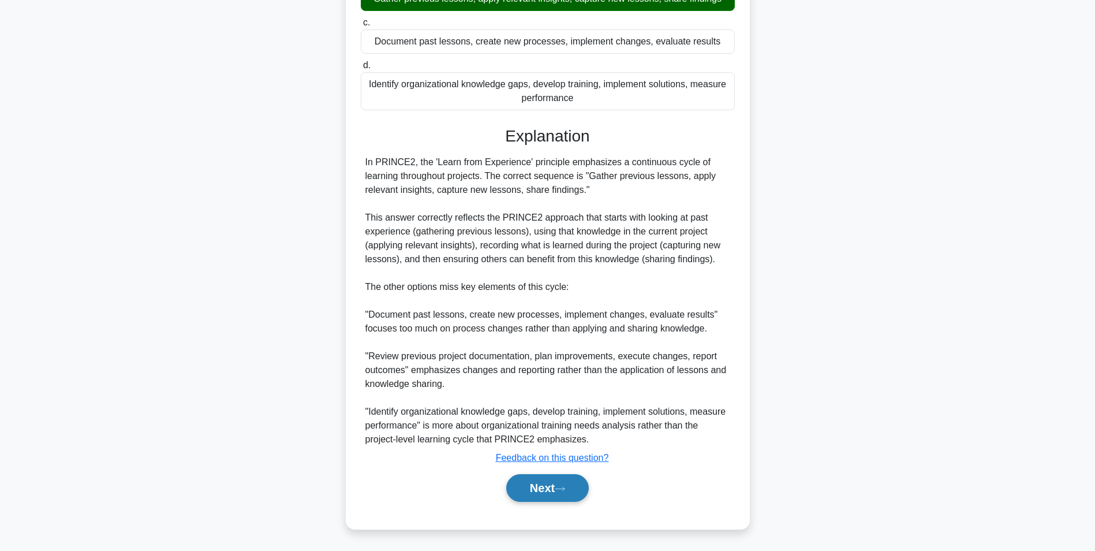
click at [530, 487] on button "Next" at bounding box center [547, 488] width 83 height 28
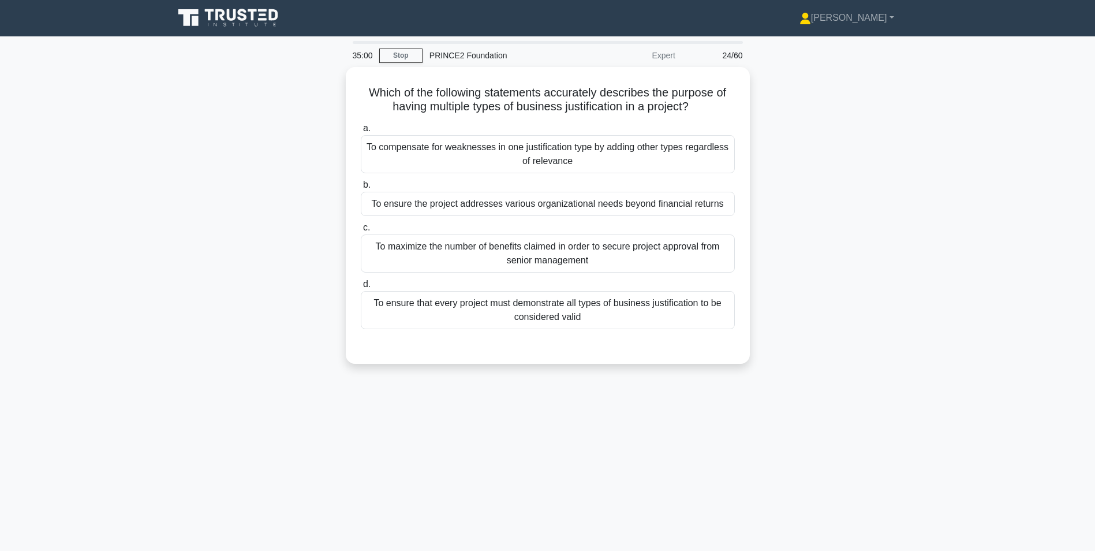
scroll to position [0, 0]
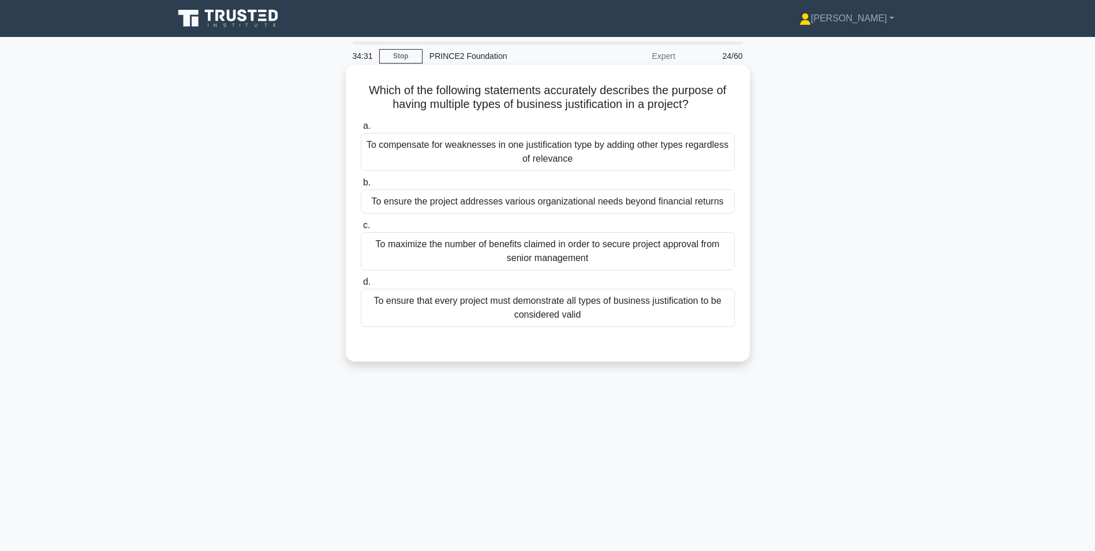
click at [463, 208] on div "To ensure the project addresses various organizational needs beyond financial r…" at bounding box center [548, 201] width 374 height 24
click at [361, 186] on input "b. To ensure the project addresses various organizational needs beyond financia…" at bounding box center [361, 183] width 0 height 8
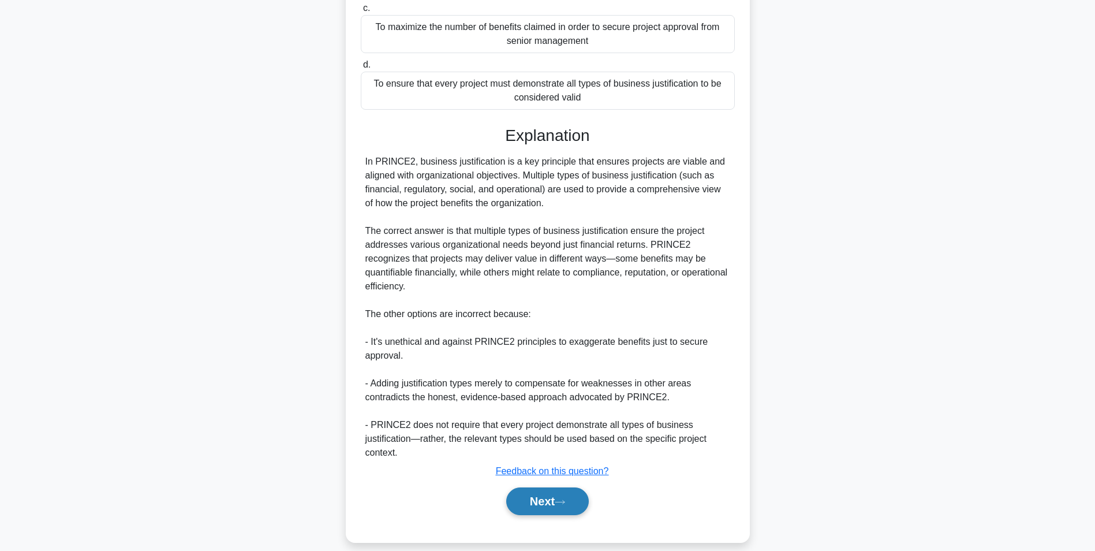
click at [555, 487] on button "Next" at bounding box center [547, 501] width 83 height 28
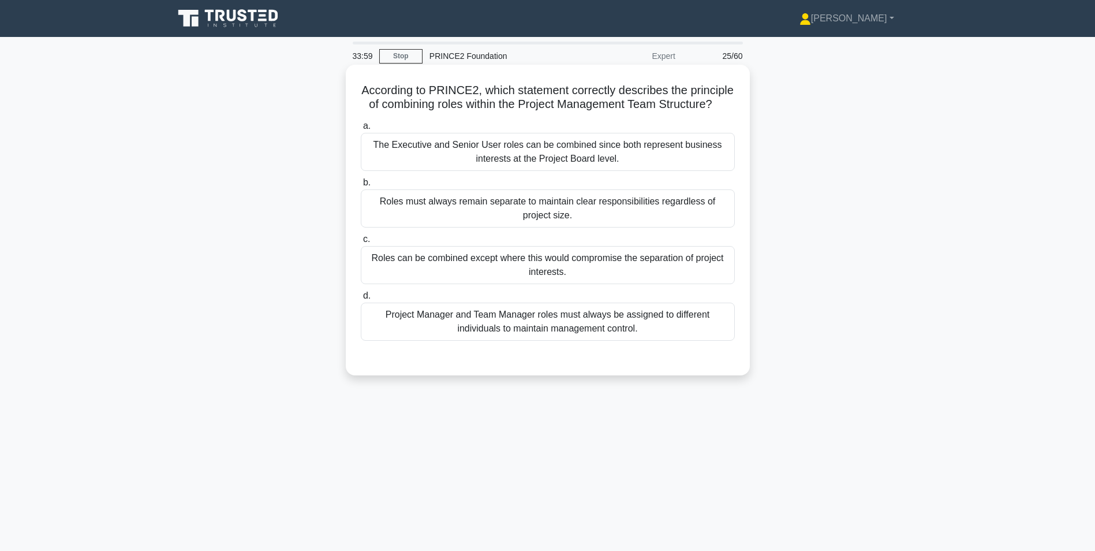
click at [421, 279] on div "Roles can be combined except where this would compromise the separation of proj…" at bounding box center [548, 265] width 374 height 38
click at [361, 243] on input "c. Roles can be combined except where this would compromise the separation of p…" at bounding box center [361, 240] width 0 height 8
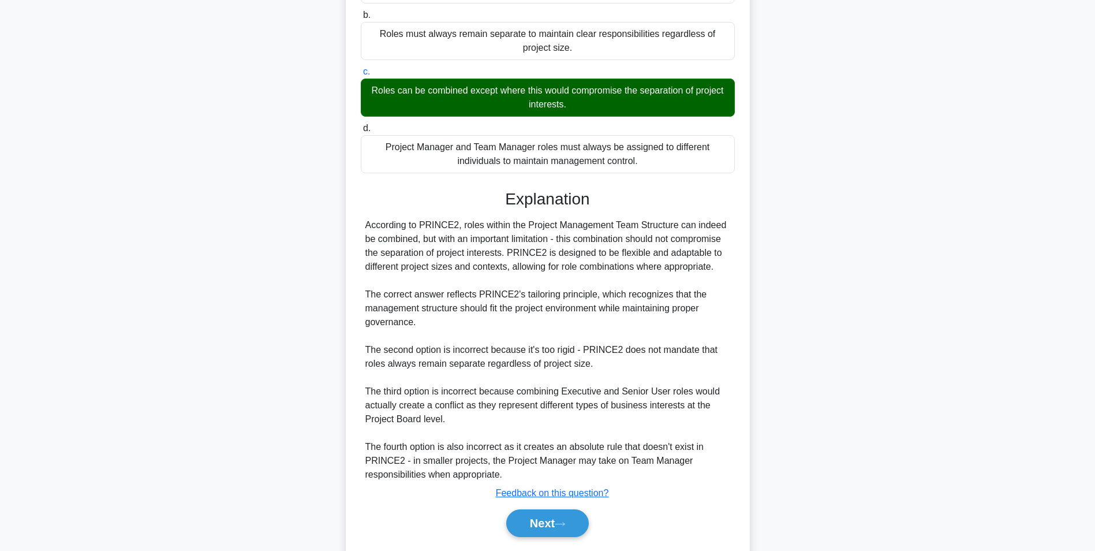
scroll to position [217, 0]
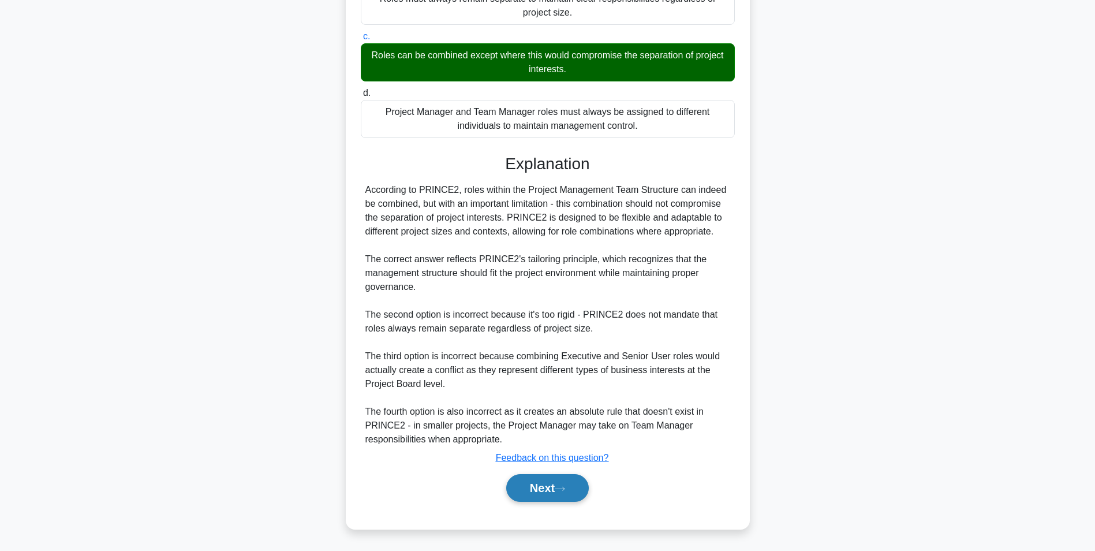
click at [546, 480] on button "Next" at bounding box center [547, 488] width 83 height 28
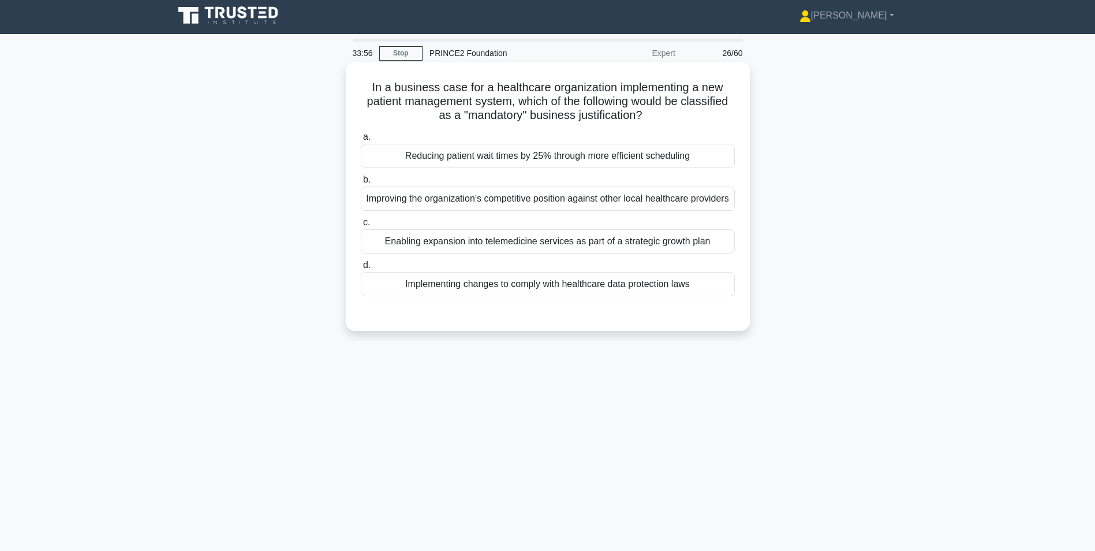
scroll to position [0, 0]
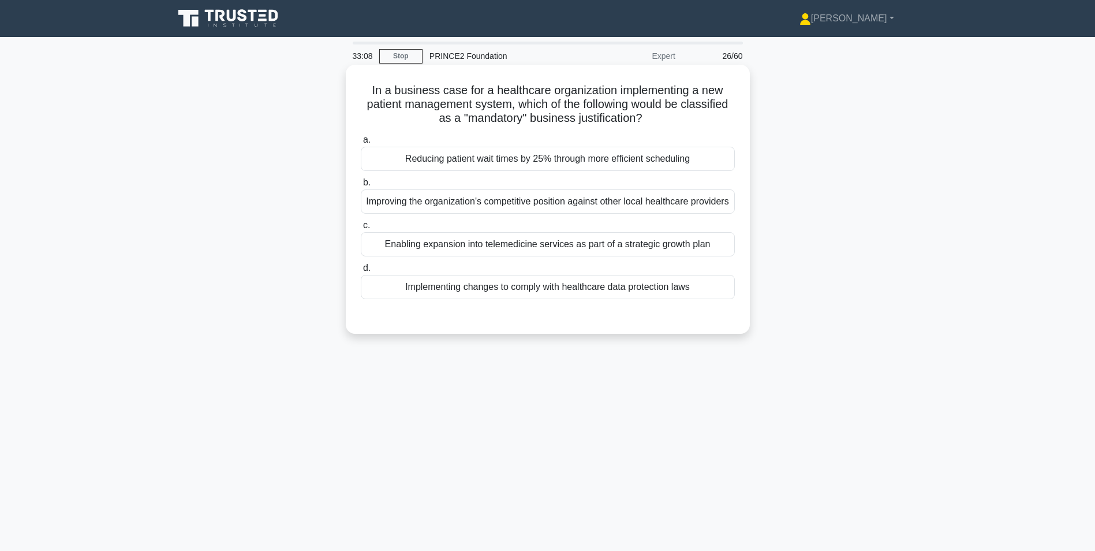
click at [480, 299] on div "Implementing changes to comply with healthcare data protection laws" at bounding box center [548, 287] width 374 height 24
click at [361, 272] on input "d. Implementing changes to comply with healthcare data protection laws" at bounding box center [361, 268] width 0 height 8
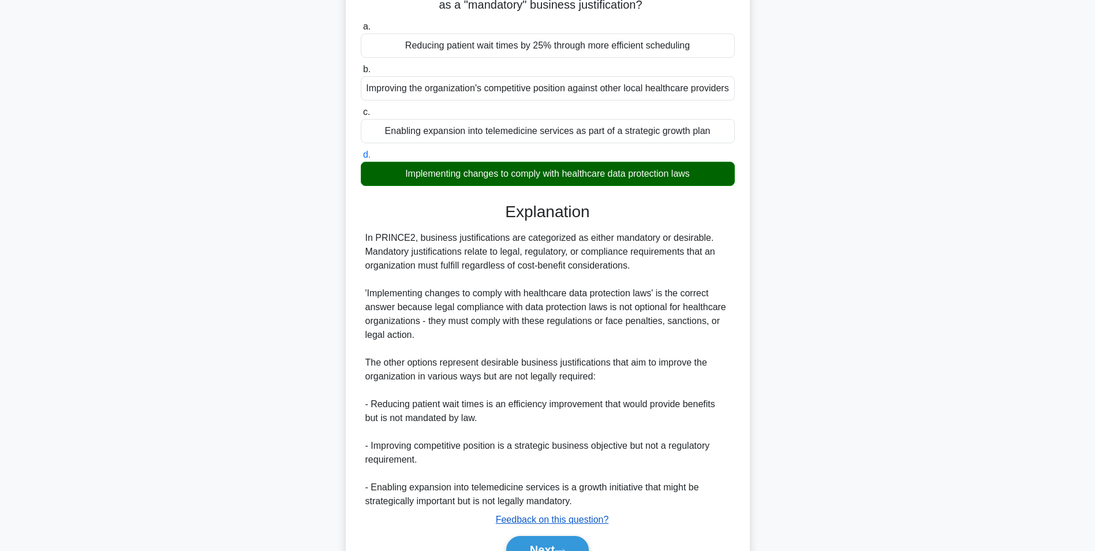
scroll to position [189, 0]
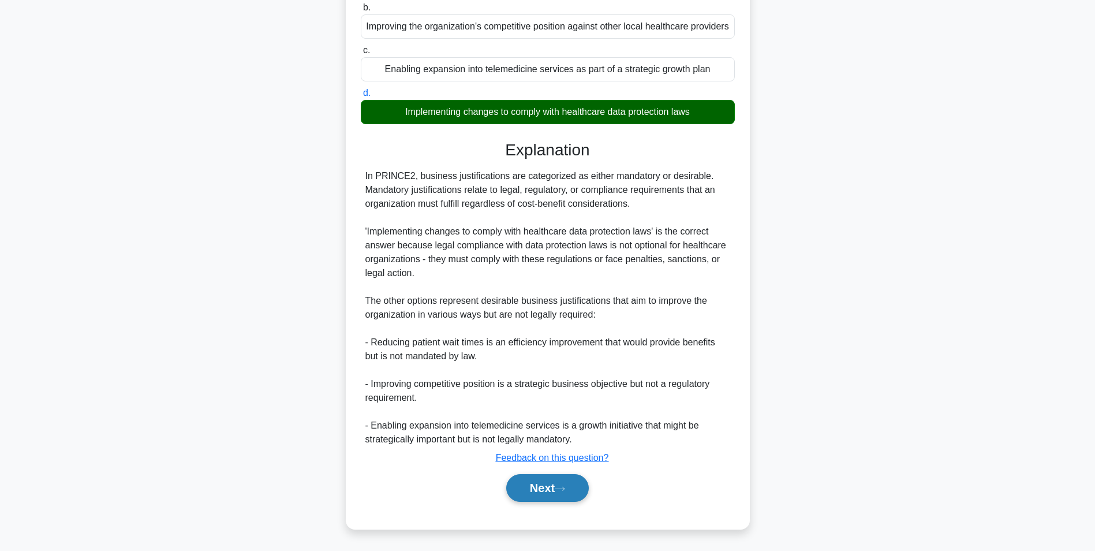
click at [576, 486] on button "Next" at bounding box center [547, 488] width 83 height 28
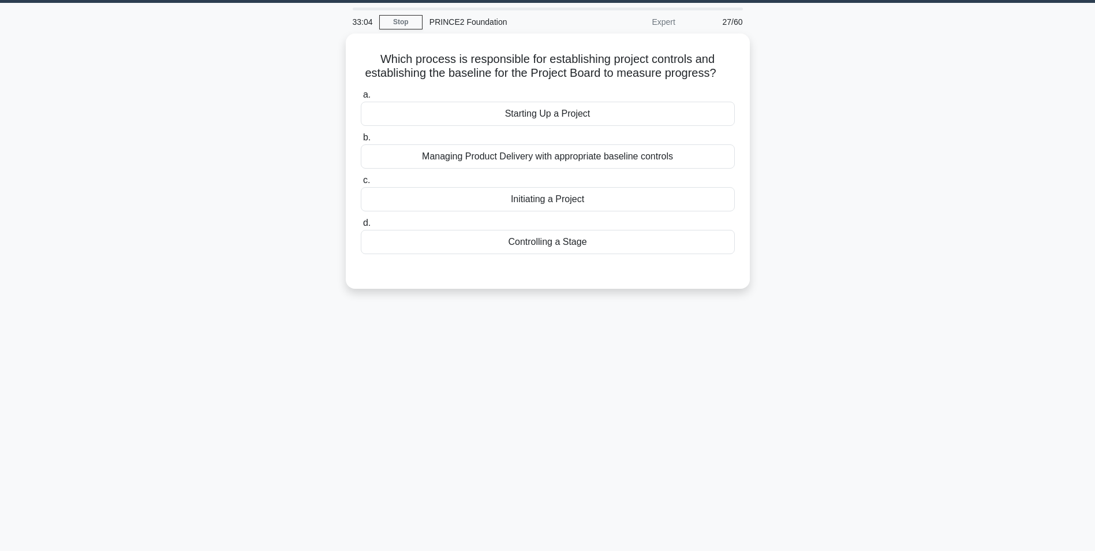
scroll to position [15, 0]
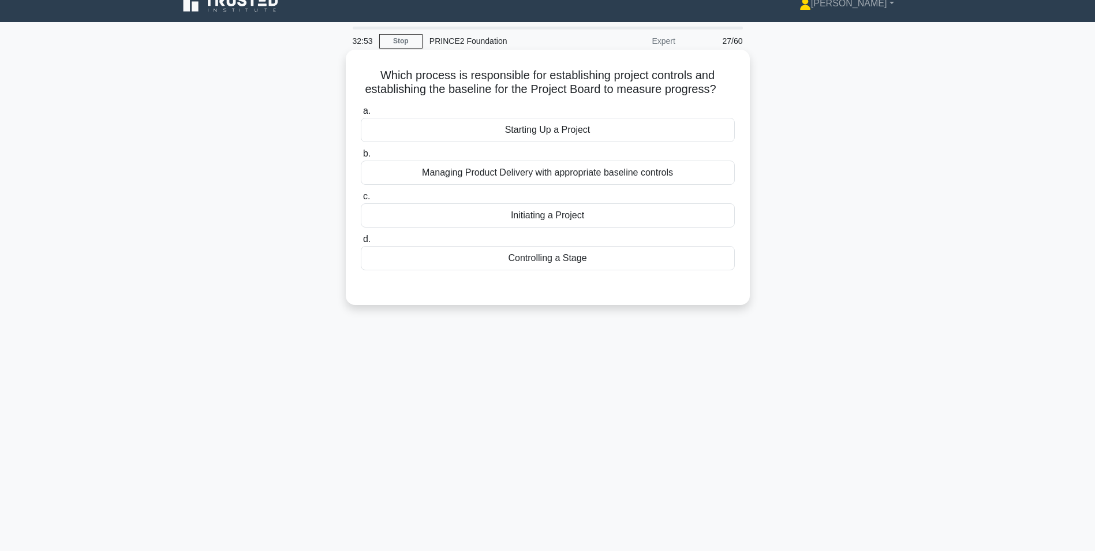
click at [581, 133] on div "Starting Up a Project" at bounding box center [548, 130] width 374 height 24
click at [361, 115] on input "a. Starting Up a Project" at bounding box center [361, 111] width 0 height 8
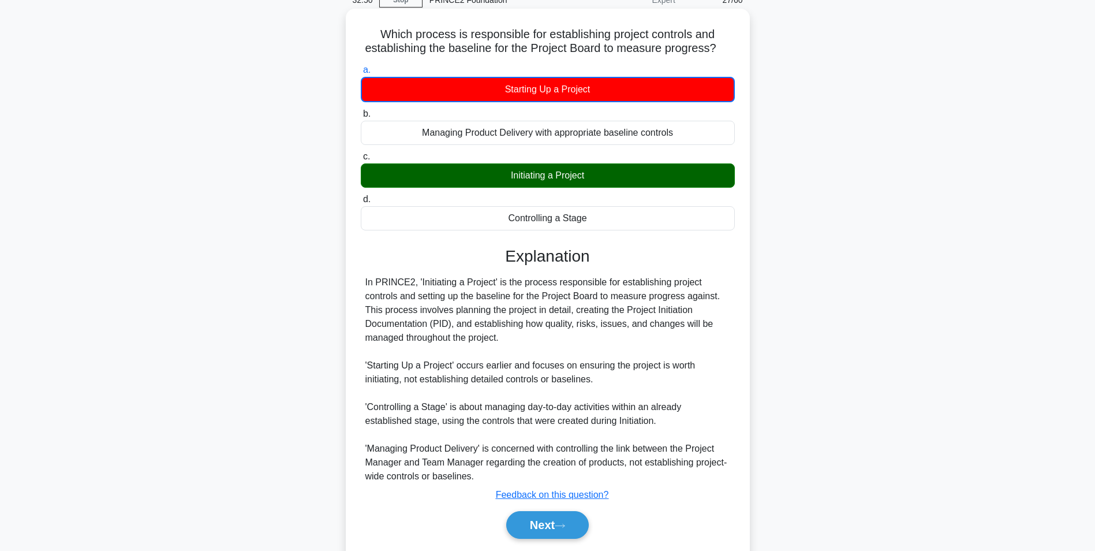
scroll to position [94, 0]
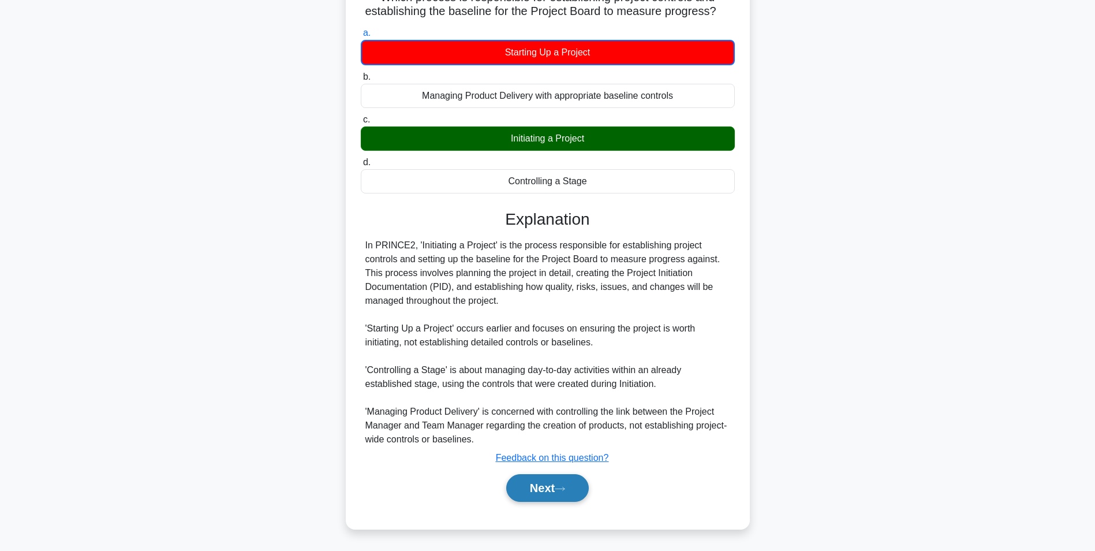
click at [553, 485] on button "Next" at bounding box center [547, 488] width 83 height 28
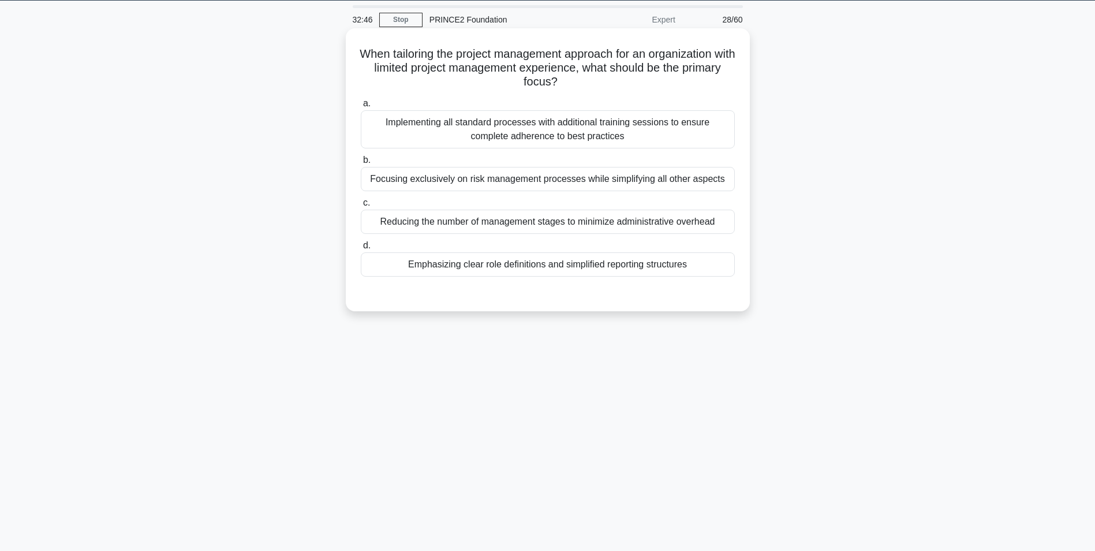
scroll to position [0, 0]
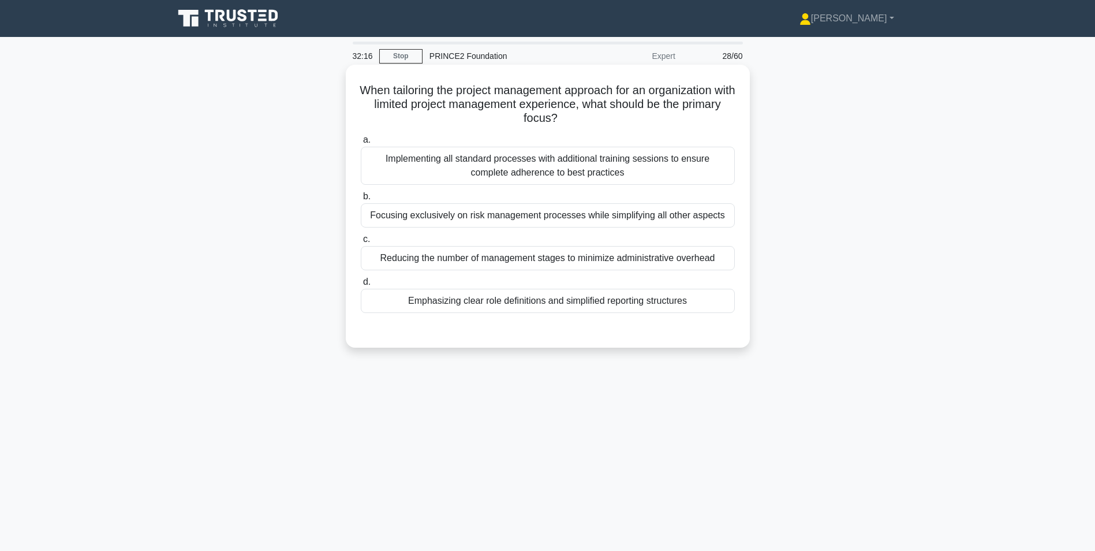
click at [492, 301] on div "Emphasizing clear role definitions and simplified reporting structures" at bounding box center [548, 301] width 374 height 24
click at [361, 286] on input "d. Emphasizing clear role definitions and simplified reporting structures" at bounding box center [361, 282] width 0 height 8
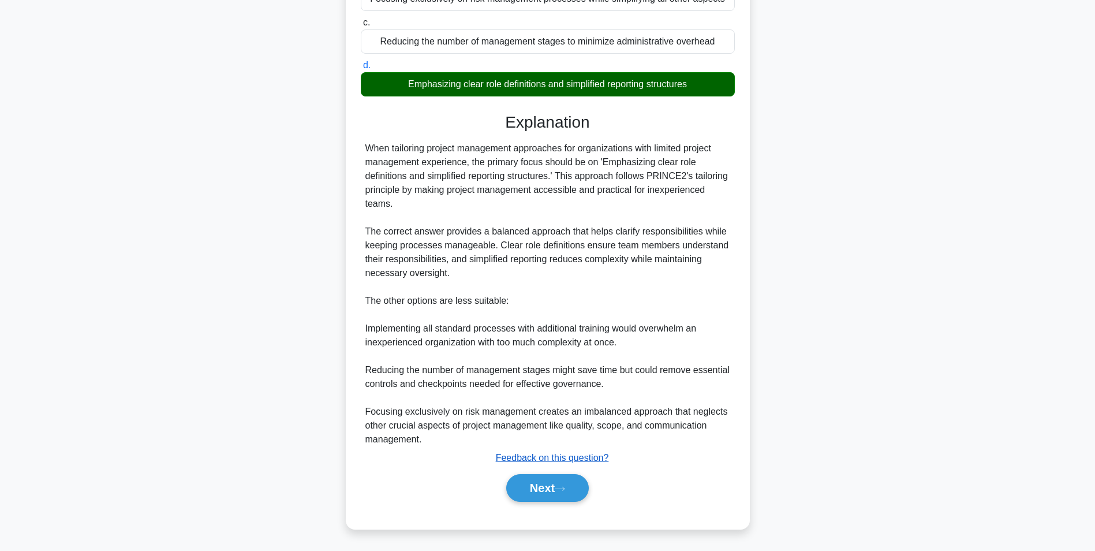
scroll to position [217, 0]
click at [525, 489] on button "Next" at bounding box center [547, 488] width 83 height 28
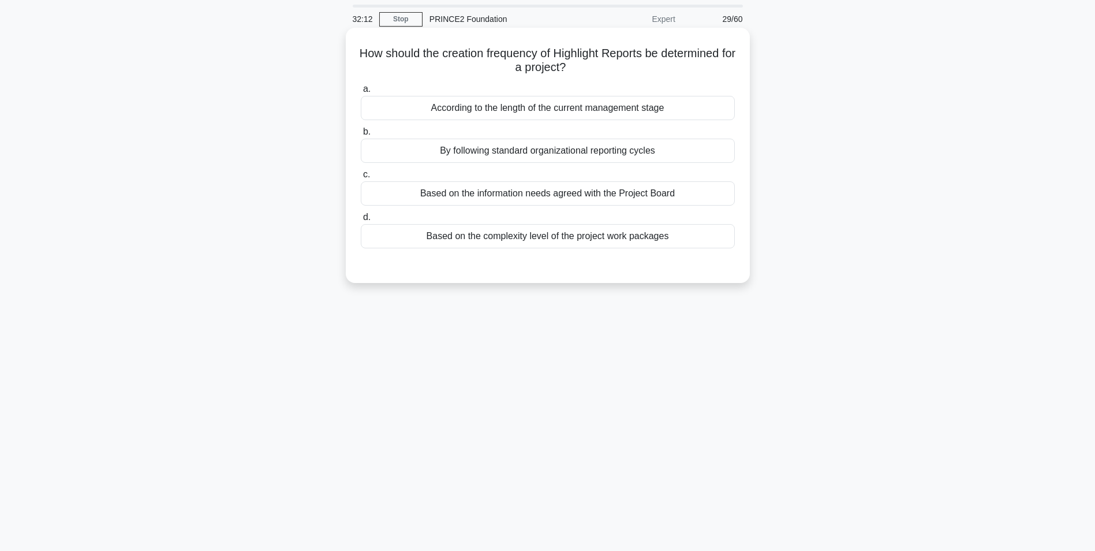
scroll to position [0, 0]
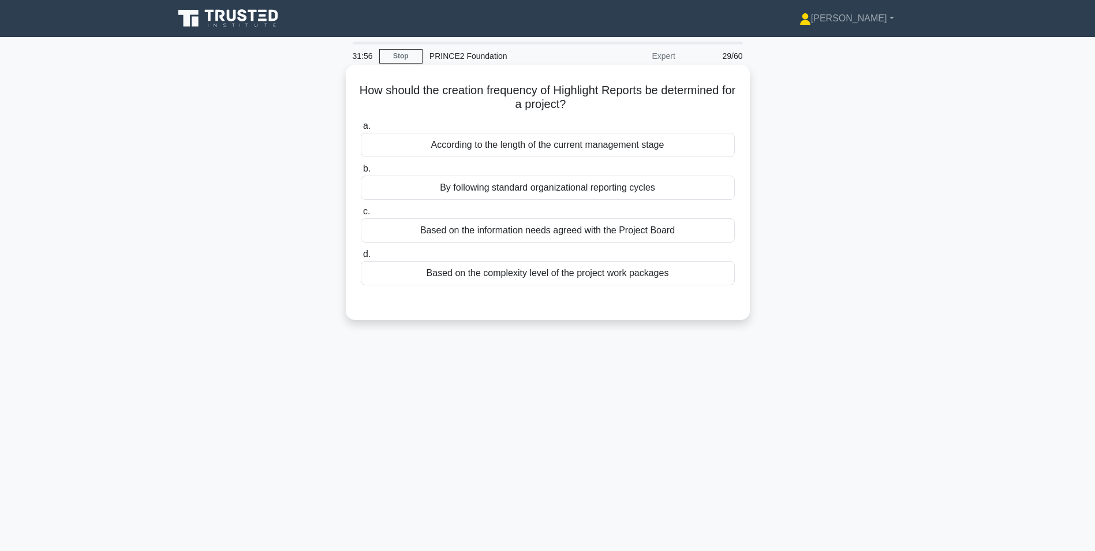
click at [447, 274] on div "Based on the complexity level of the project work packages" at bounding box center [548, 273] width 374 height 24
click at [361, 258] on input "d. Based on the complexity level of the project work packages" at bounding box center [361, 255] width 0 height 8
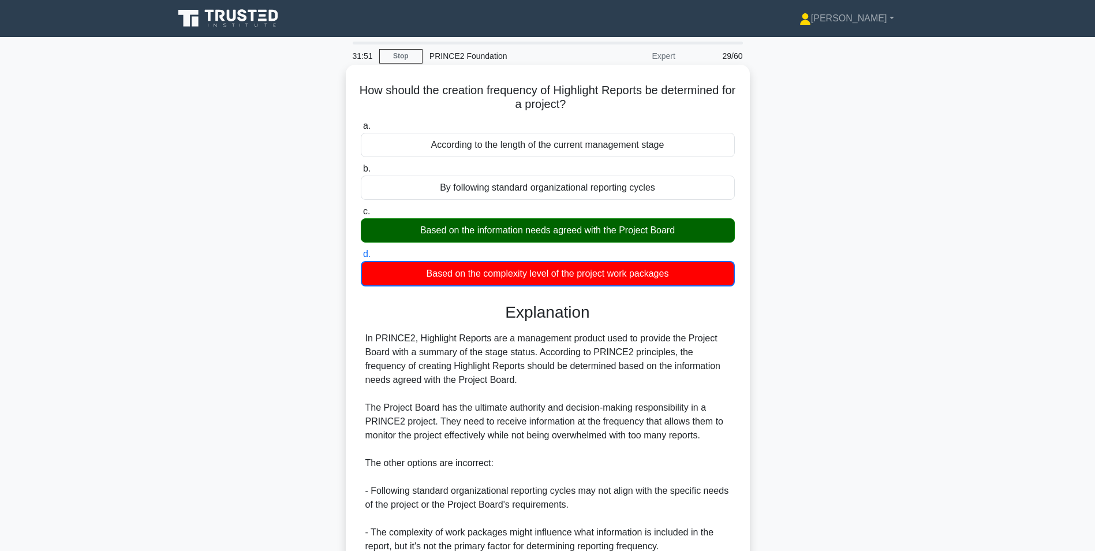
scroll to position [163, 0]
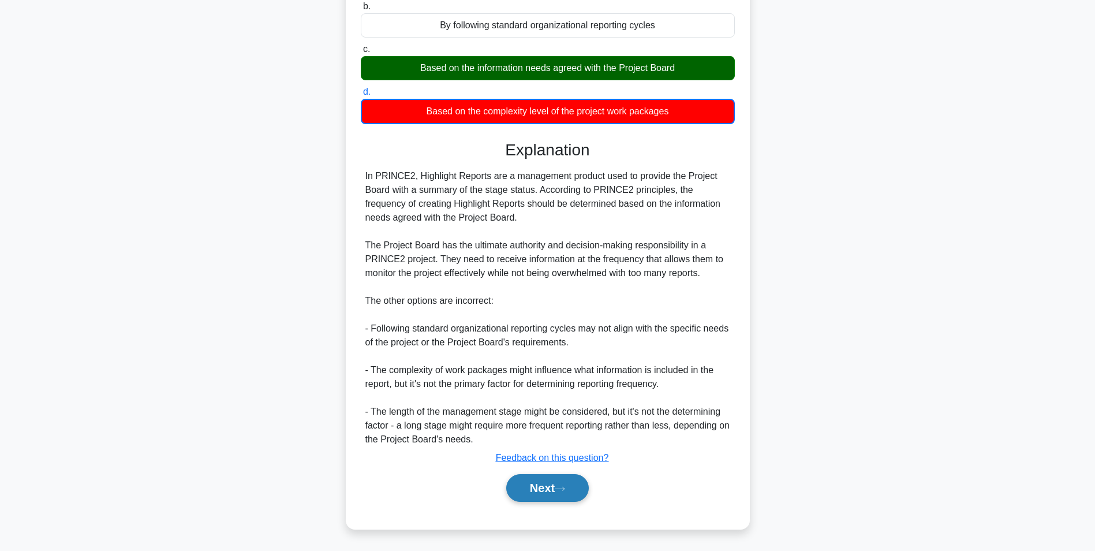
click at [551, 484] on button "Next" at bounding box center [547, 488] width 83 height 28
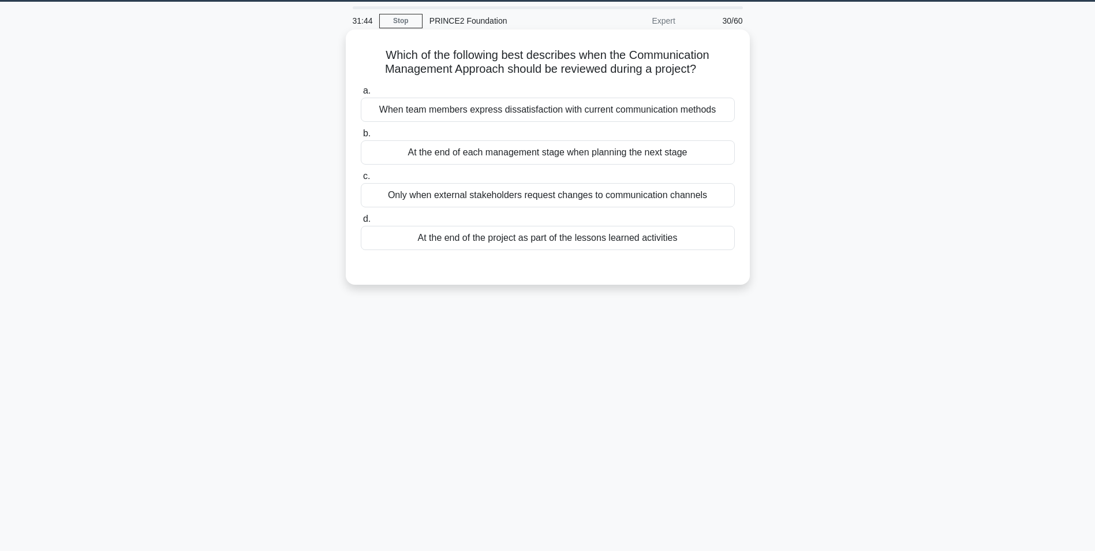
scroll to position [15, 0]
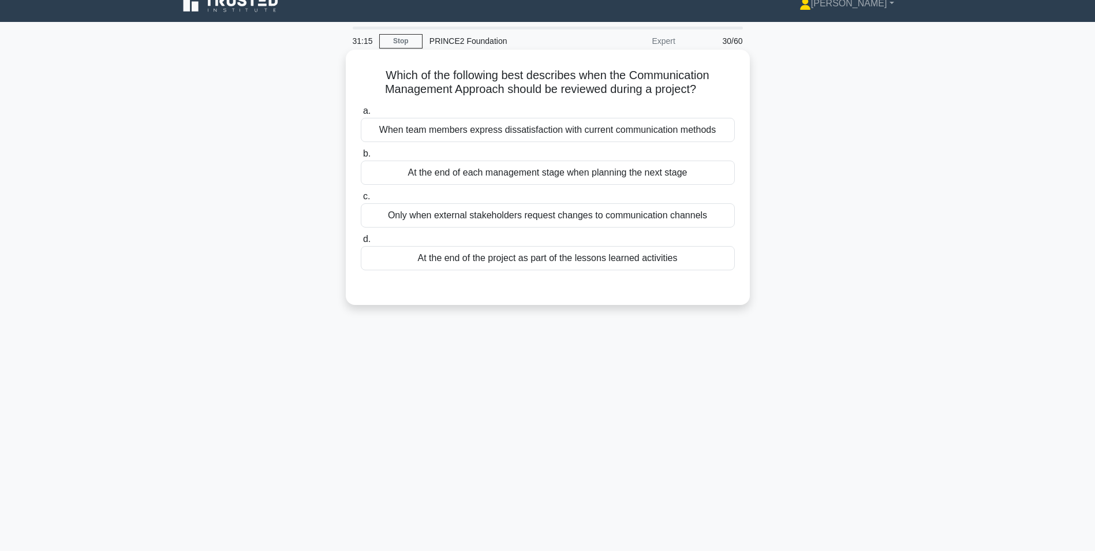
click at [510, 178] on div "At the end of each management stage when planning the next stage" at bounding box center [548, 173] width 374 height 24
click at [361, 158] on input "b. At the end of each management stage when planning the next stage" at bounding box center [361, 154] width 0 height 8
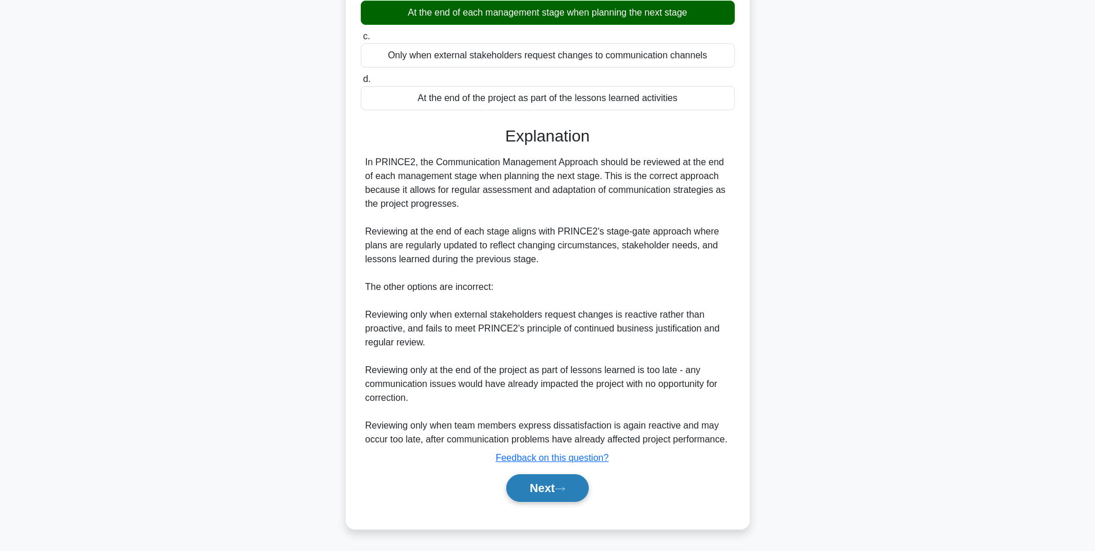
click at [554, 487] on button "Next" at bounding box center [547, 488] width 83 height 28
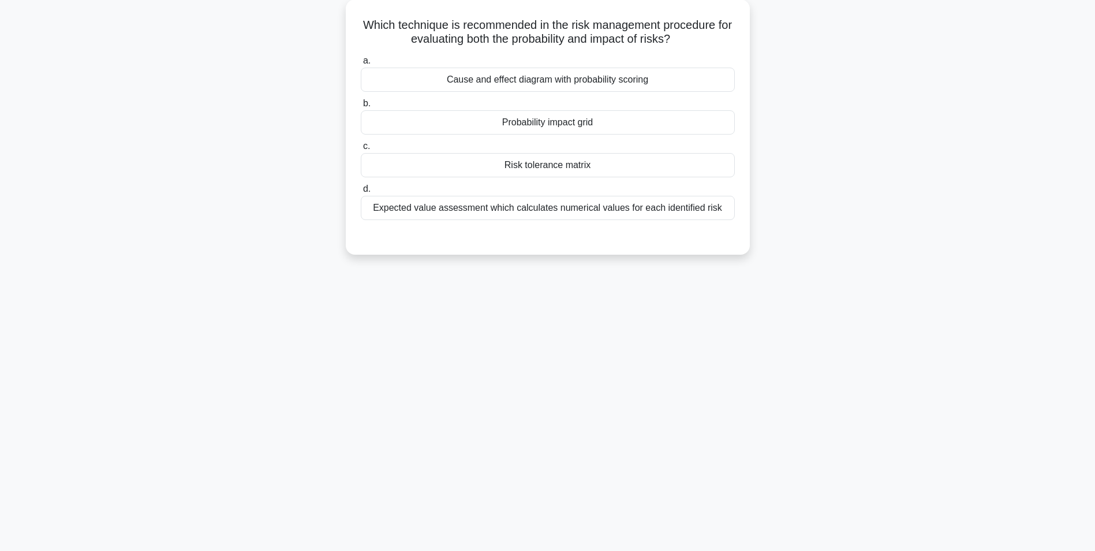
scroll to position [0, 0]
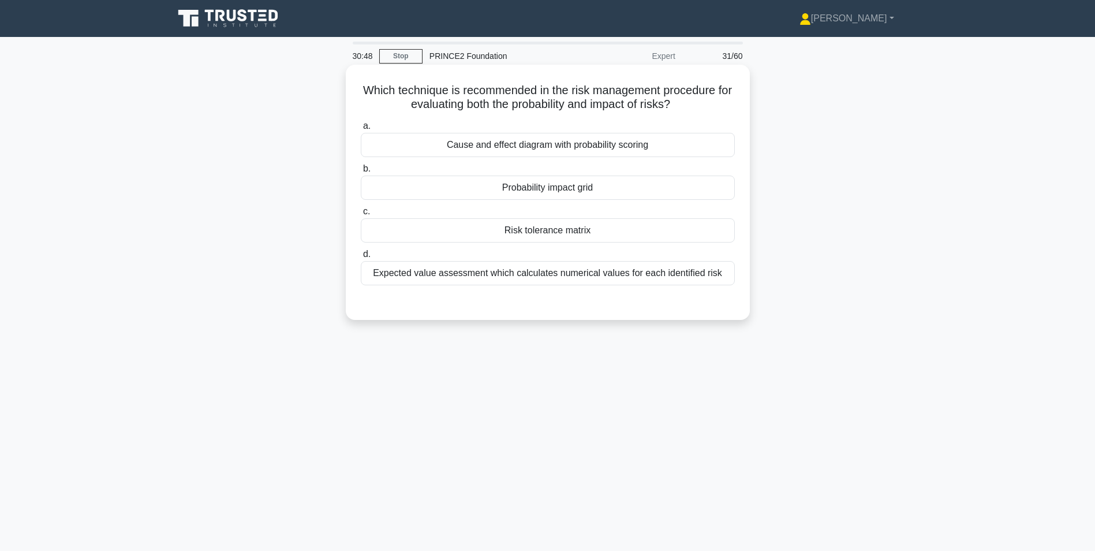
click at [537, 190] on div "Probability impact grid" at bounding box center [548, 188] width 374 height 24
click at [361, 173] on input "b. Probability impact grid" at bounding box center [361, 169] width 0 height 8
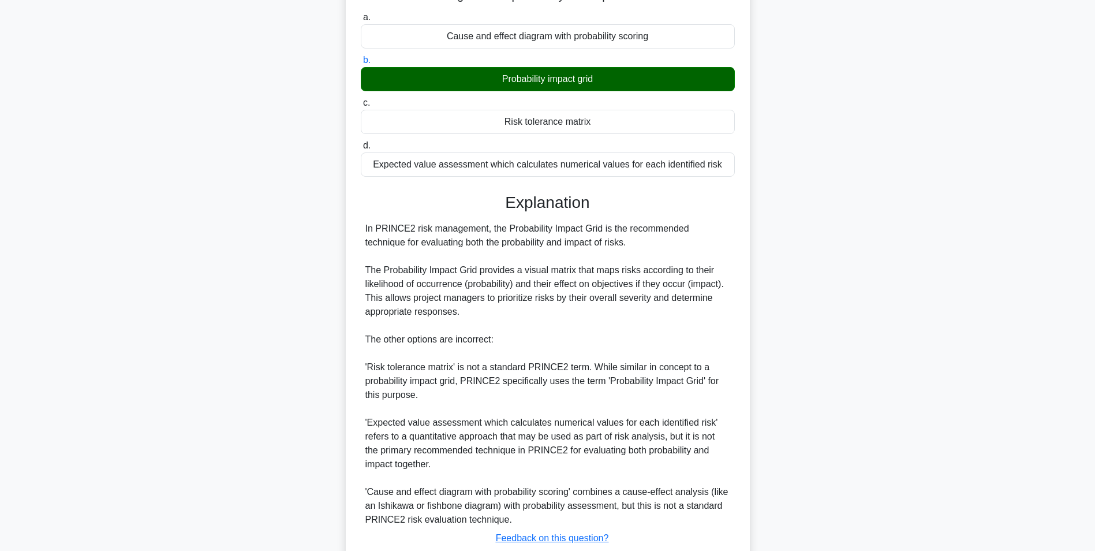
scroll to position [189, 0]
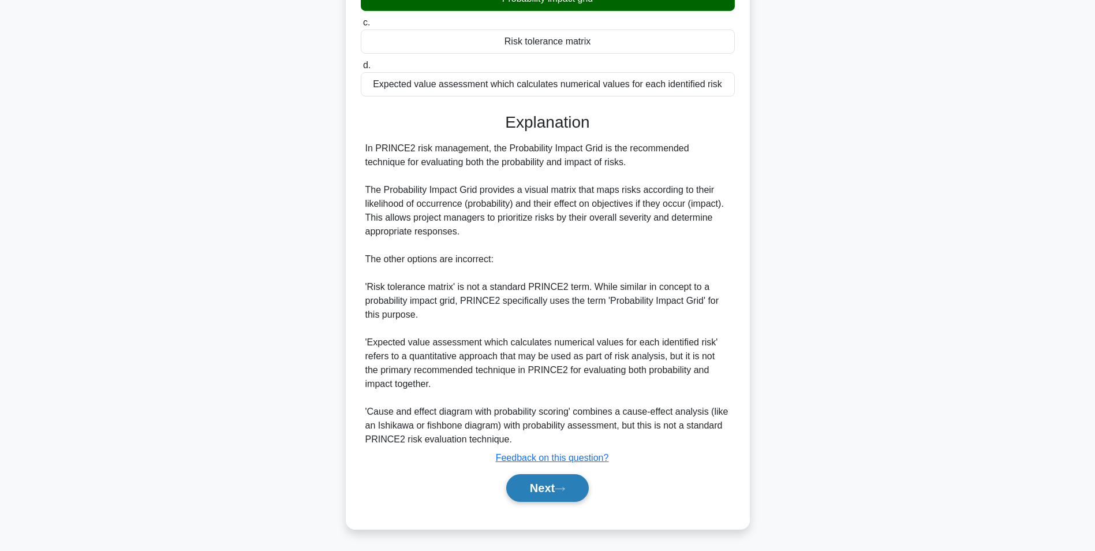
click at [554, 488] on button "Next" at bounding box center [547, 488] width 83 height 28
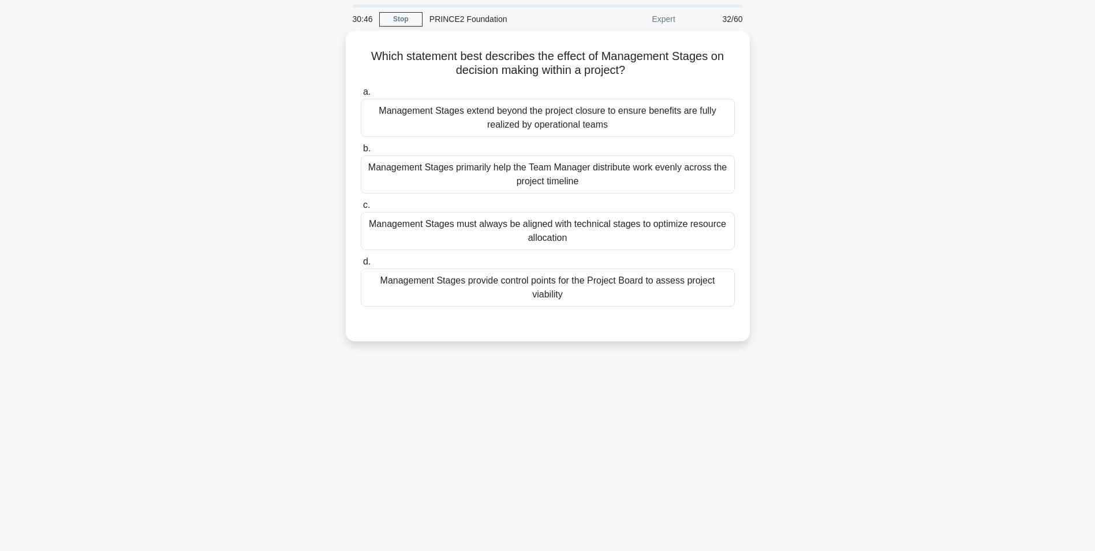
scroll to position [0, 0]
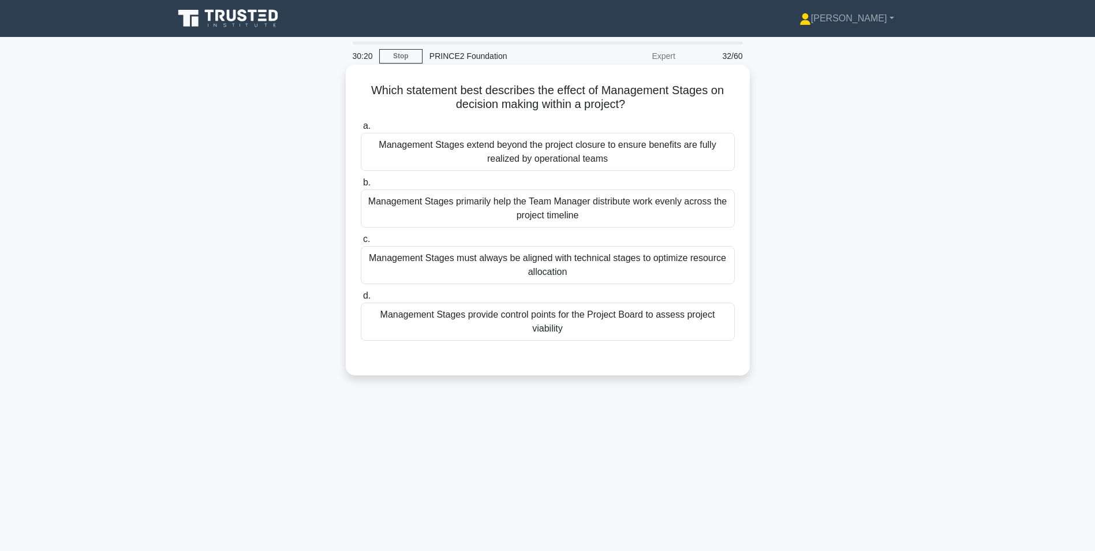
click at [607, 330] on div "Management Stages provide control points for the Project Board to assess projec…" at bounding box center [548, 322] width 374 height 38
click at [361, 300] on input "d. Management Stages provide control points for the Project Board to assess pro…" at bounding box center [361, 296] width 0 height 8
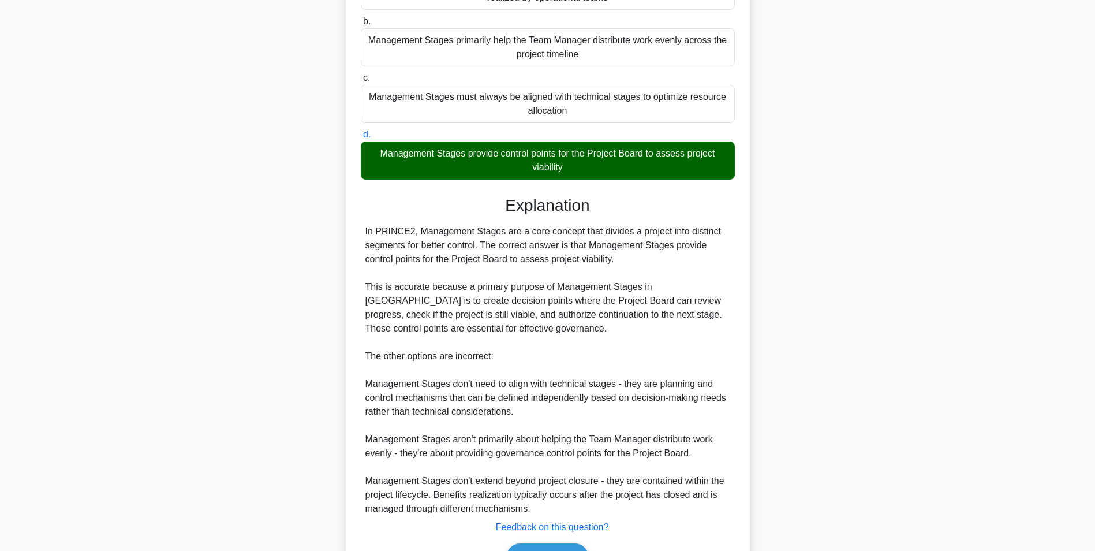
scroll to position [231, 0]
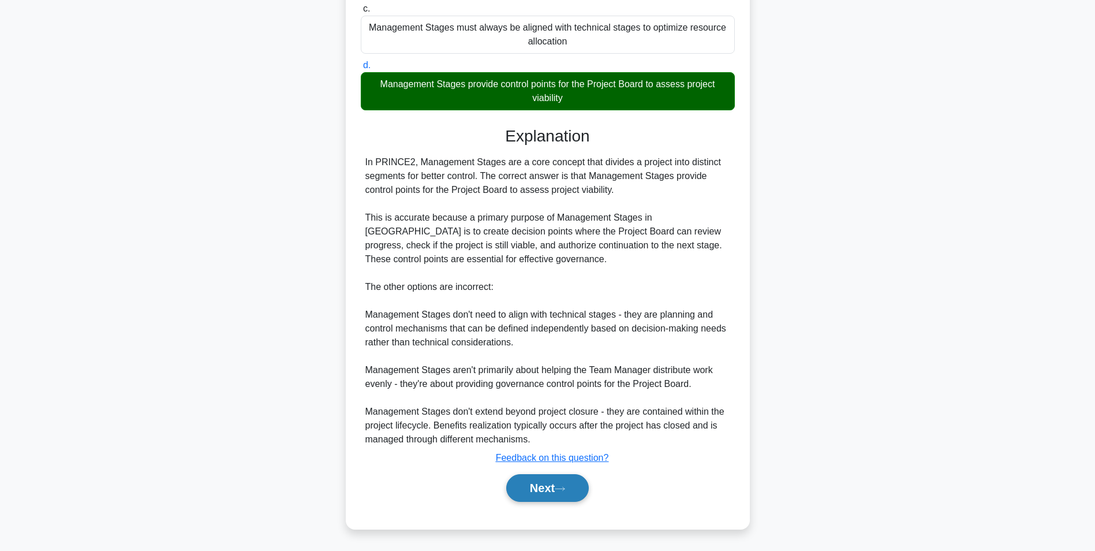
click at [537, 494] on button "Next" at bounding box center [547, 488] width 83 height 28
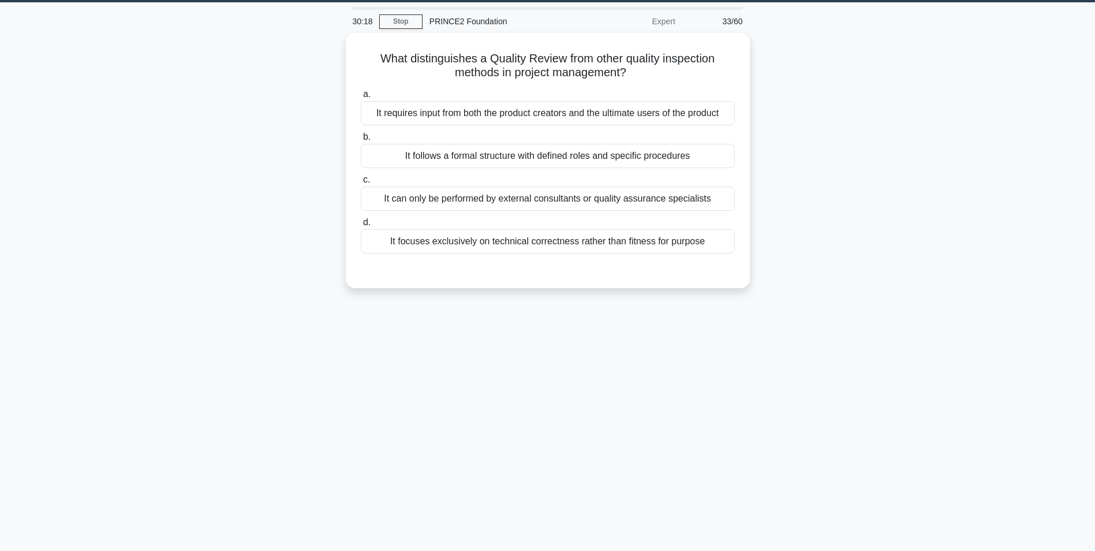
scroll to position [0, 0]
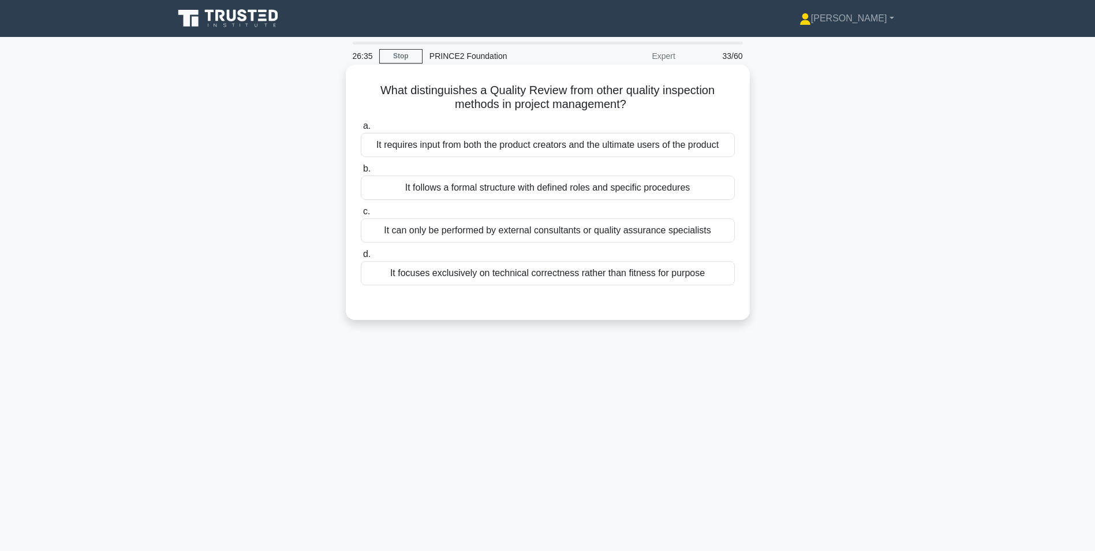
click at [476, 192] on div "It follows a formal structure with defined roles and specific procedures" at bounding box center [548, 188] width 374 height 24
click at [361, 173] on input "b. It follows a formal structure with defined roles and specific procedures" at bounding box center [361, 169] width 0 height 8
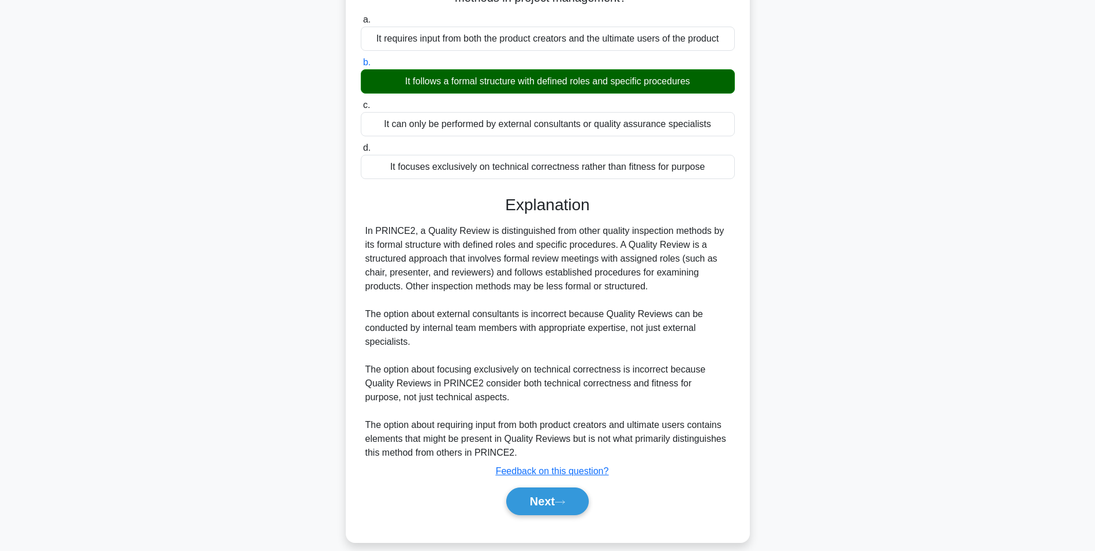
scroll to position [115, 0]
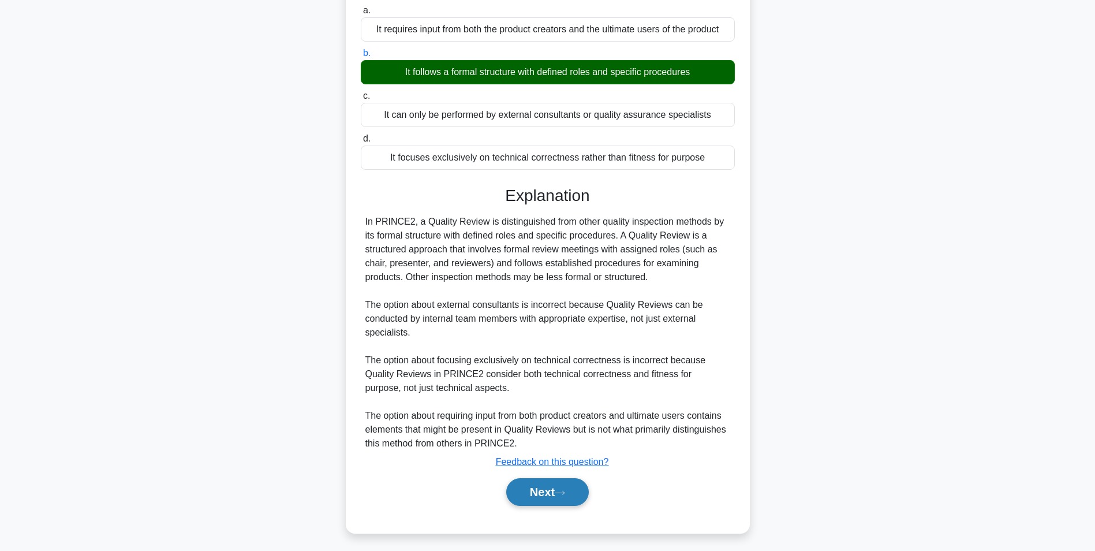
click at [546, 491] on button "Next" at bounding box center [547, 492] width 83 height 28
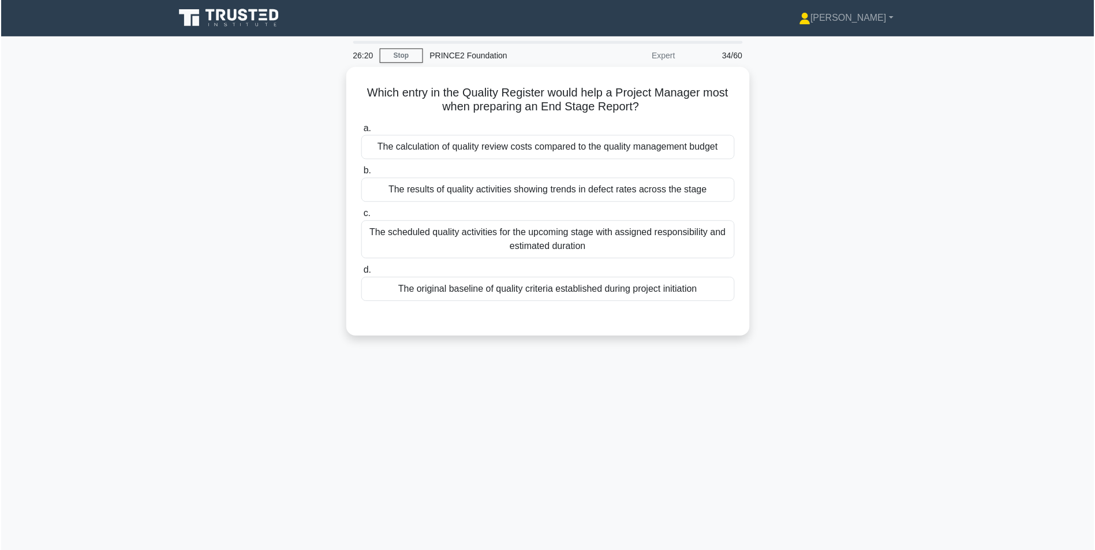
scroll to position [0, 0]
